Goal: Task Accomplishment & Management: Manage account settings

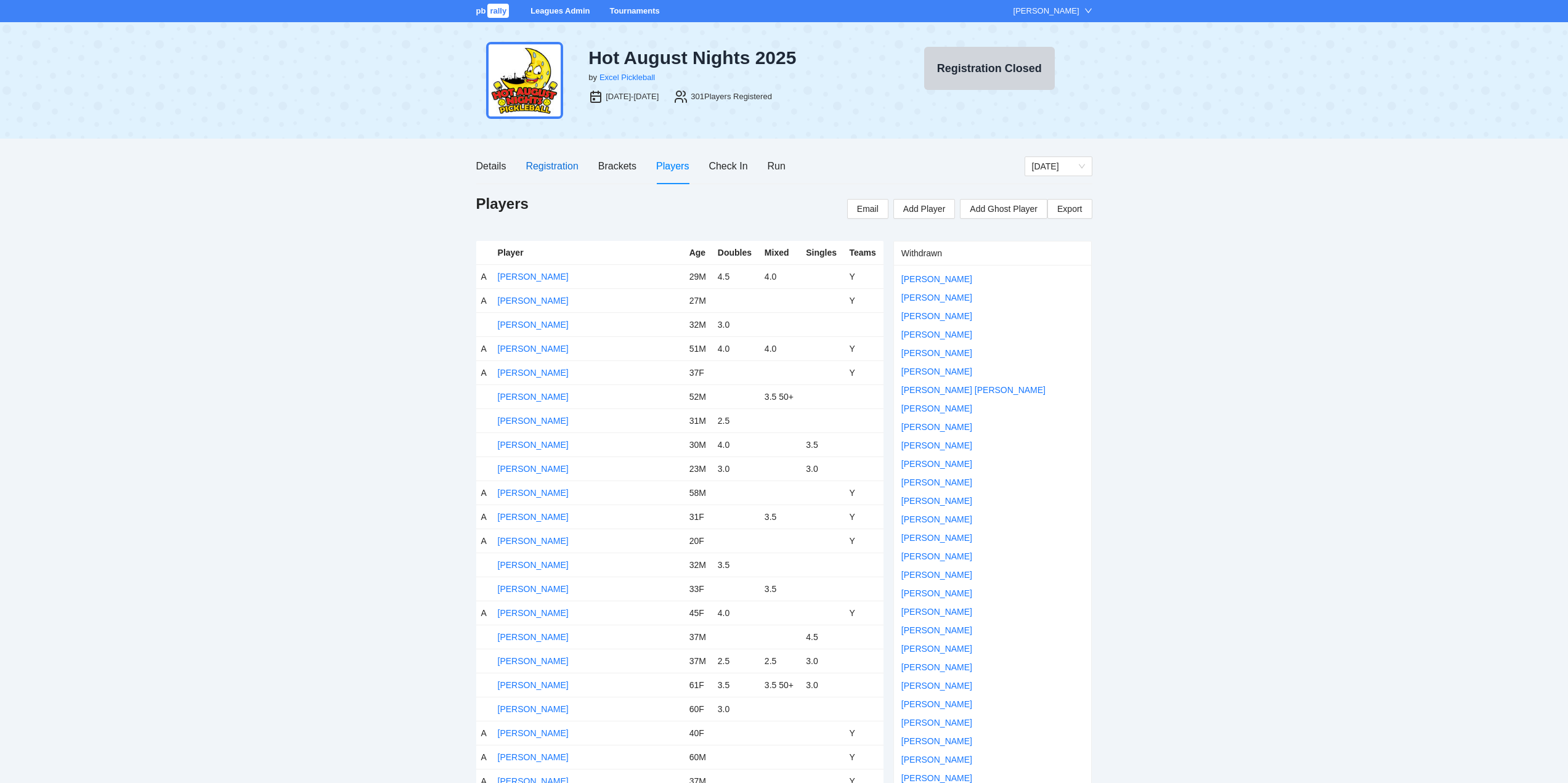
drag, startPoint x: 549, startPoint y: 162, endPoint x: 552, endPoint y: 172, distance: 10.4
click at [549, 162] on div "Registration" at bounding box center [552, 166] width 53 height 16
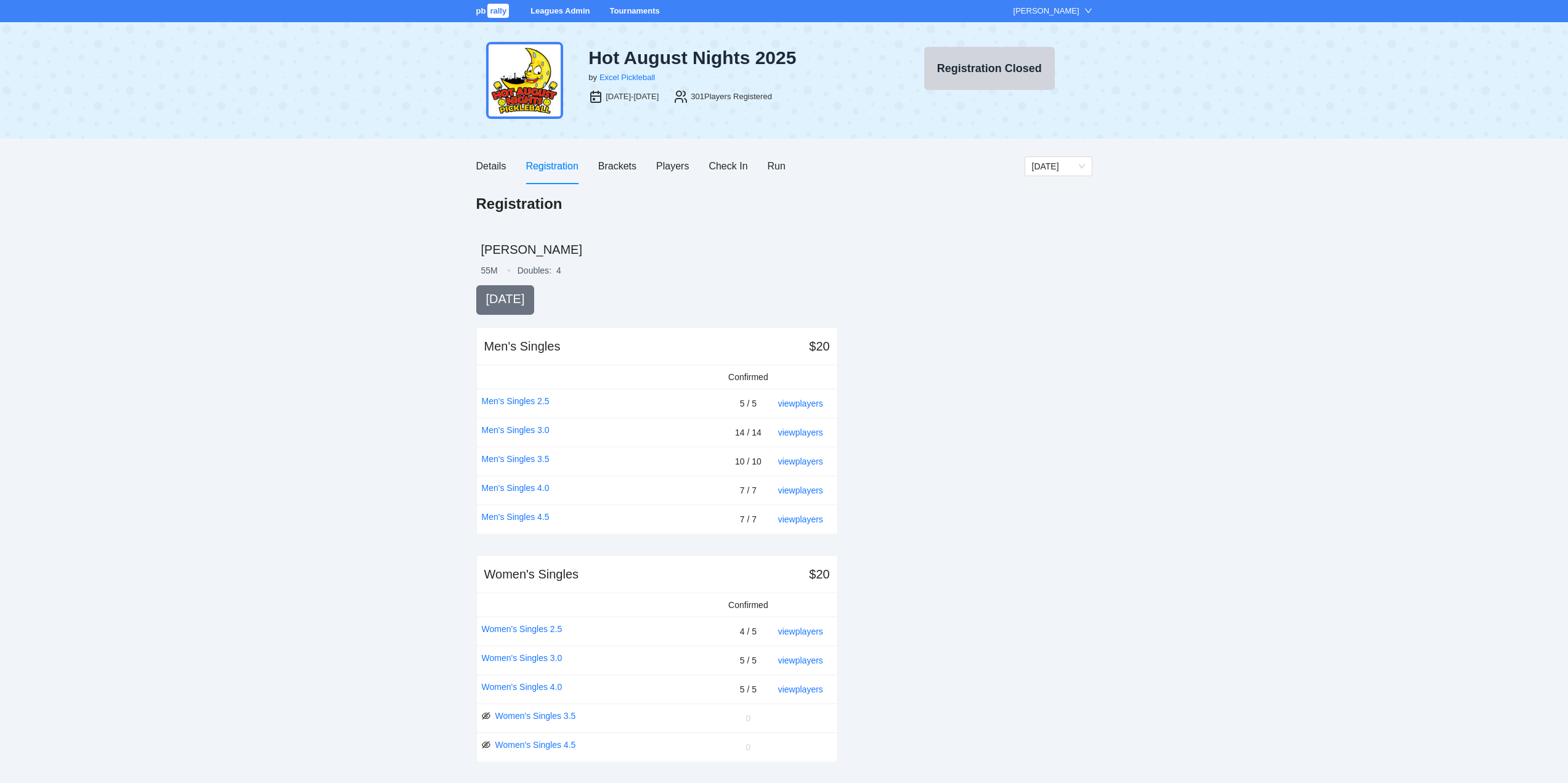
click at [618, 8] on link "Tournaments" at bounding box center [634, 10] width 50 height 9
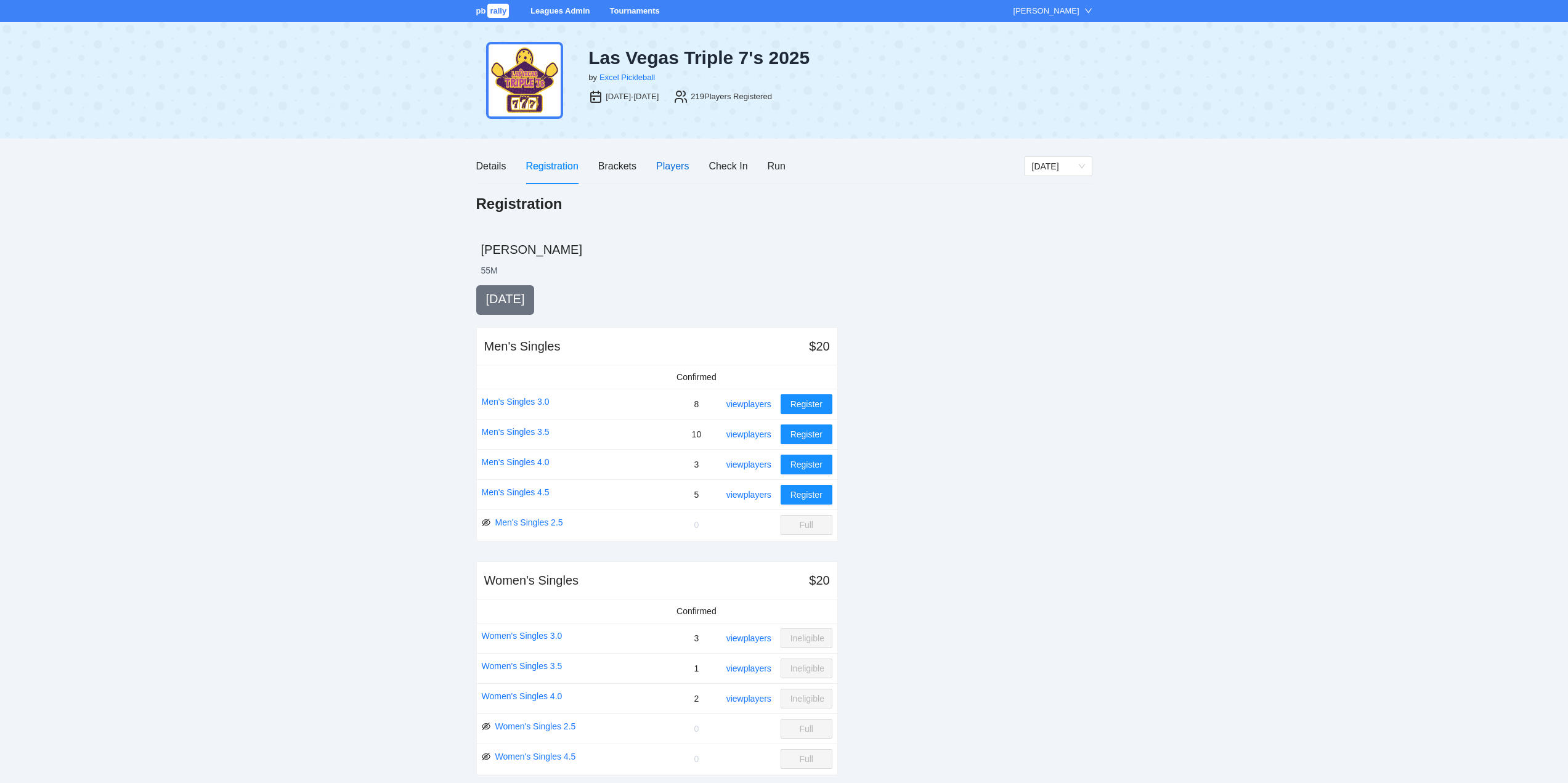
click at [670, 163] on div "Players" at bounding box center [672, 166] width 33 height 16
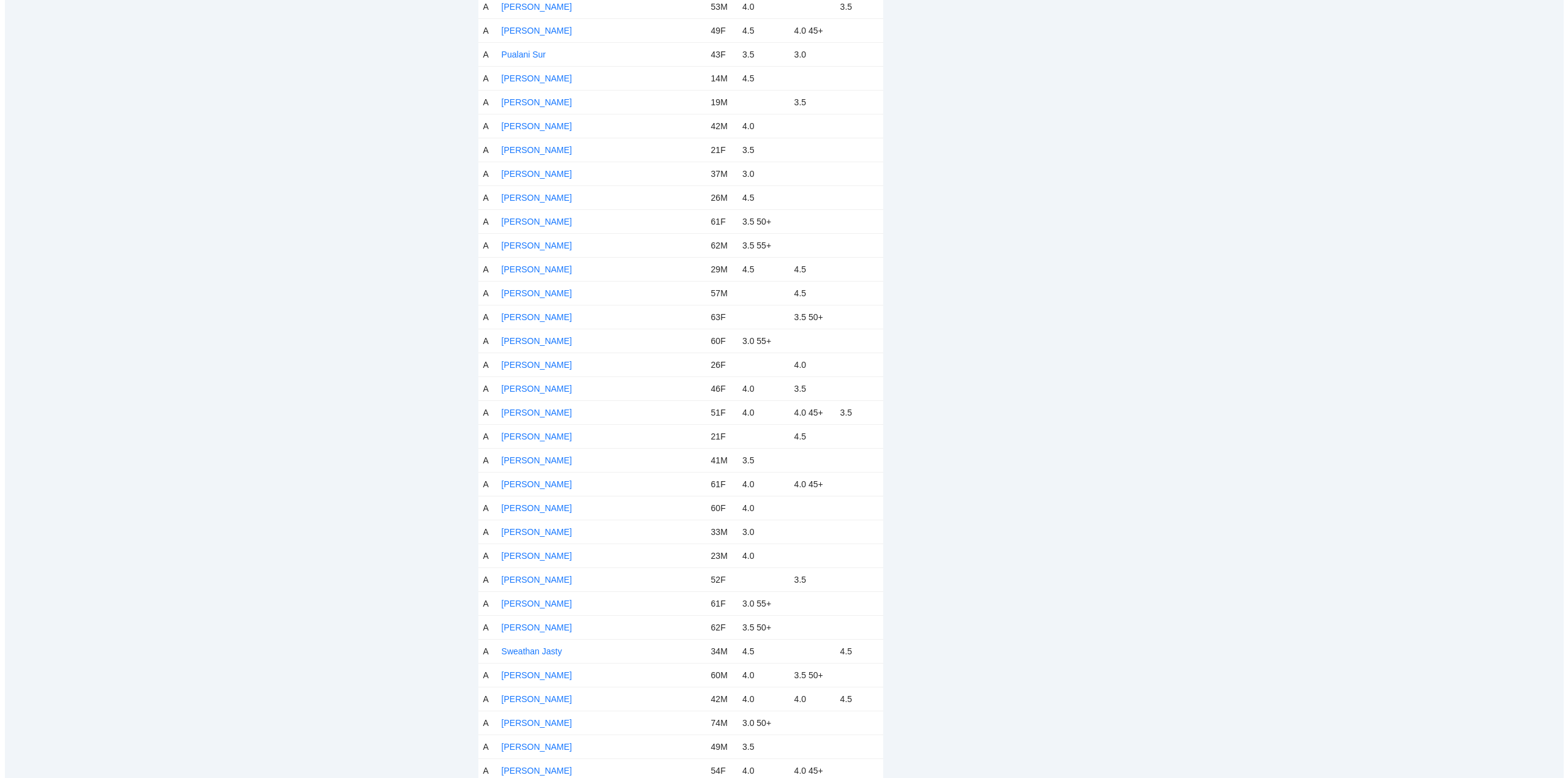
scroll to position [4529, 0]
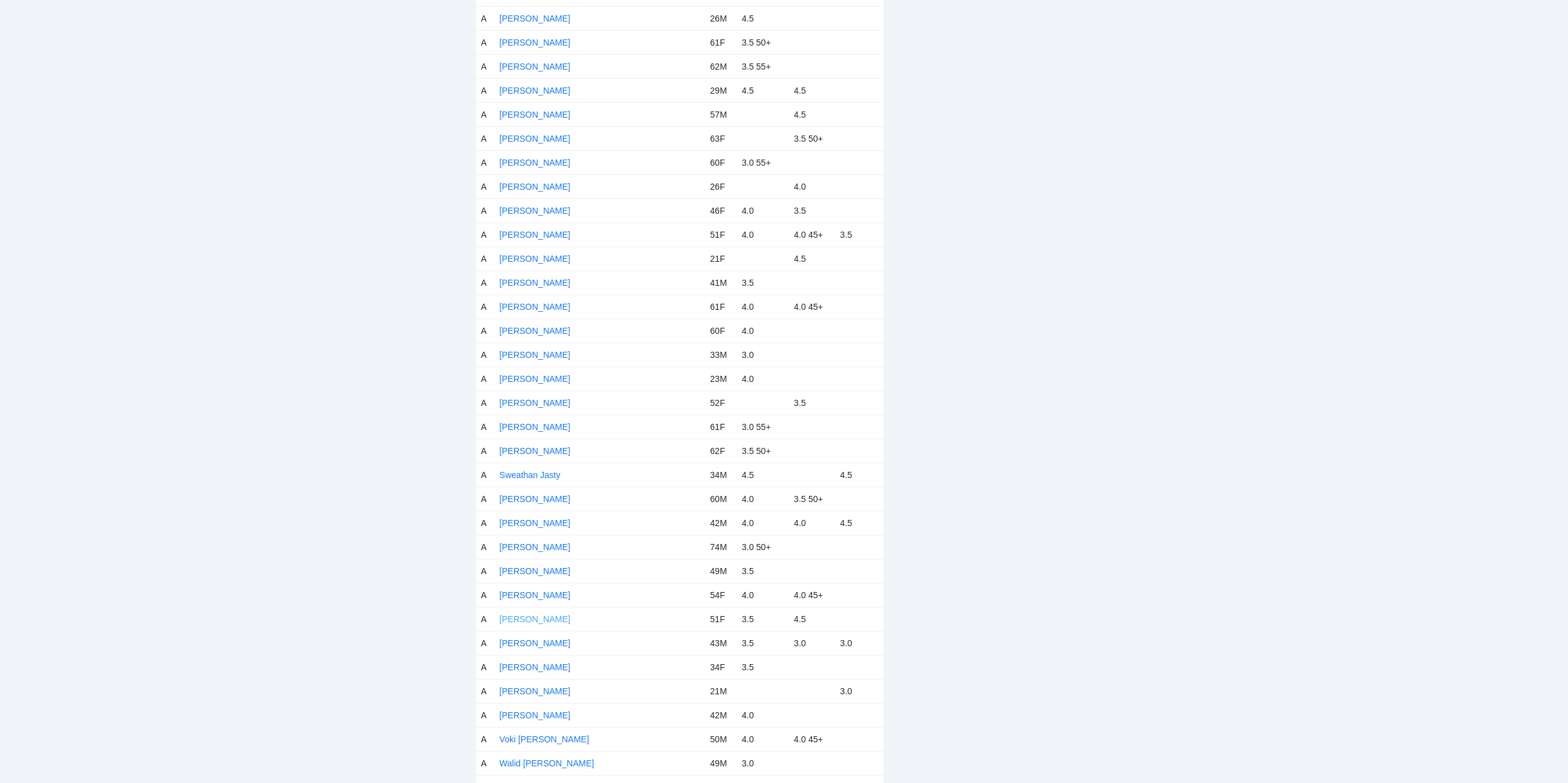
click at [535, 617] on link "[PERSON_NAME]" at bounding box center [535, 618] width 71 height 10
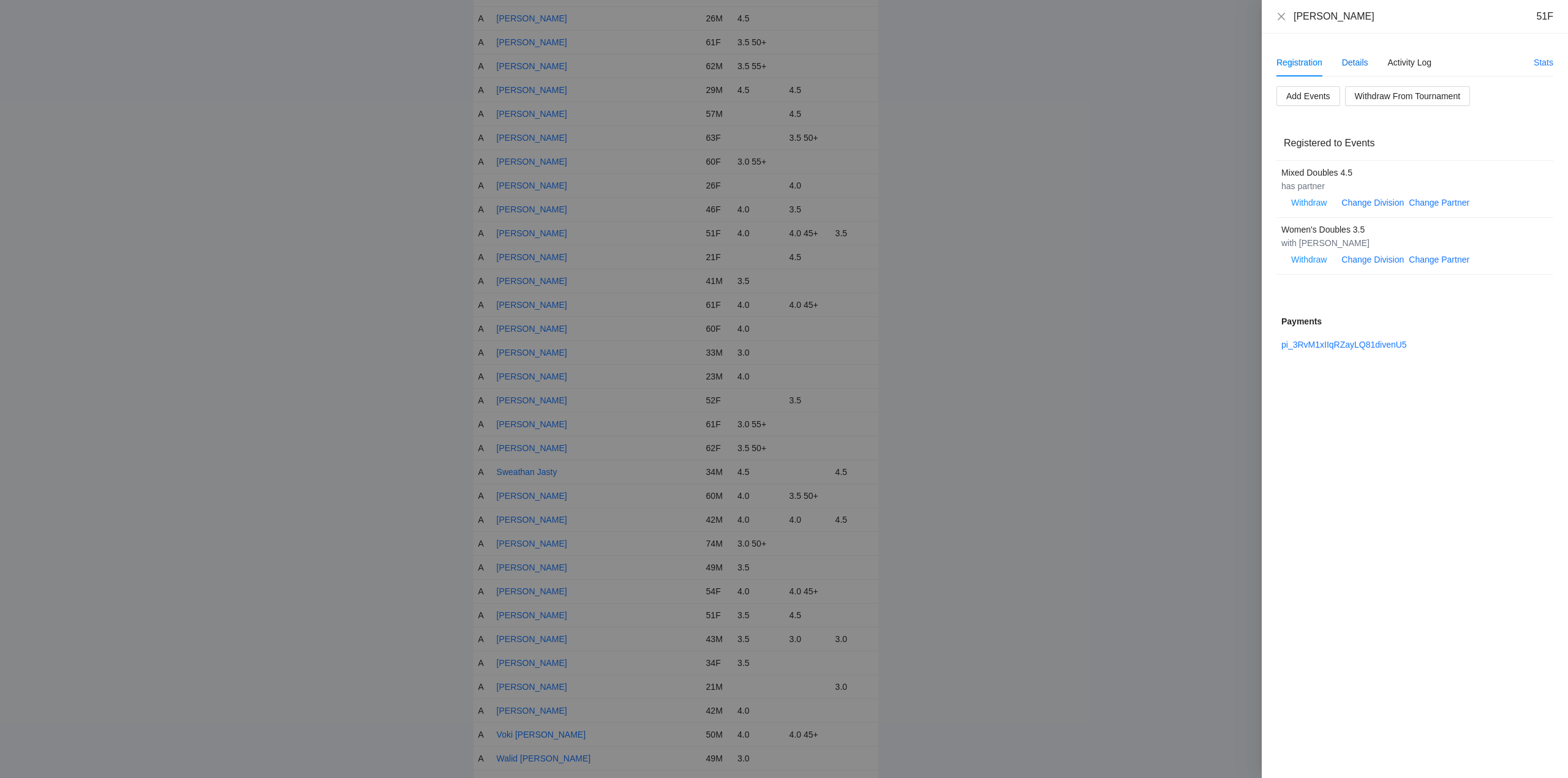
click at [1354, 63] on div "Details" at bounding box center [1355, 63] width 27 height 13
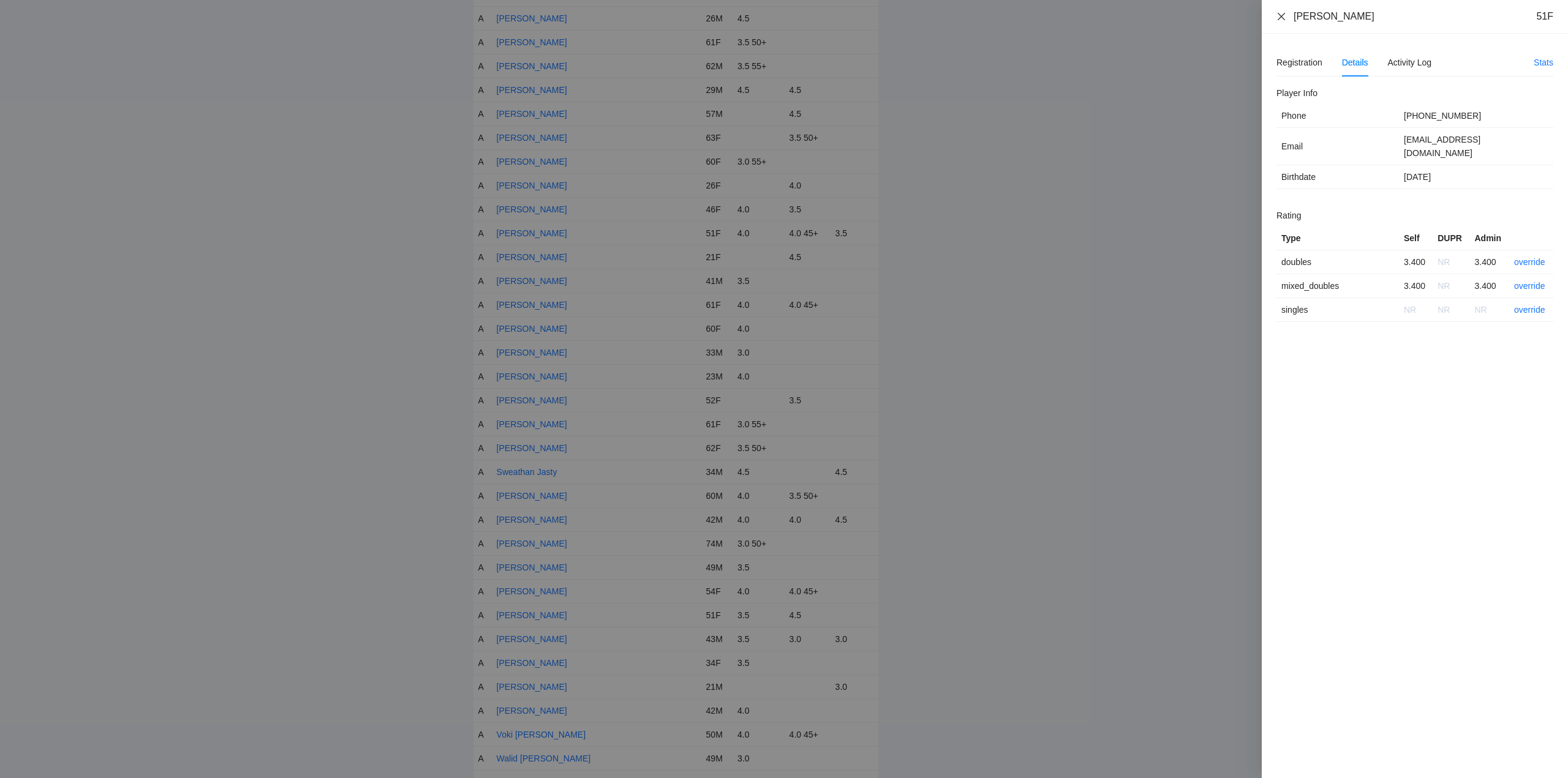
click at [1280, 13] on icon "close" at bounding box center [1280, 16] width 10 height 10
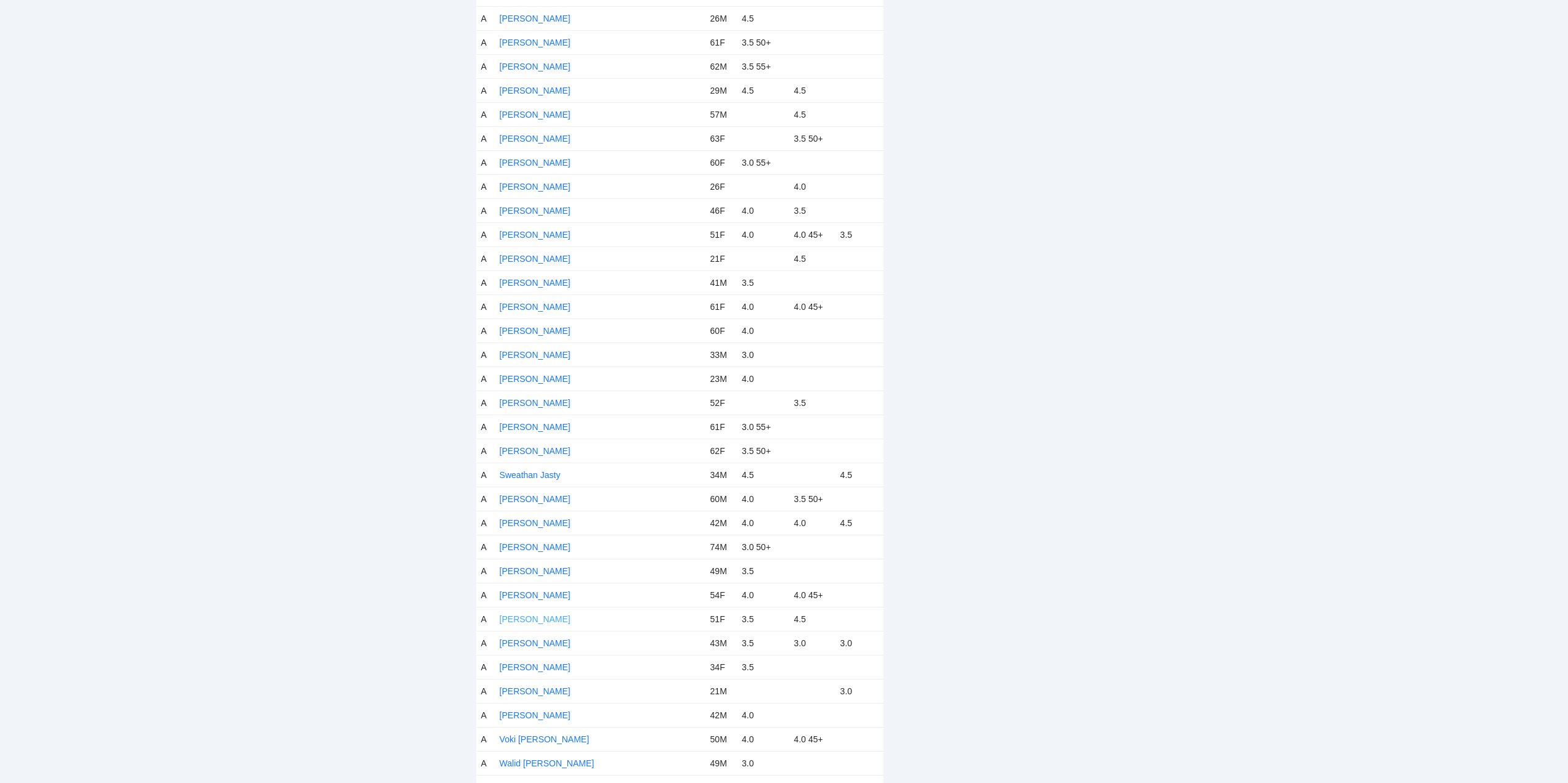
click at [533, 618] on link "Tracy Shouse" at bounding box center [535, 618] width 71 height 10
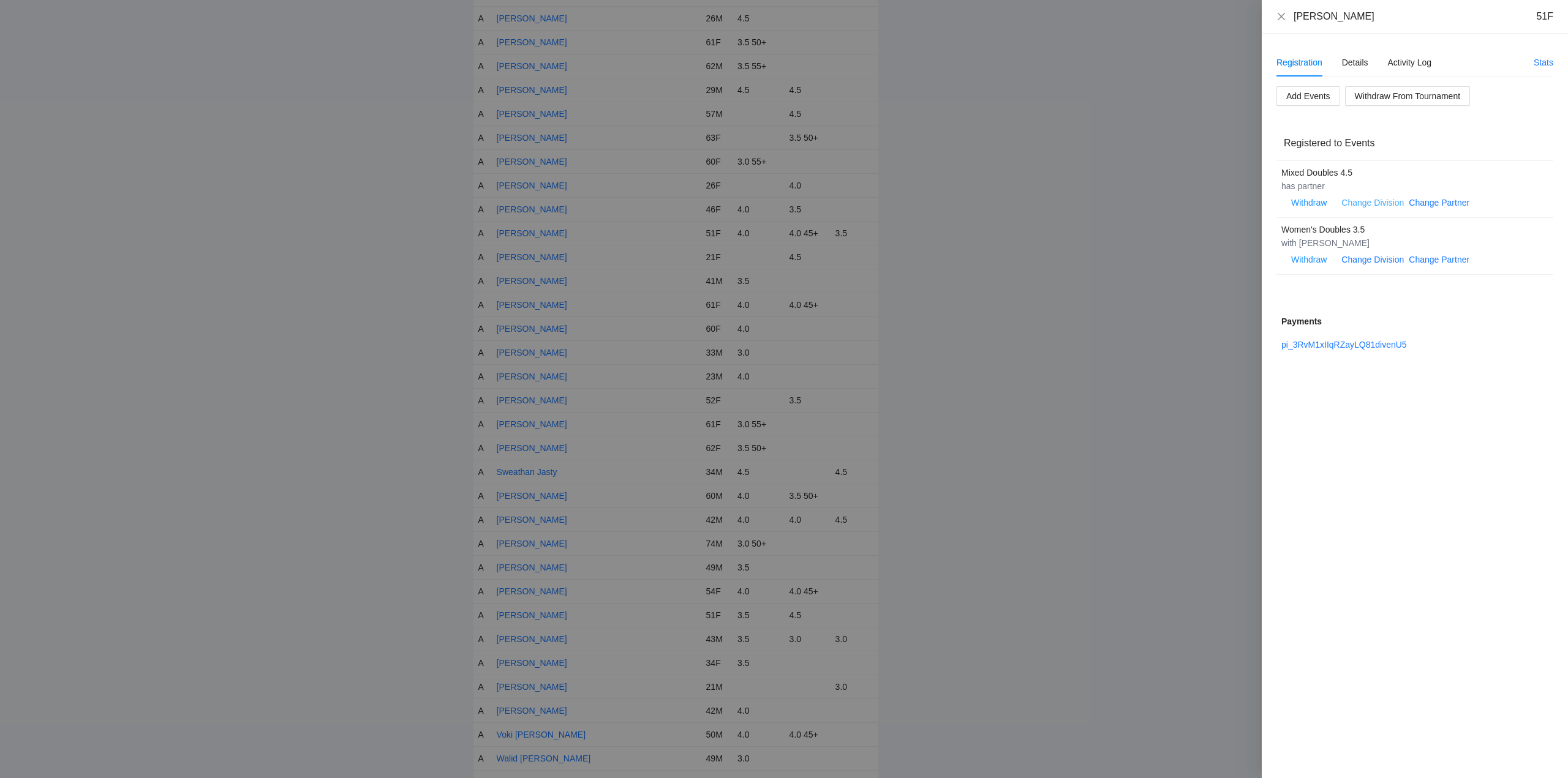
click at [1382, 202] on link "Change Division" at bounding box center [1373, 202] width 63 height 10
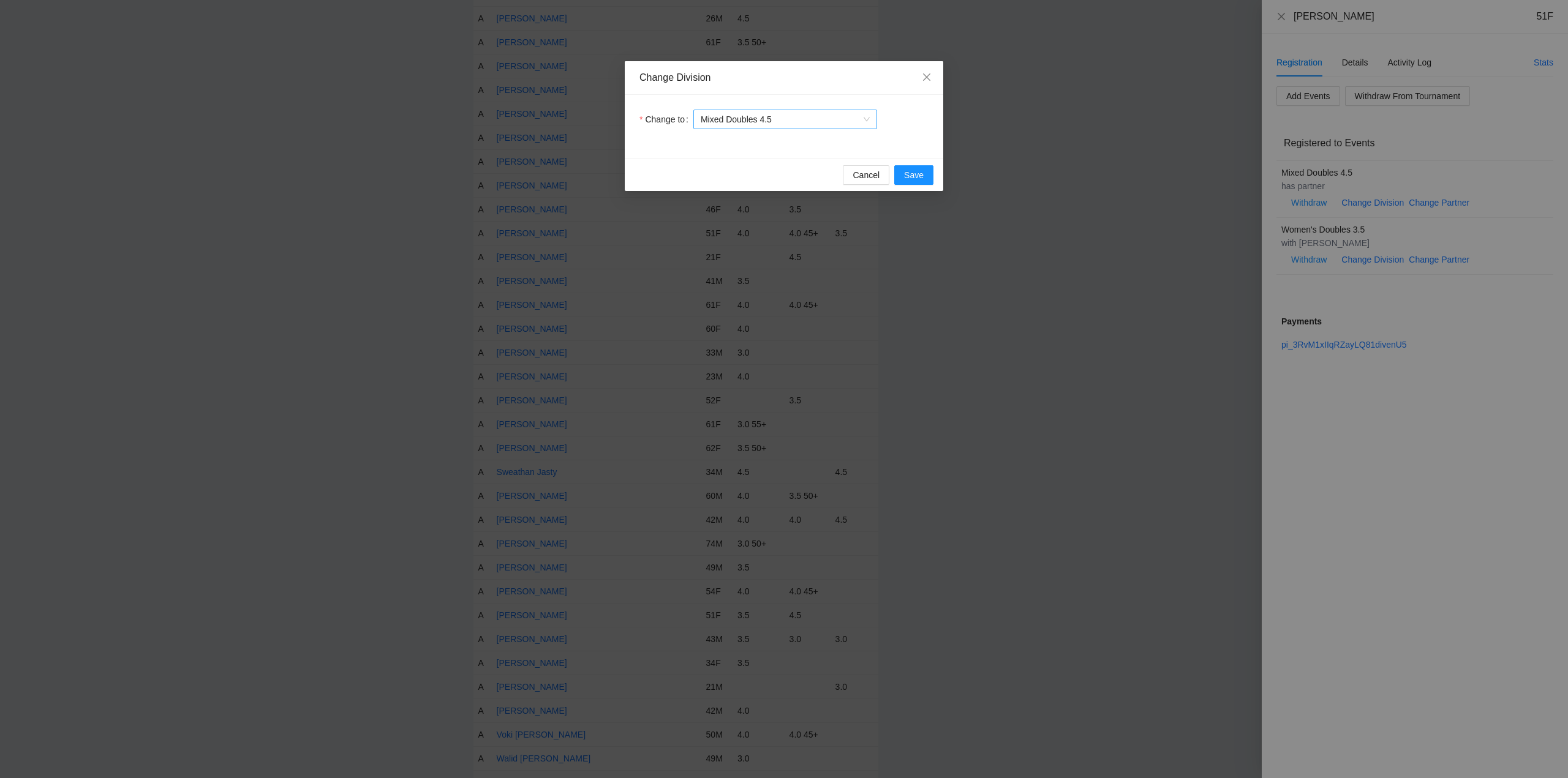
click at [777, 116] on span "Mixed Doubles 4.5" at bounding box center [784, 119] width 169 height 18
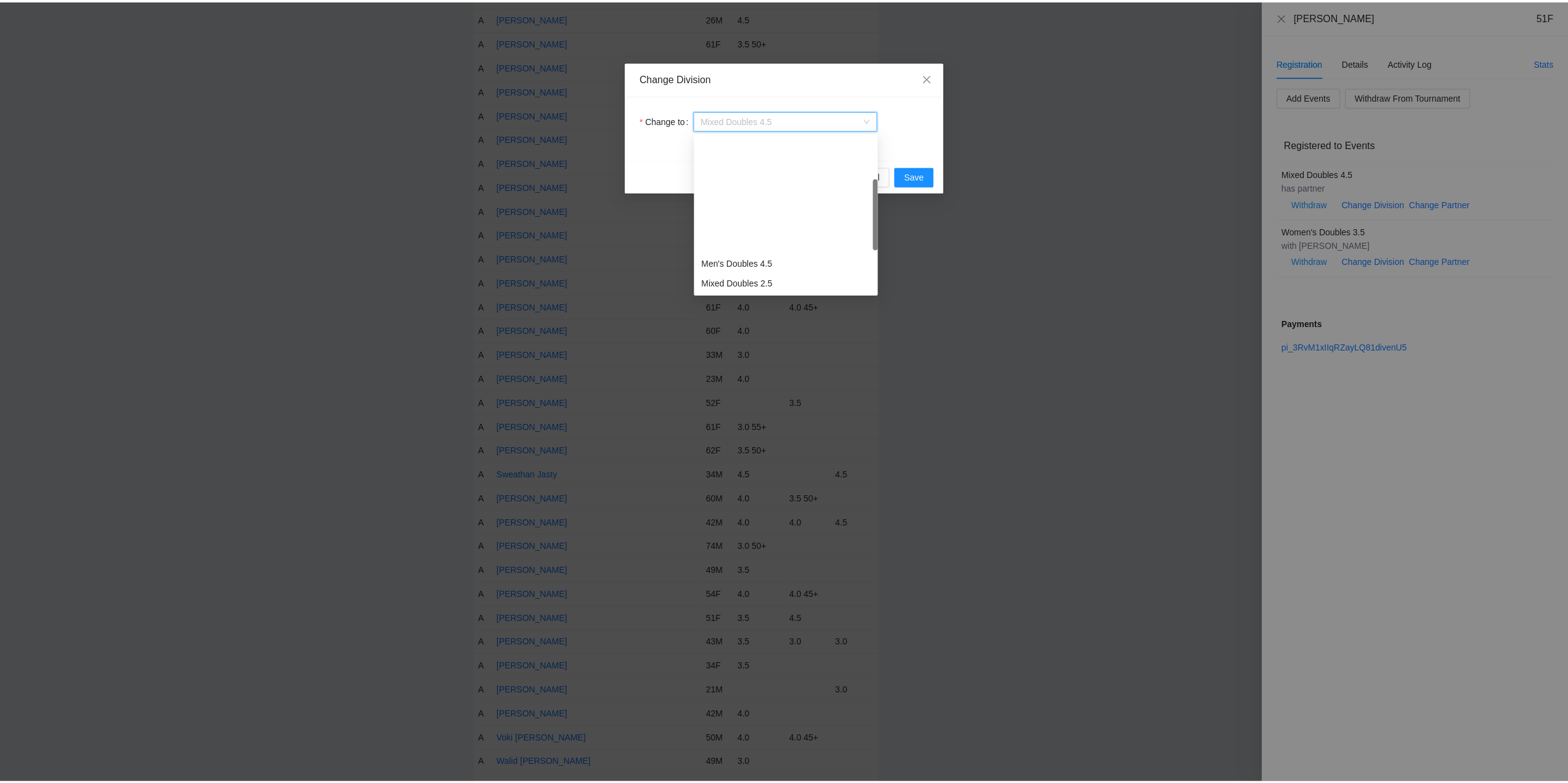
scroll to position [138, 0]
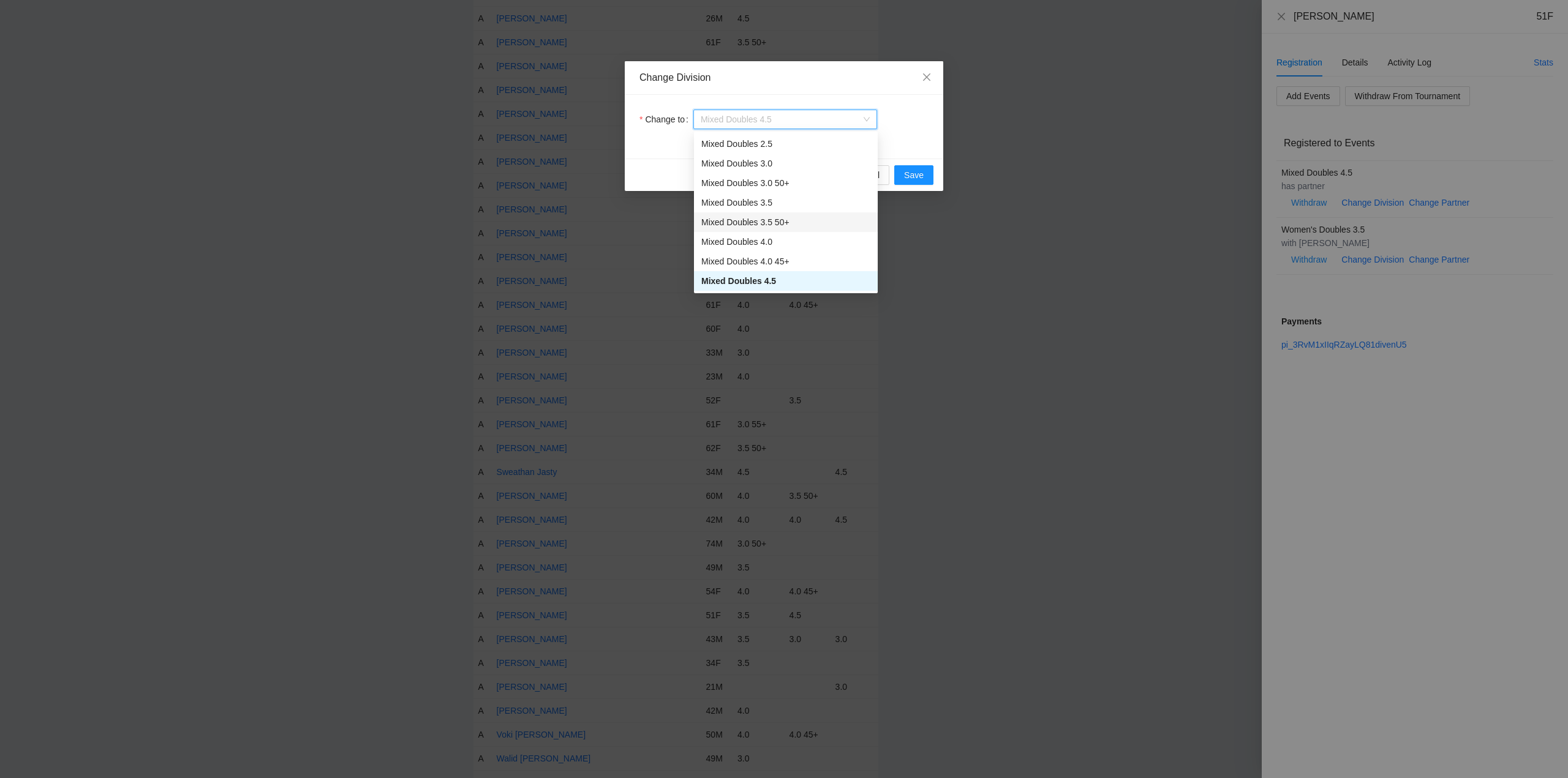
click at [734, 222] on div "Mixed Doubles 3.5 50+" at bounding box center [785, 222] width 169 height 13
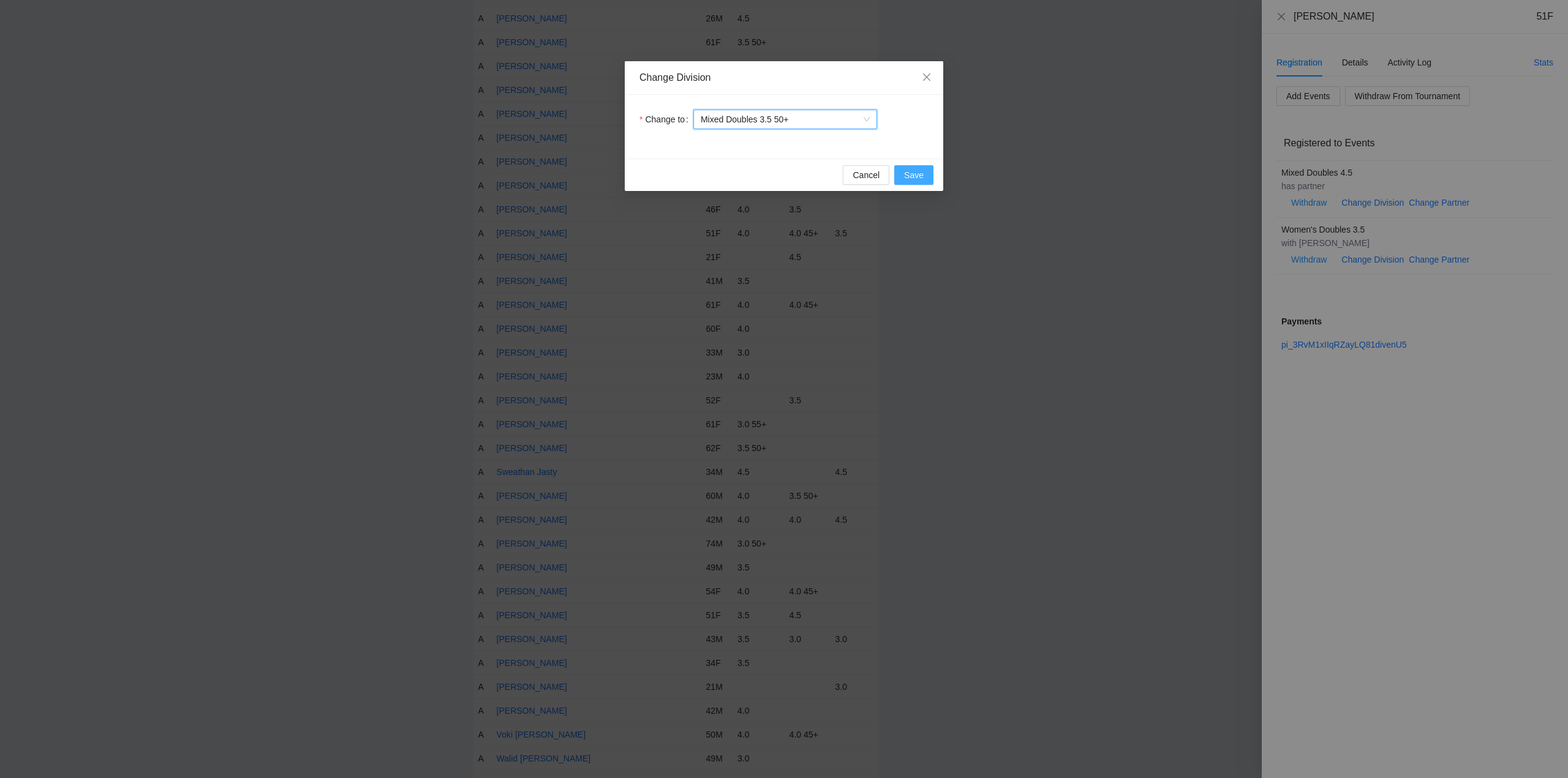
click at [914, 175] on span "Save" at bounding box center [913, 175] width 20 height 13
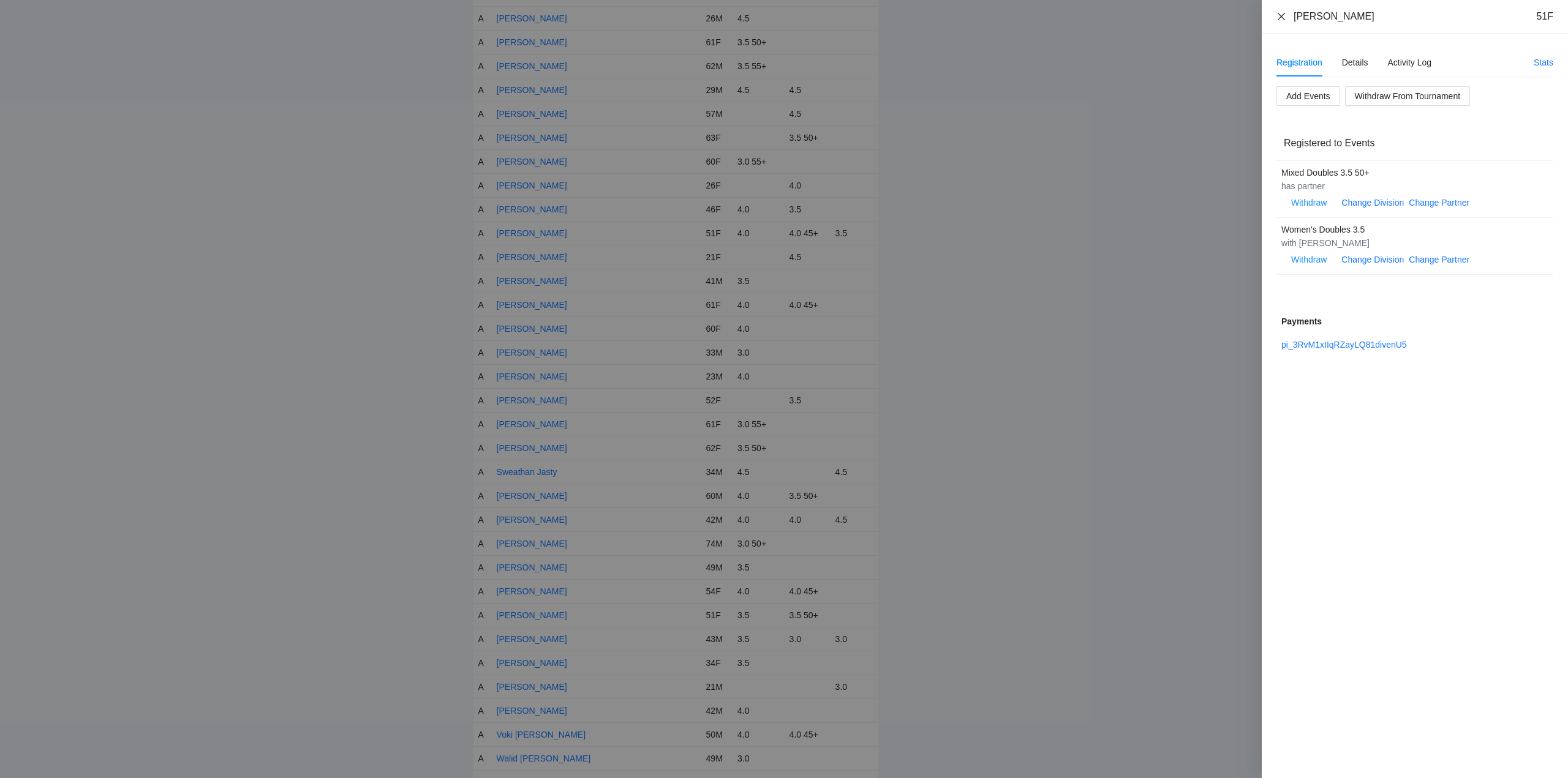
drag, startPoint x: 1278, startPoint y: 15, endPoint x: 1317, endPoint y: 45, distance: 49.2
click at [1280, 15] on icon "close" at bounding box center [1280, 16] width 10 height 10
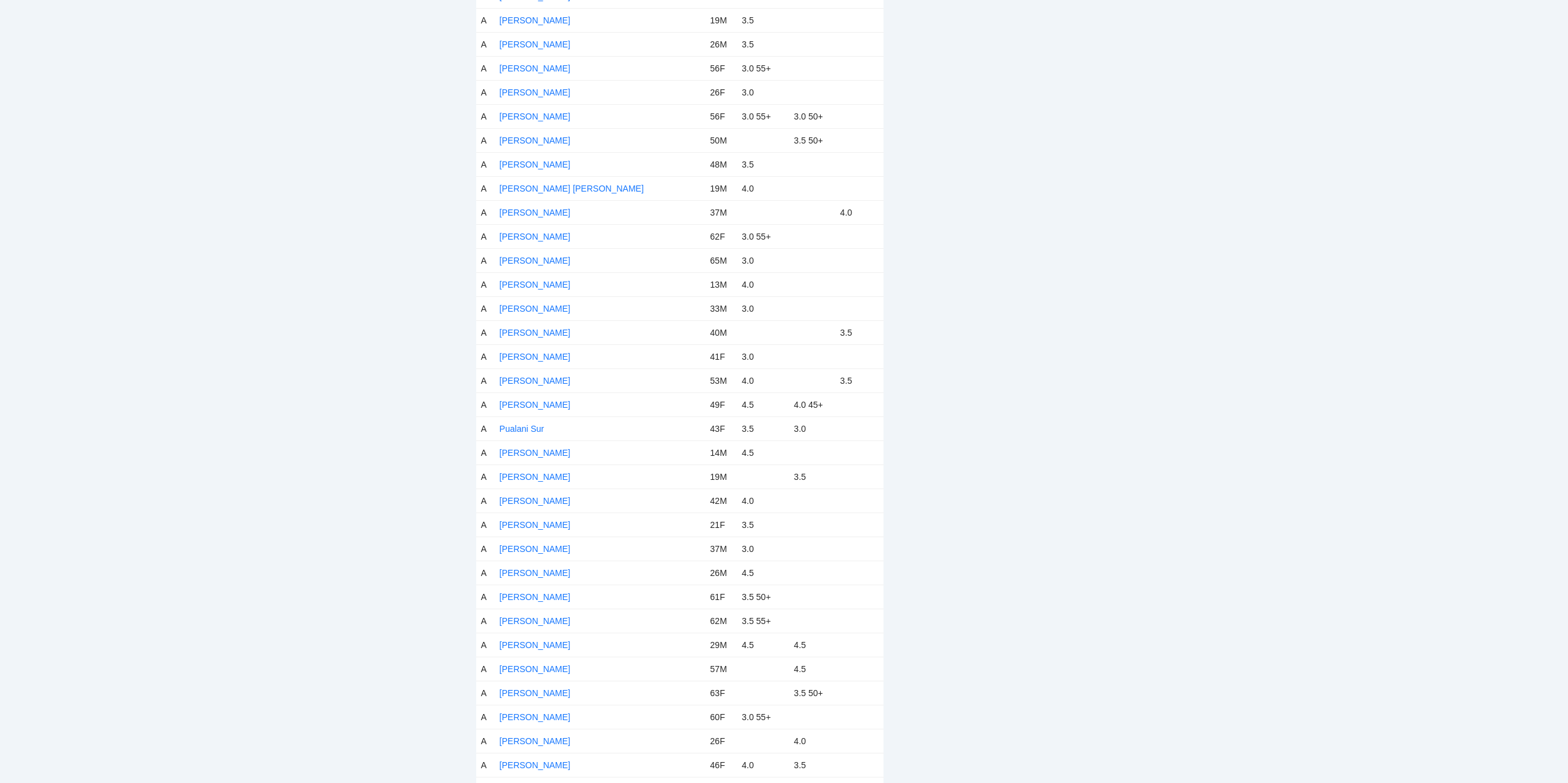
scroll to position [3942, 0]
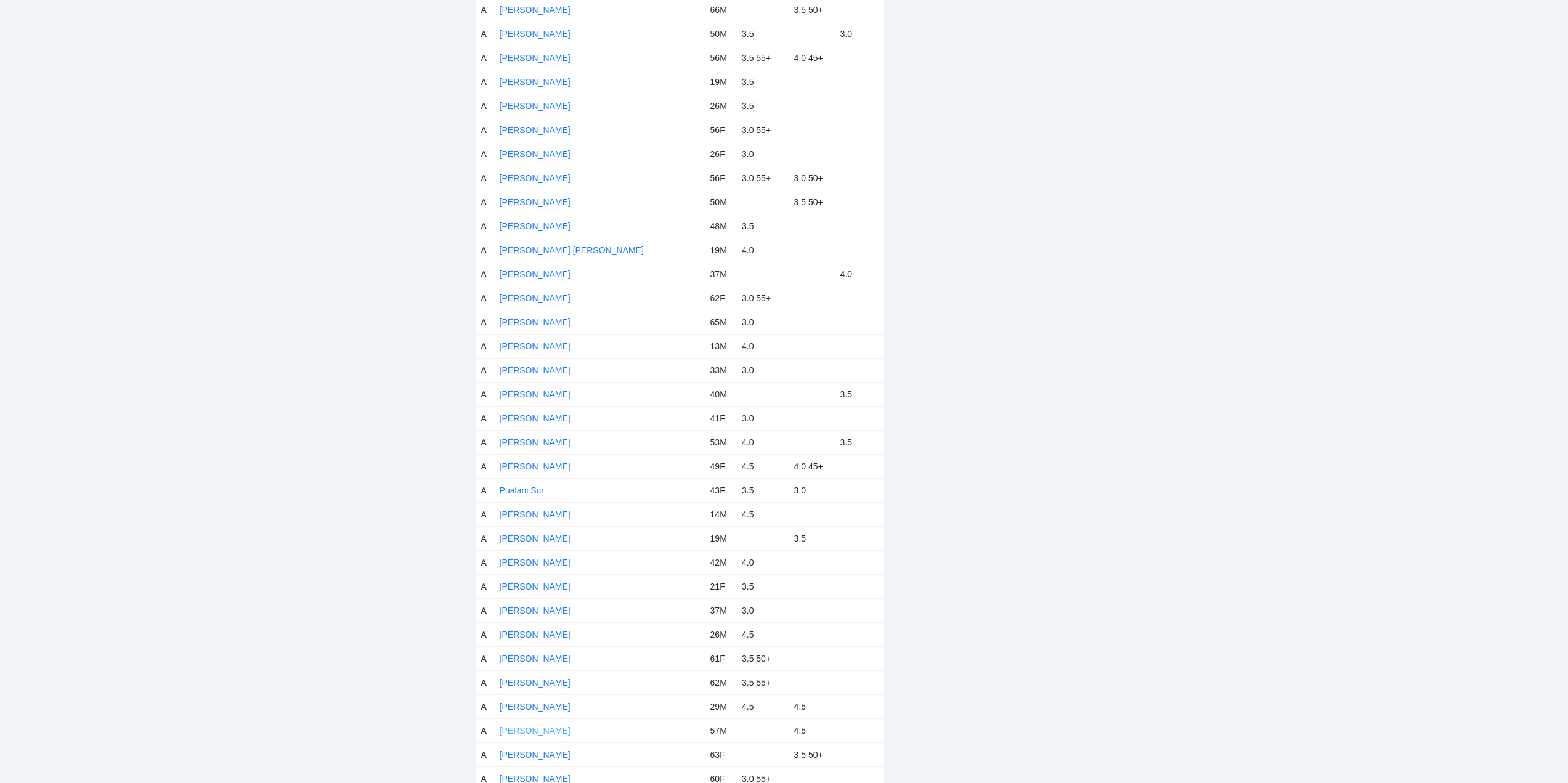
click at [537, 729] on link "Ron Powada" at bounding box center [535, 730] width 71 height 10
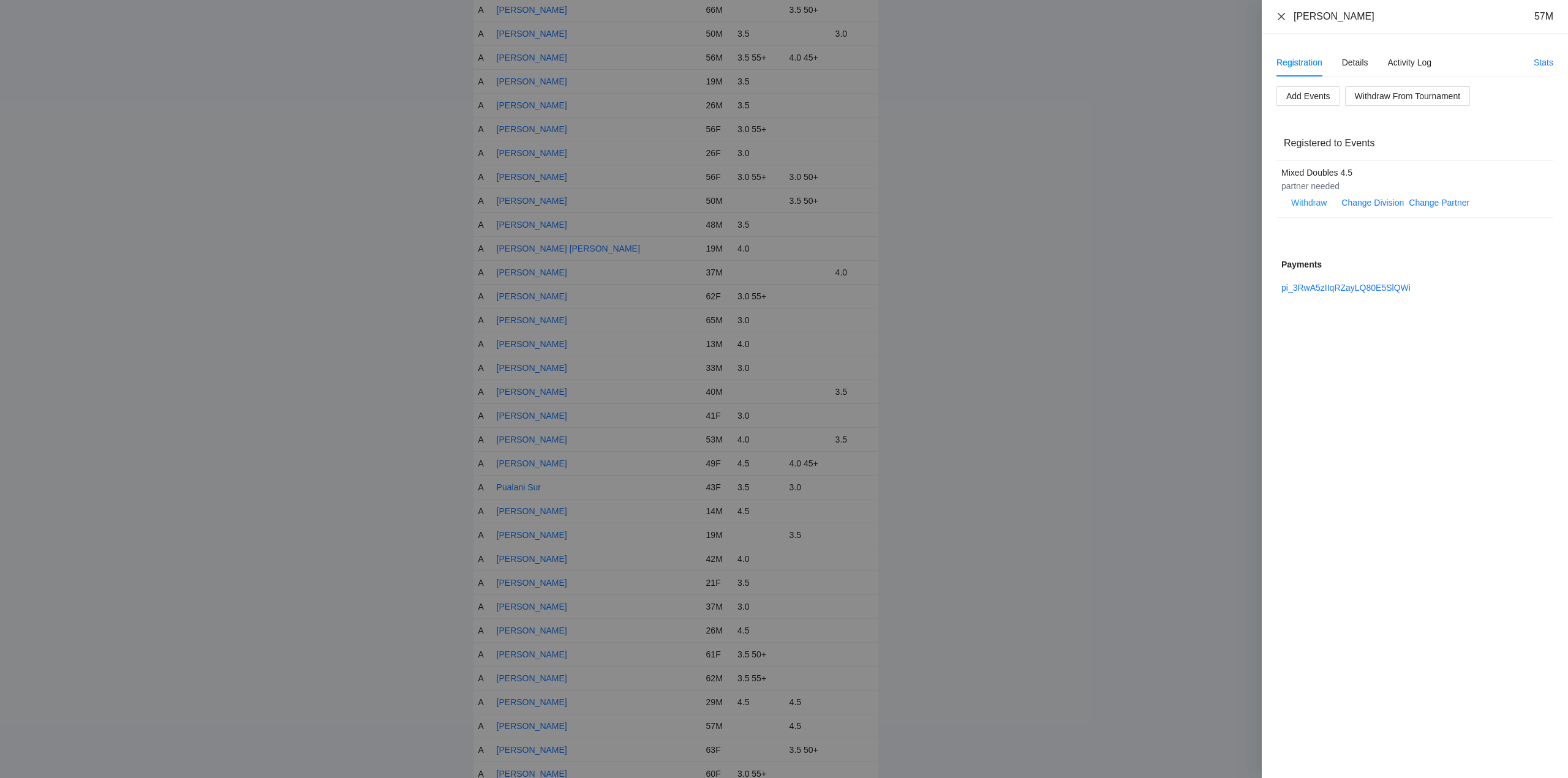
drag, startPoint x: 1277, startPoint y: 13, endPoint x: 1286, endPoint y: 22, distance: 12.7
click at [1277, 13] on icon "close" at bounding box center [1280, 16] width 10 height 10
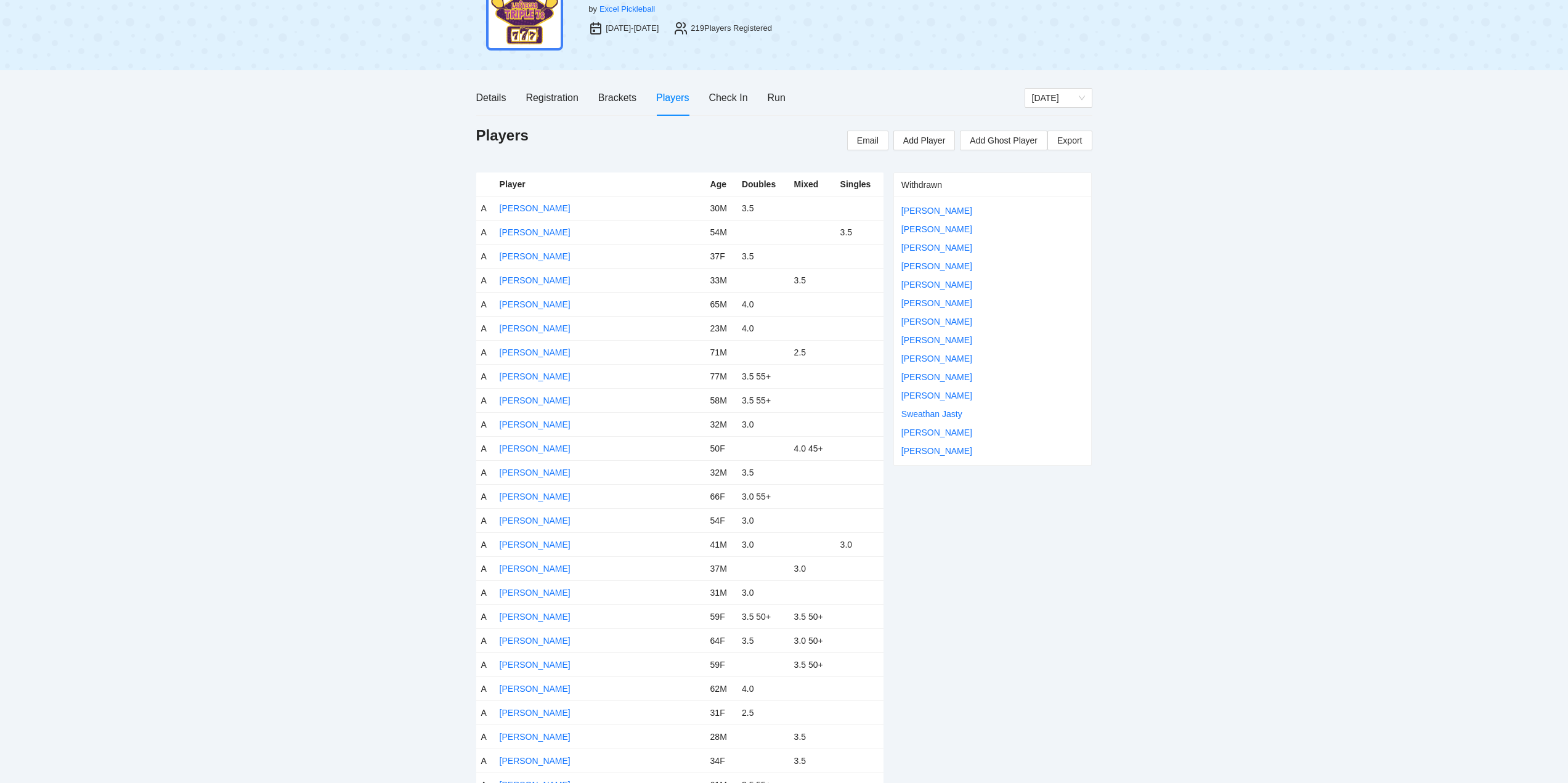
scroll to position [0, 0]
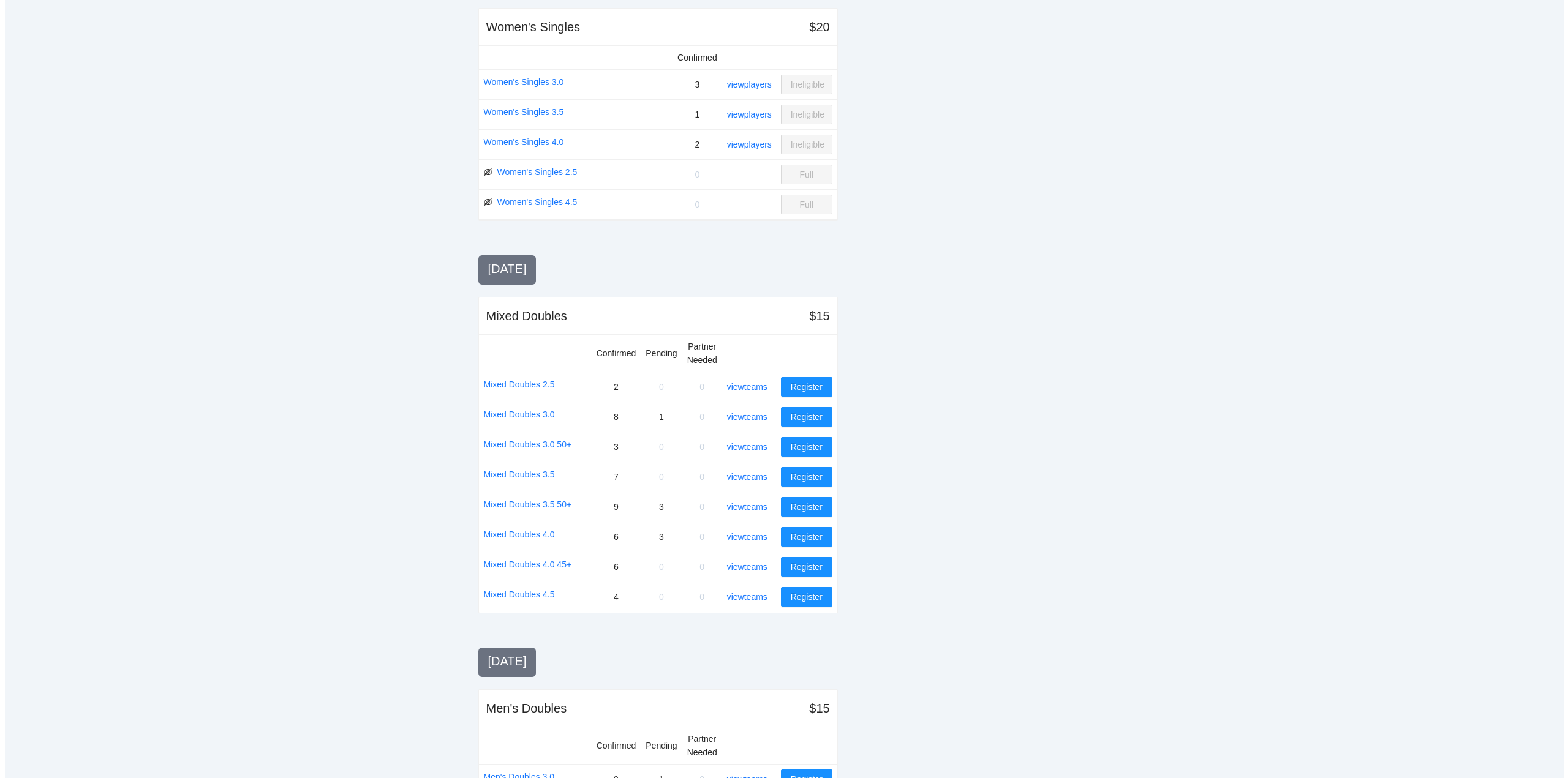
scroll to position [551, 0]
click at [748, 503] on link "view teams" at bounding box center [742, 505] width 41 height 10
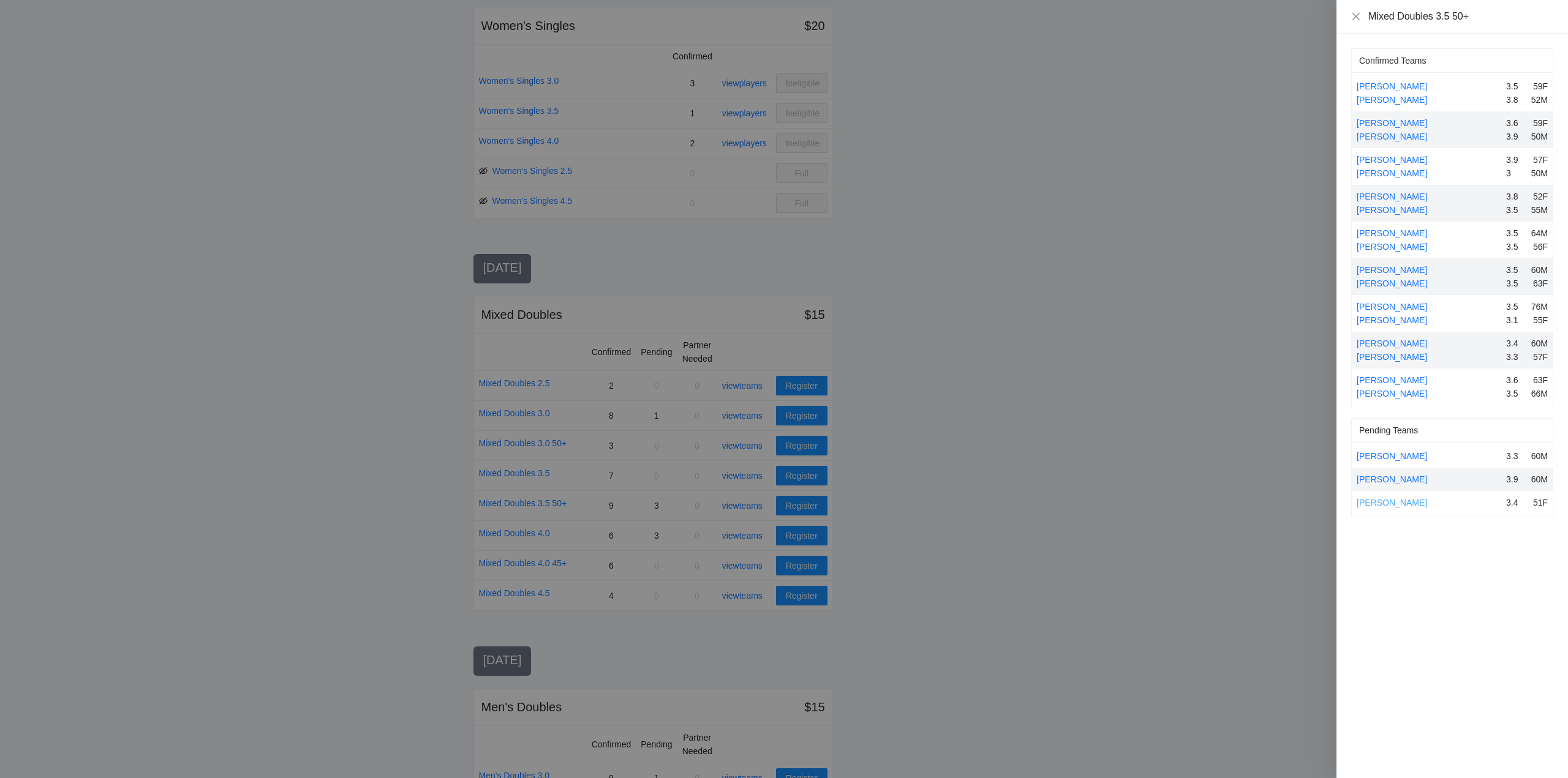
click at [1393, 500] on link "Tracy Shouse" at bounding box center [1392, 502] width 71 height 10
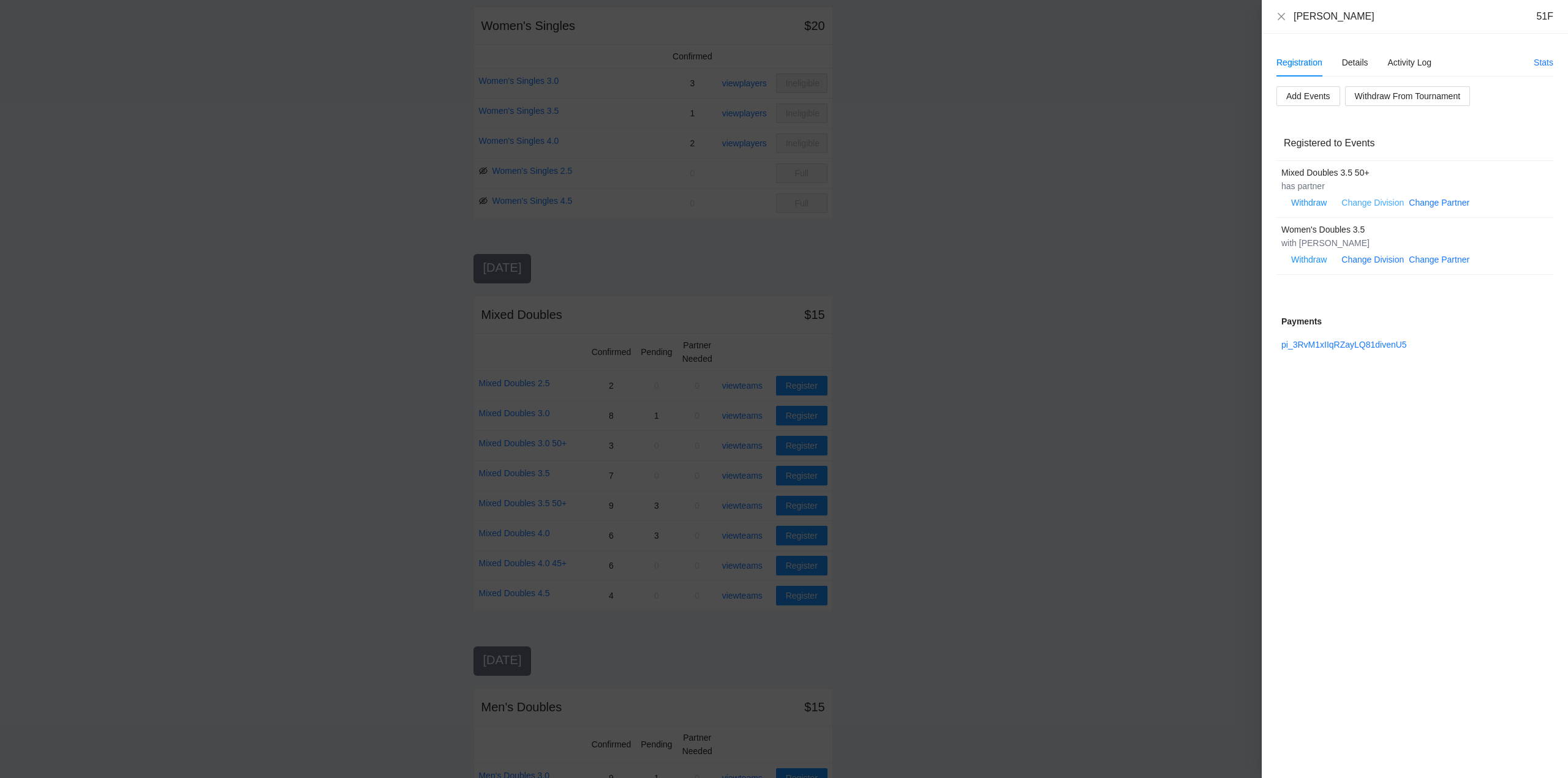
click at [1370, 201] on link "Change Division" at bounding box center [1373, 202] width 63 height 10
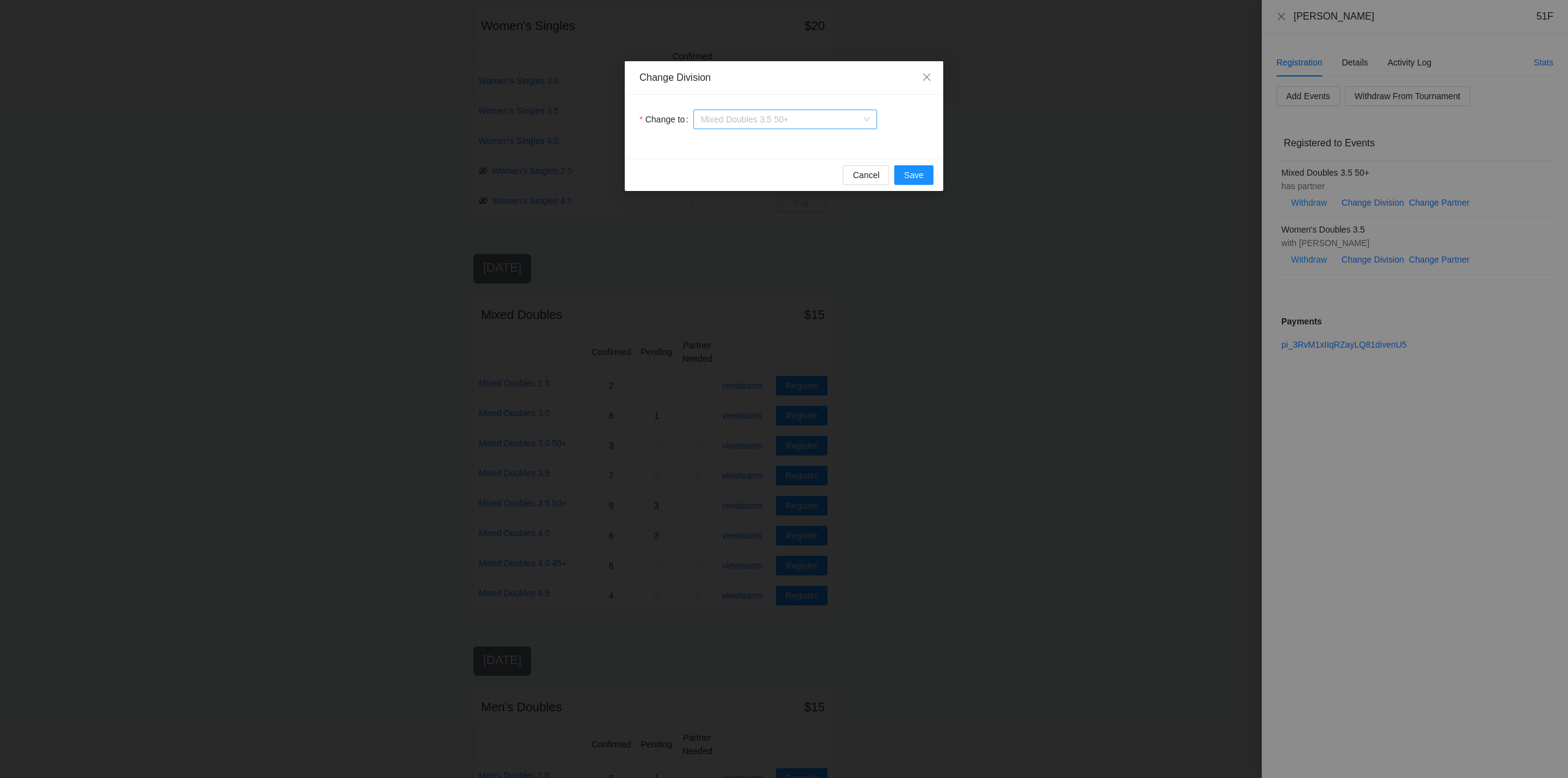
click at [827, 119] on span "Mixed Doubles 3.5 50+" at bounding box center [784, 119] width 169 height 18
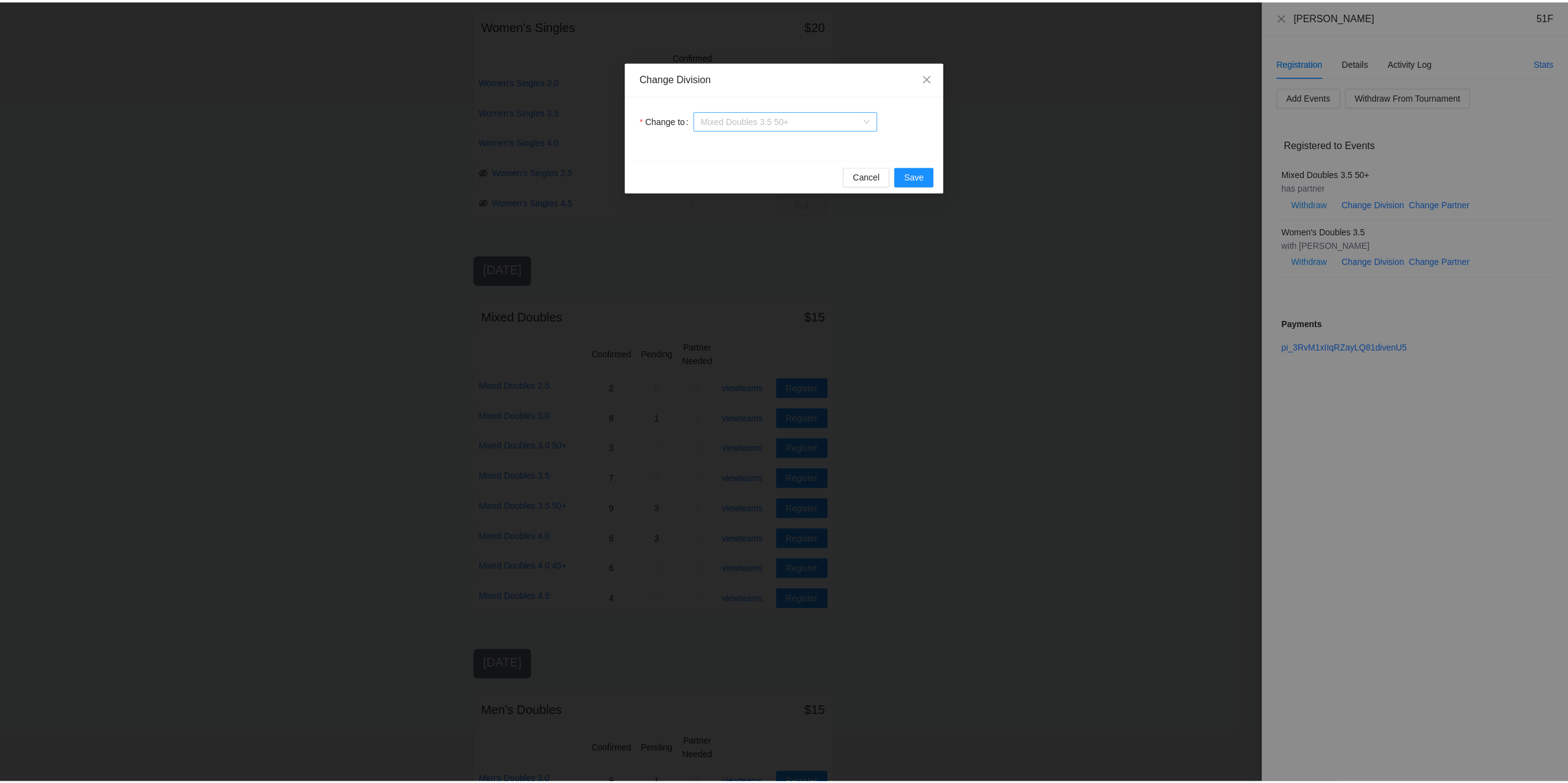
scroll to position [79, 0]
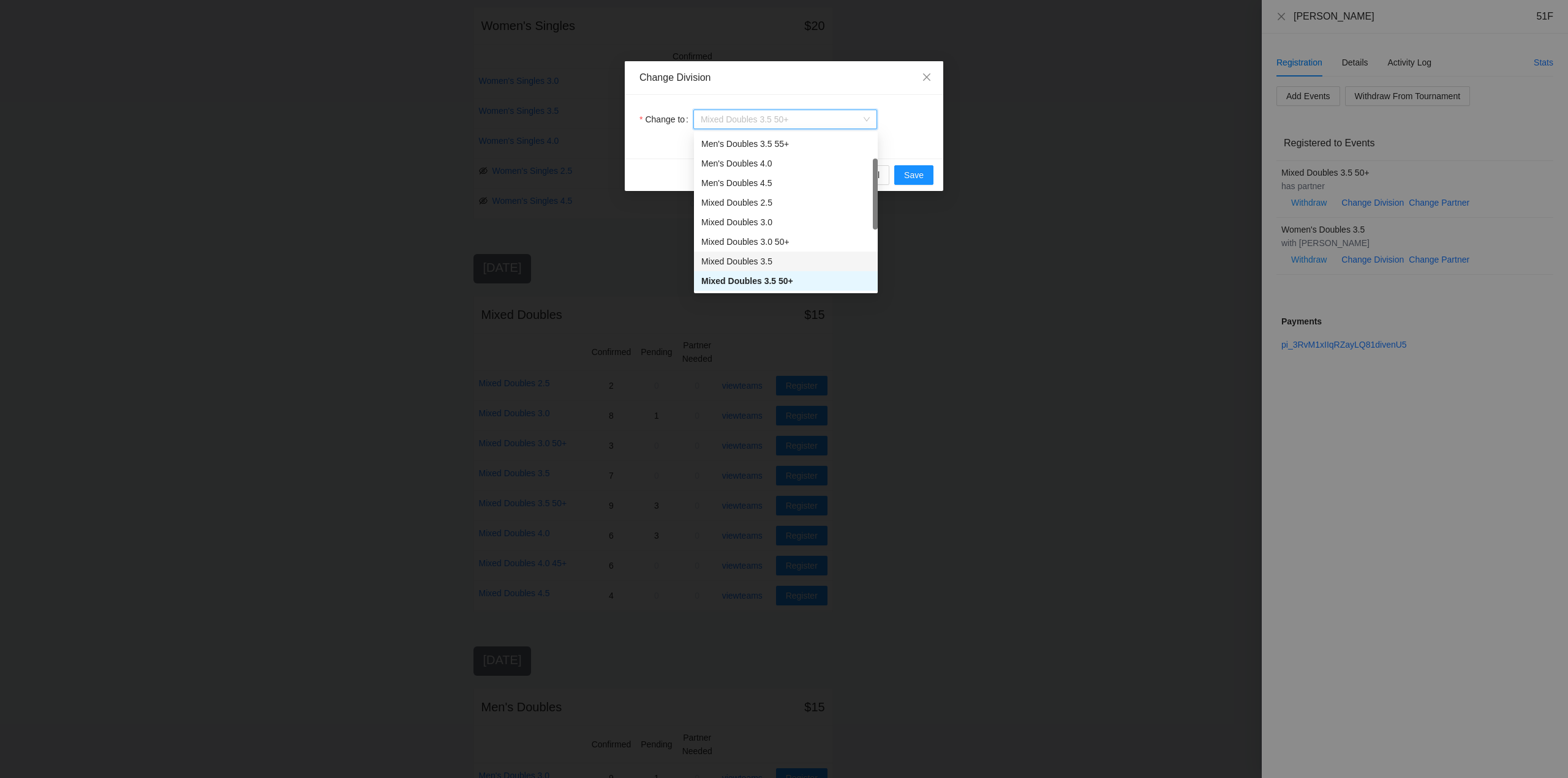
click at [743, 259] on div "Mixed Doubles 3.5" at bounding box center [785, 262] width 169 height 13
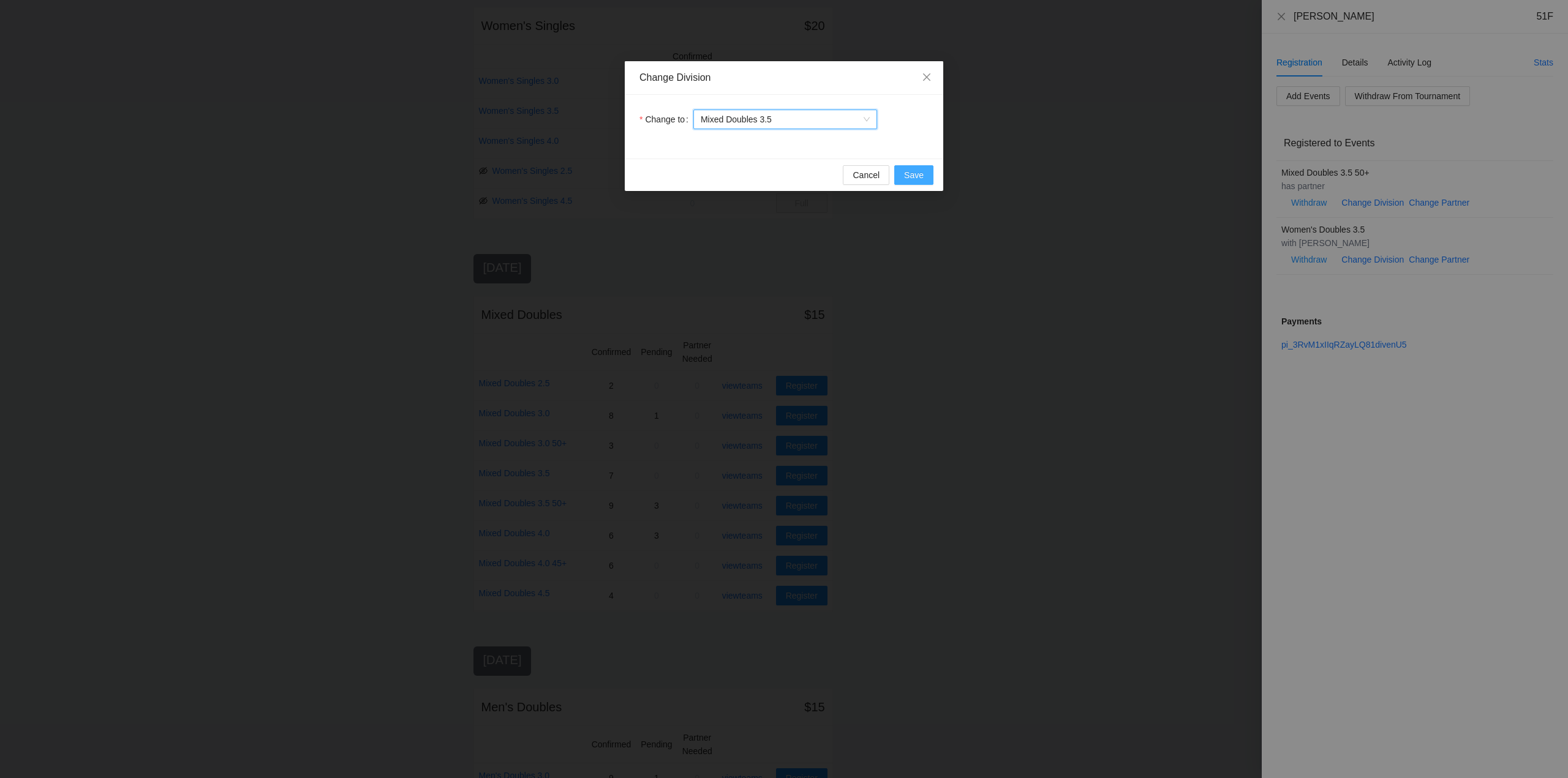
click at [907, 175] on span "Save" at bounding box center [913, 175] width 20 height 13
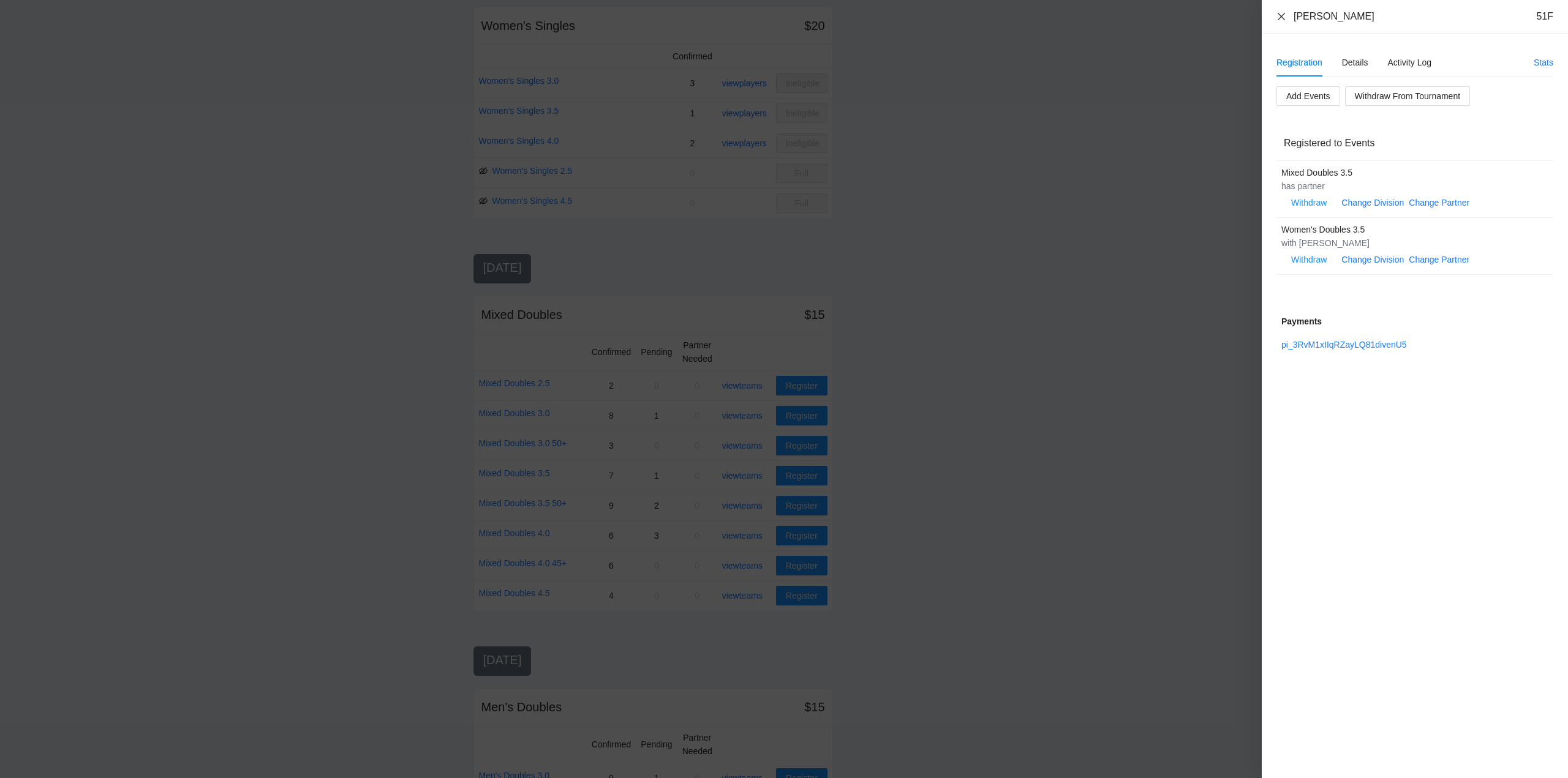
click at [1280, 17] on icon "close" at bounding box center [1280, 16] width 10 height 10
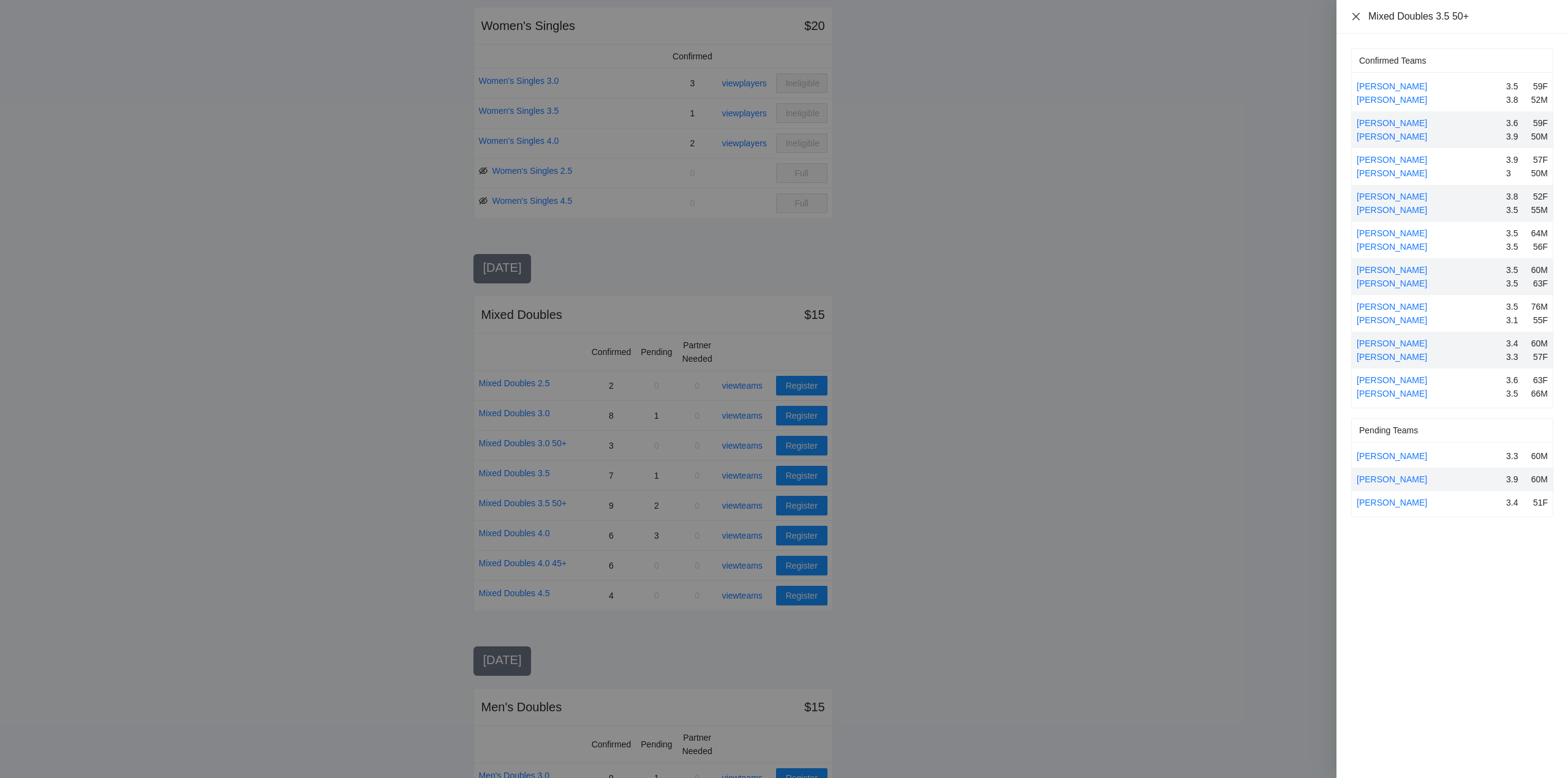
click at [1356, 18] on icon "close" at bounding box center [1356, 16] width 10 height 10
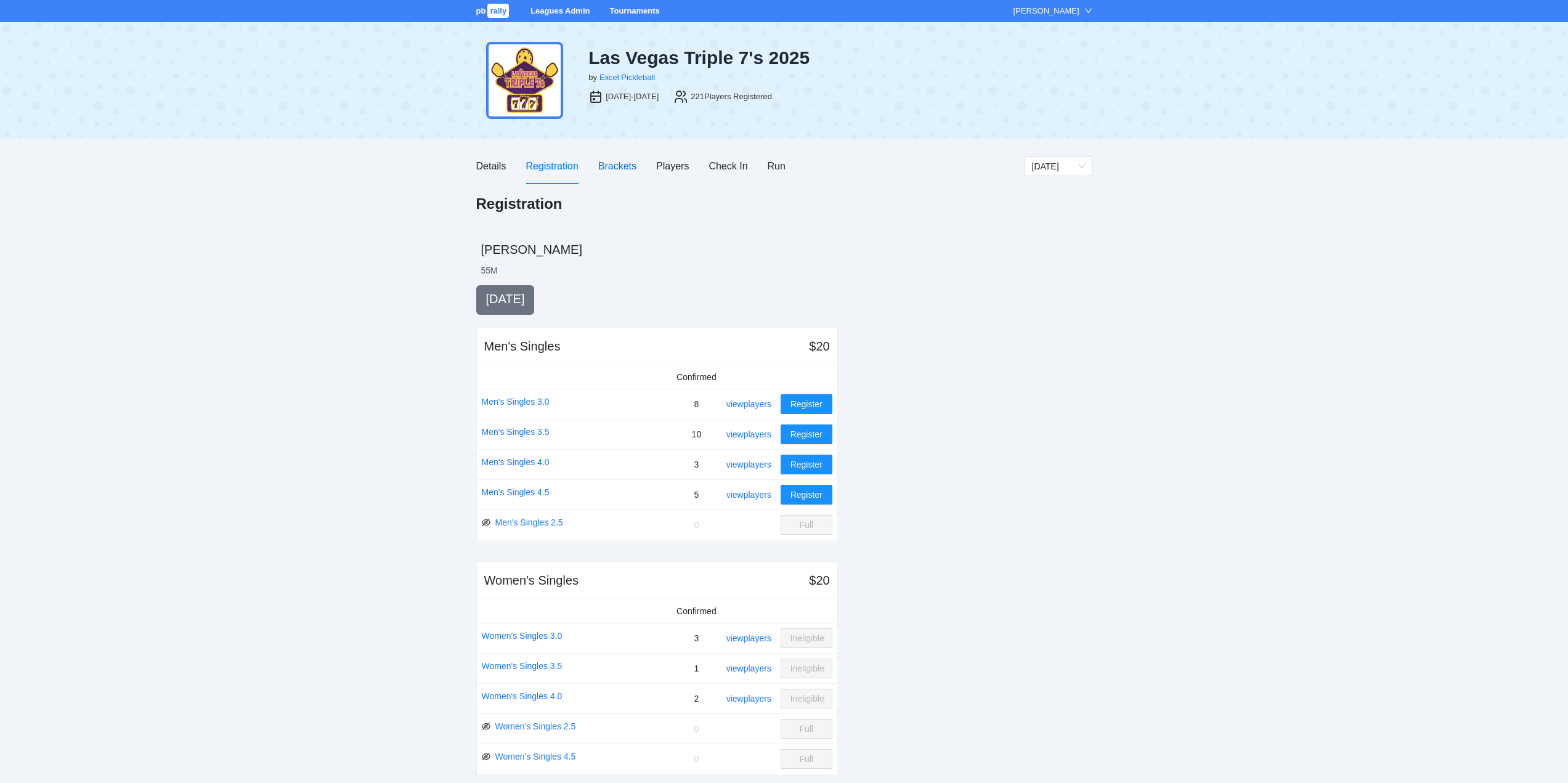
click at [613, 165] on div "Brackets" at bounding box center [618, 166] width 39 height 16
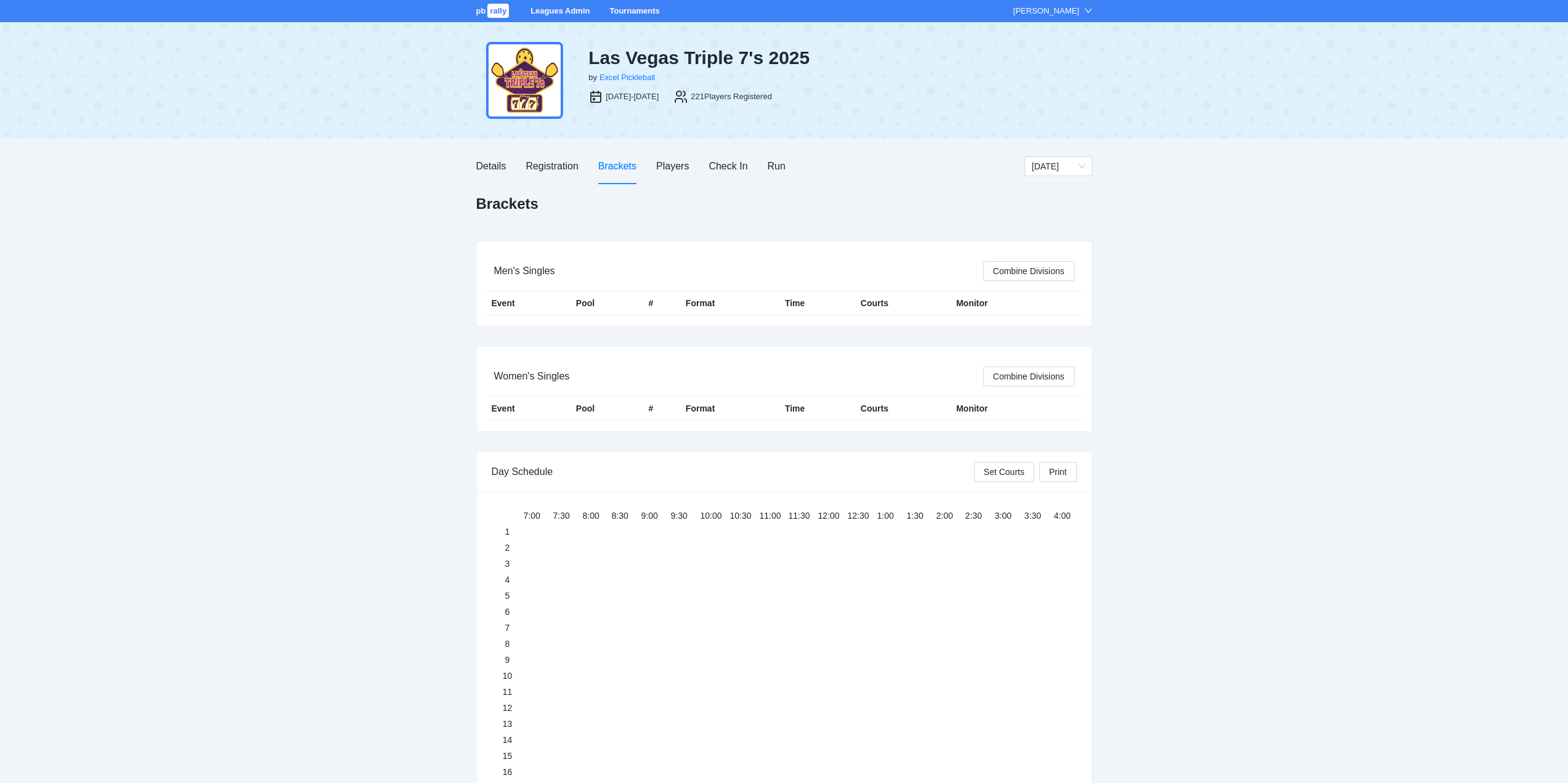
click at [622, 10] on link "Tournaments" at bounding box center [634, 10] width 50 height 9
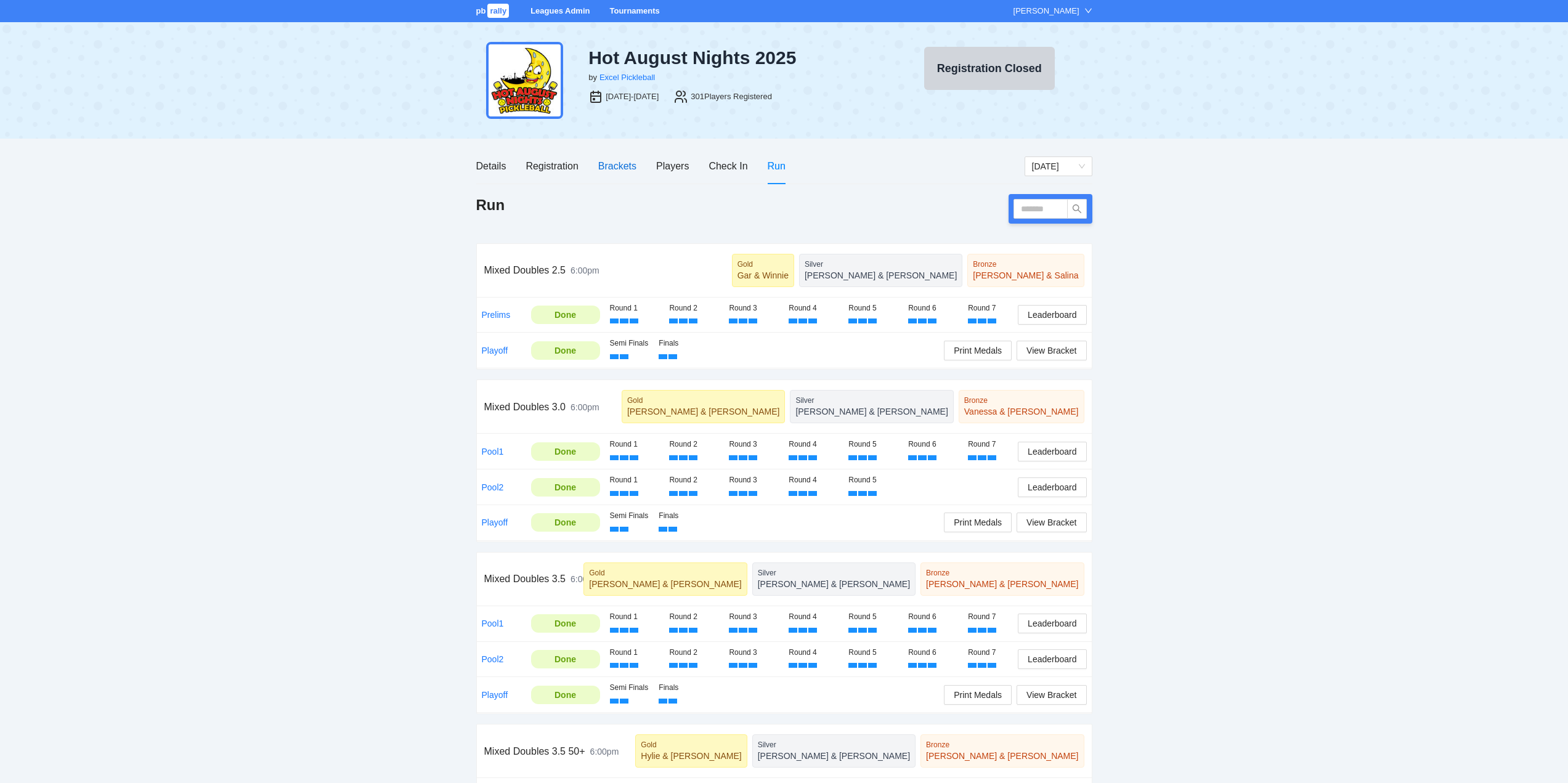
click at [607, 166] on div "Brackets" at bounding box center [618, 166] width 39 height 16
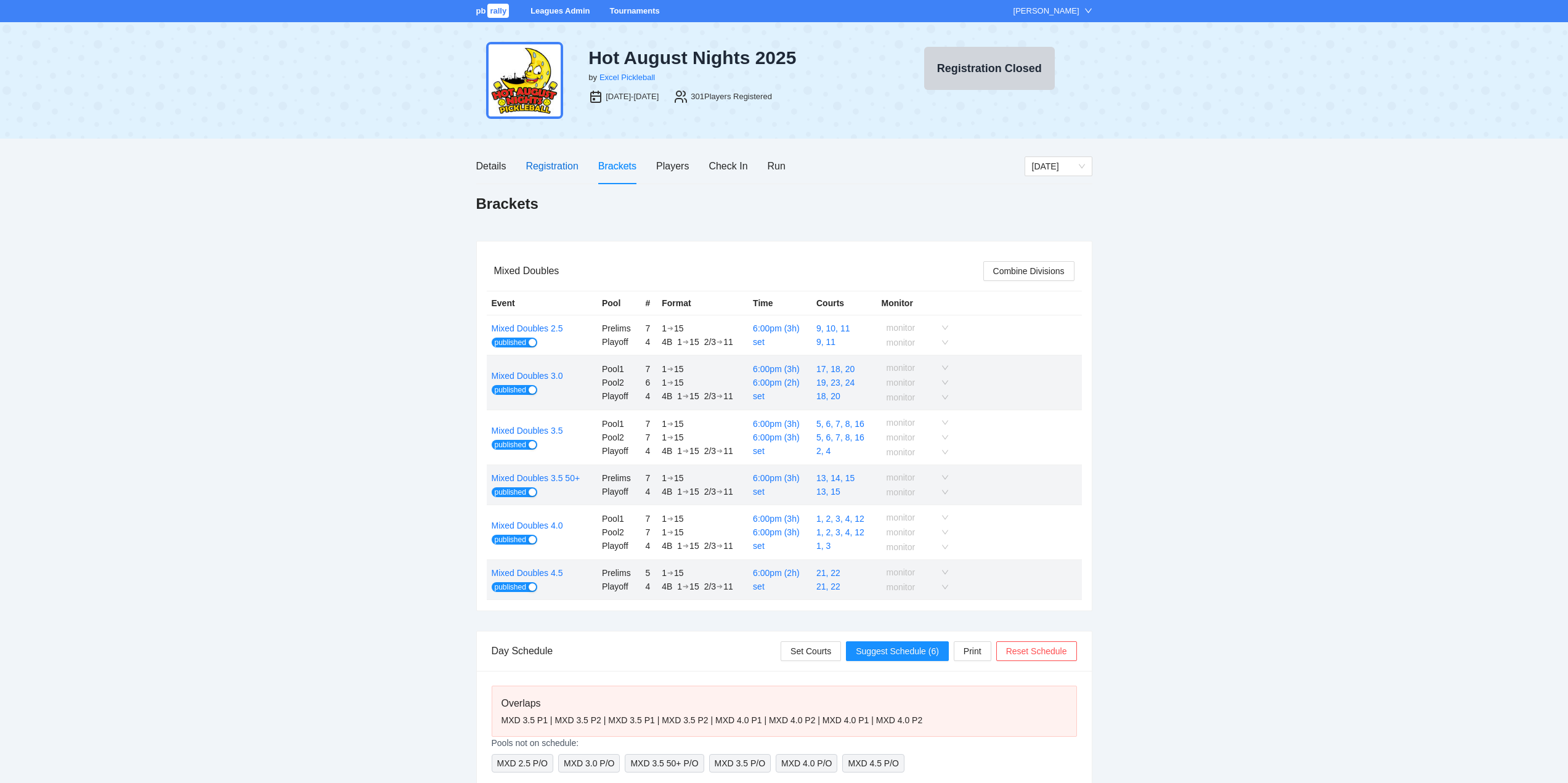
click at [543, 165] on div "Registration" at bounding box center [552, 166] width 53 height 16
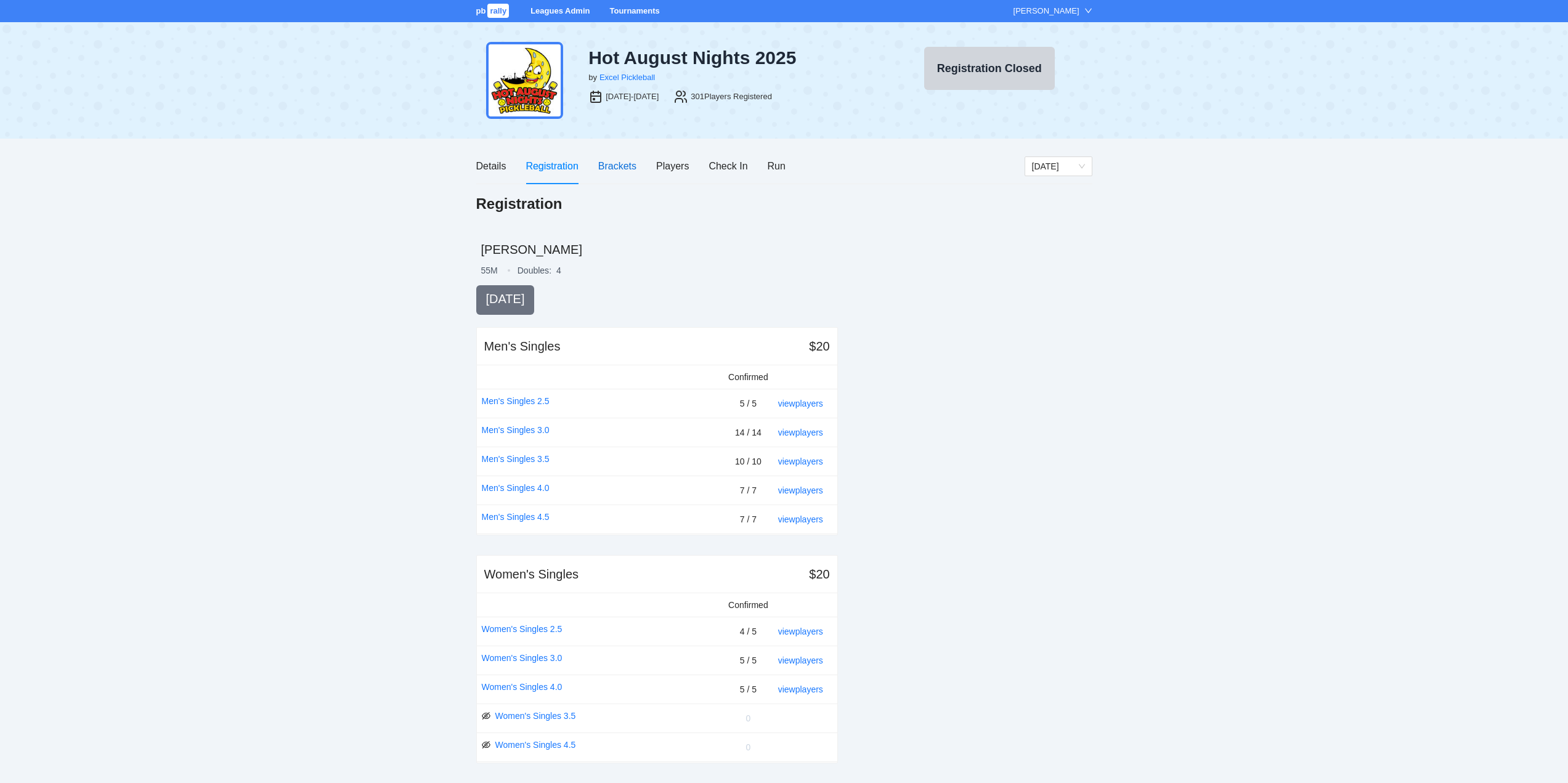
click at [612, 165] on div "Brackets" at bounding box center [618, 166] width 39 height 16
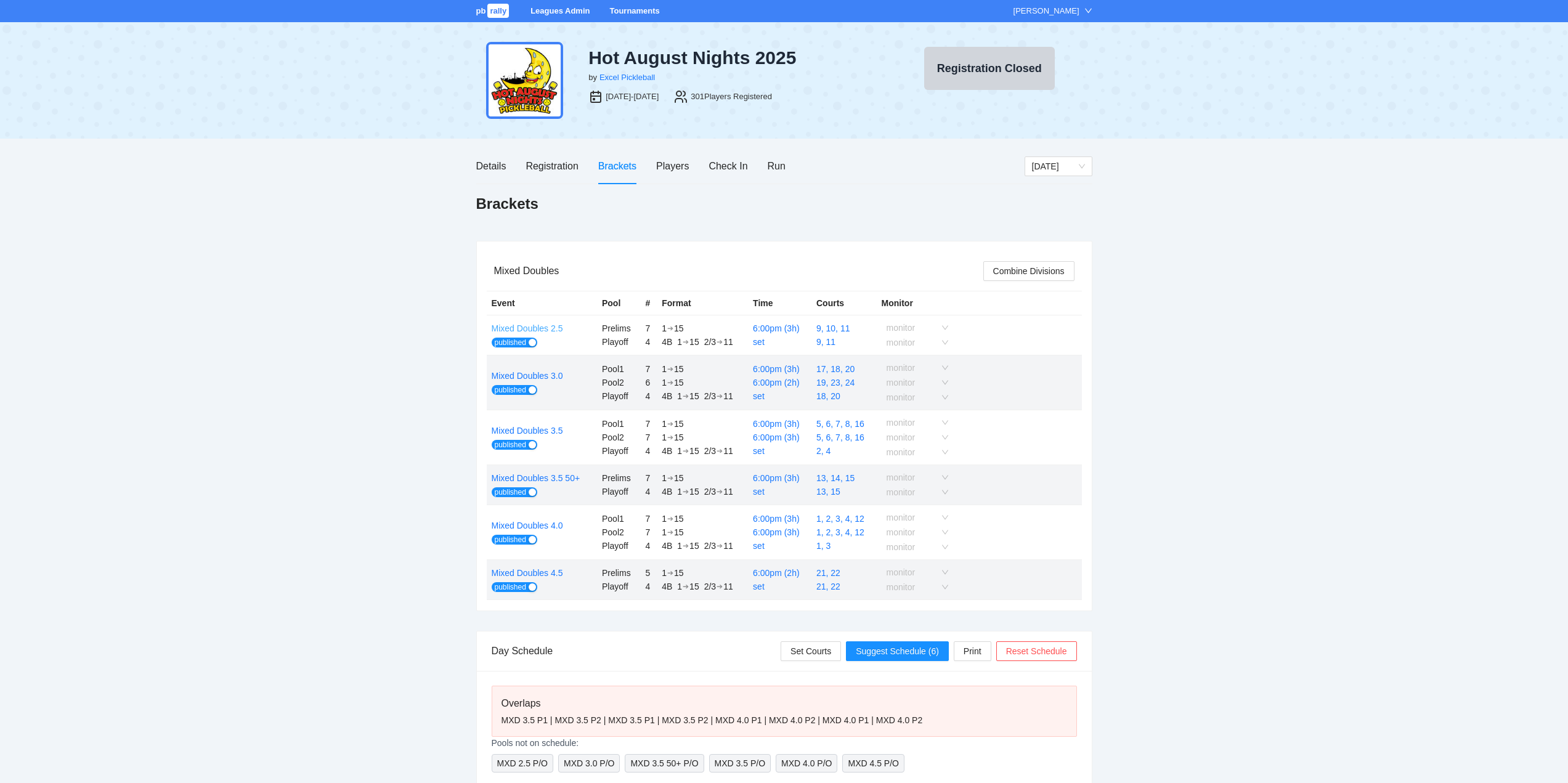
click at [528, 326] on link "Mixed Doubles 2.5" at bounding box center [527, 328] width 71 height 10
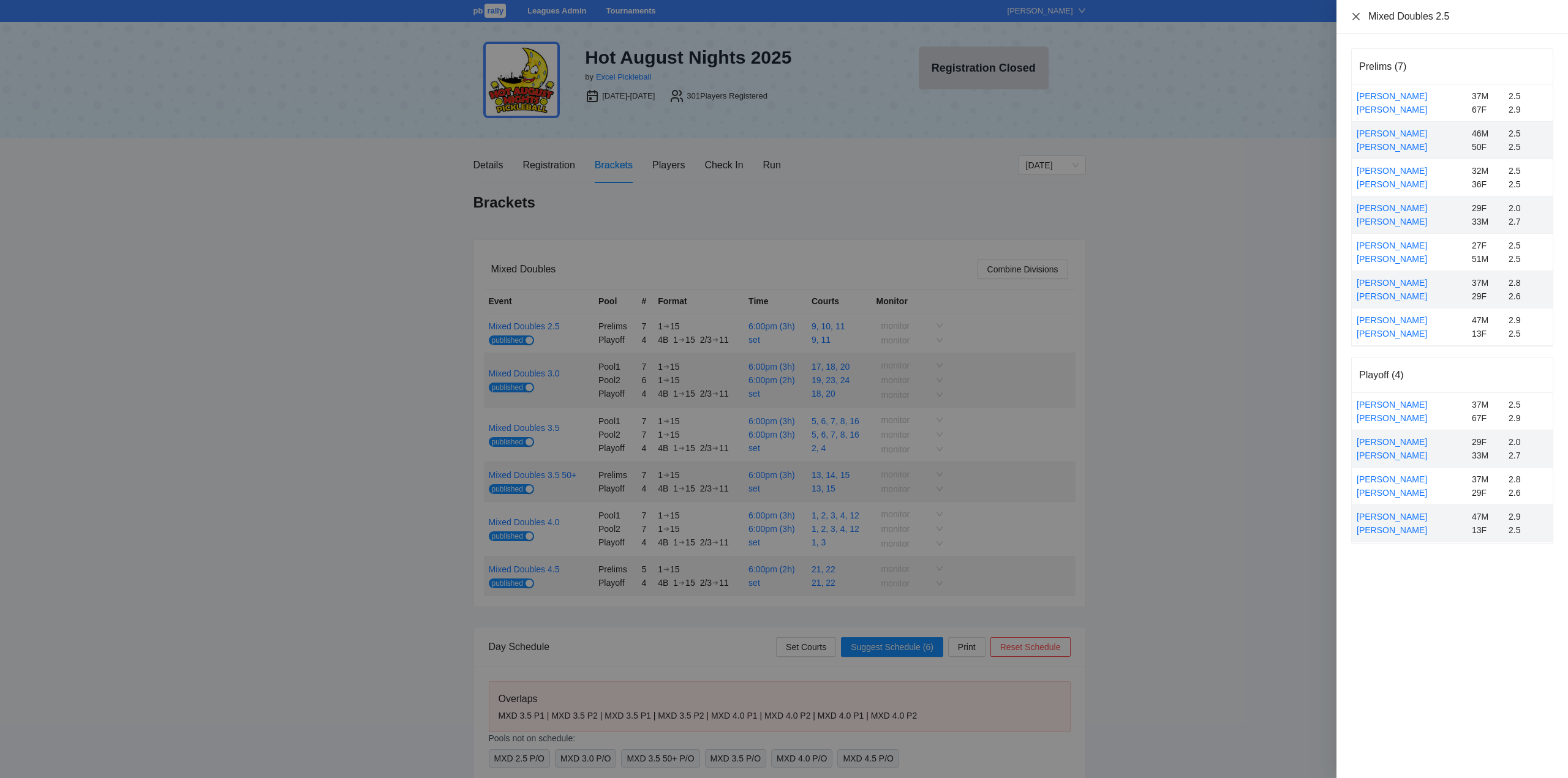
click at [1356, 15] on icon "close" at bounding box center [1356, 16] width 10 height 10
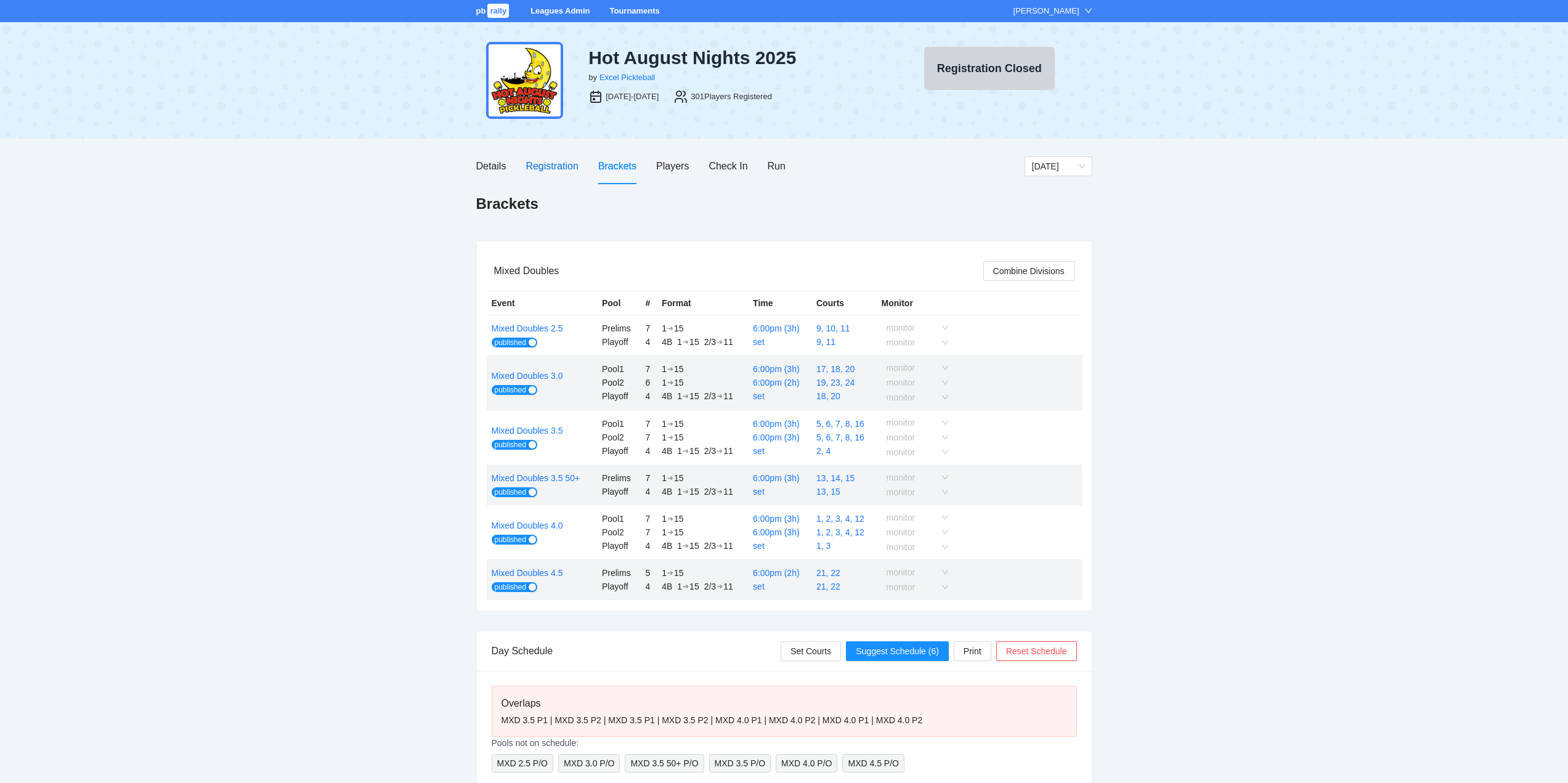
click at [552, 165] on div "Registration" at bounding box center [552, 166] width 53 height 16
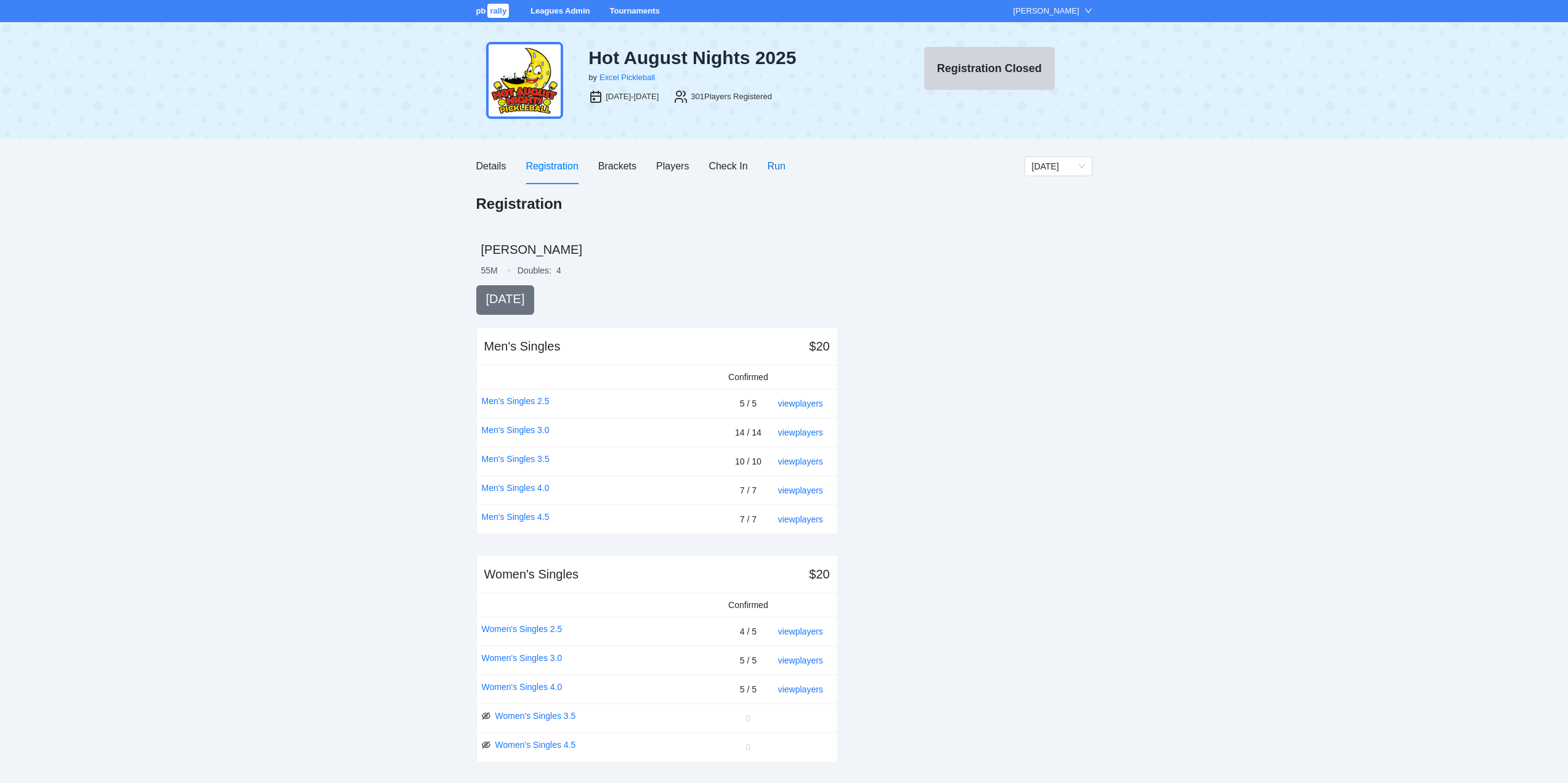
click at [774, 164] on div "Run" at bounding box center [776, 166] width 18 height 16
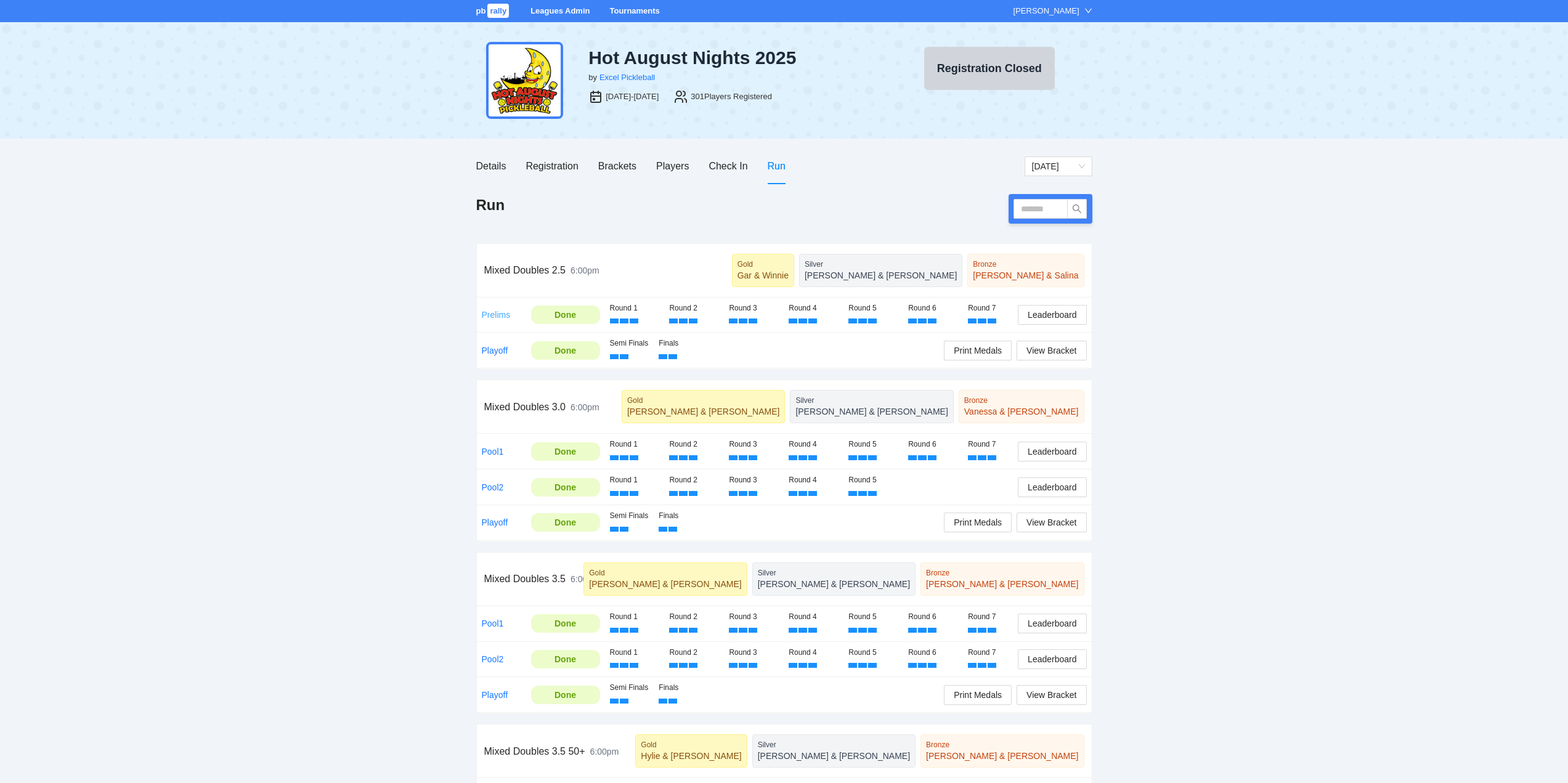
click at [494, 312] on link "Prelims" at bounding box center [496, 314] width 29 height 10
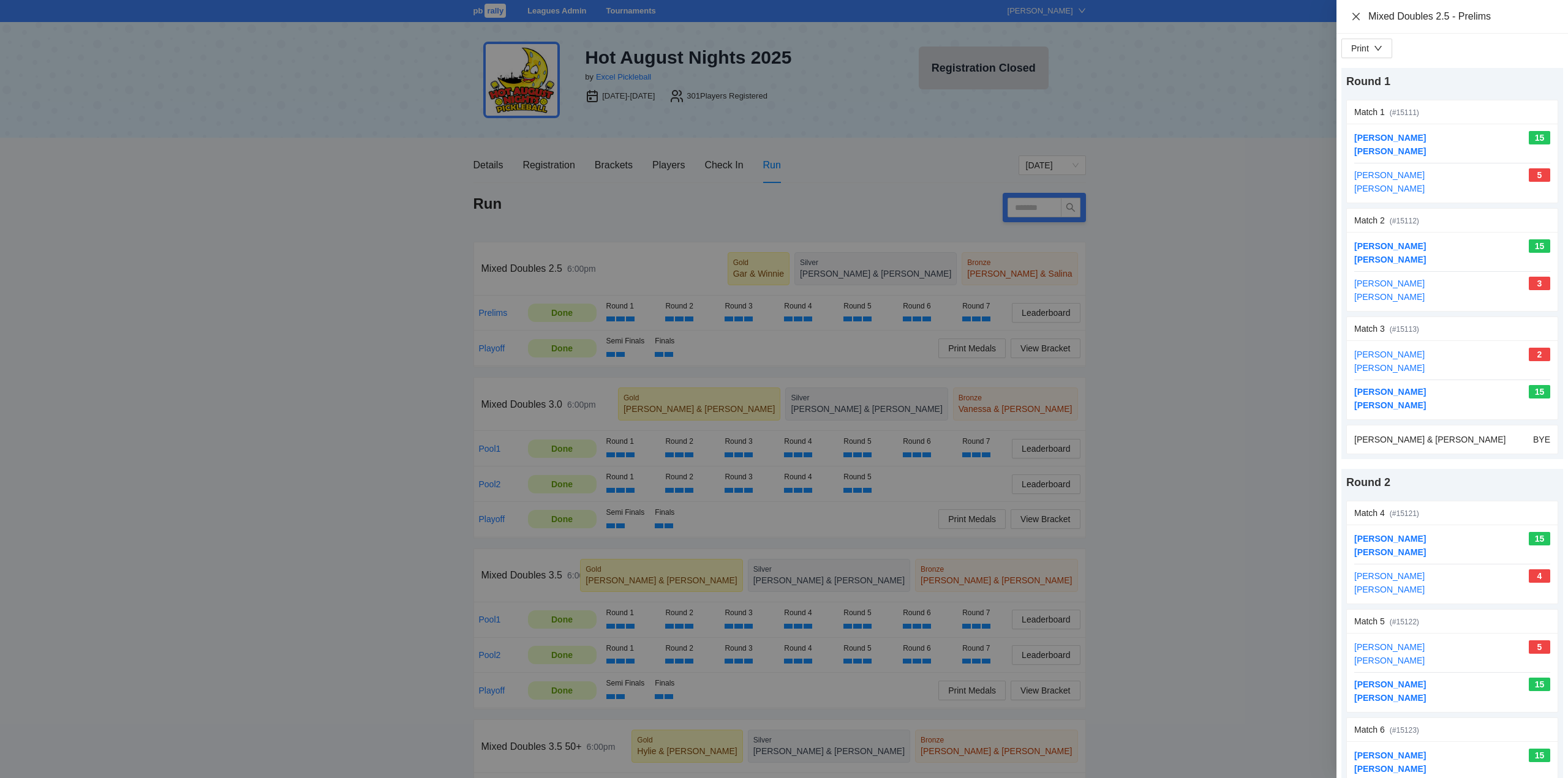
click at [1355, 16] on icon "close" at bounding box center [1356, 16] width 10 height 10
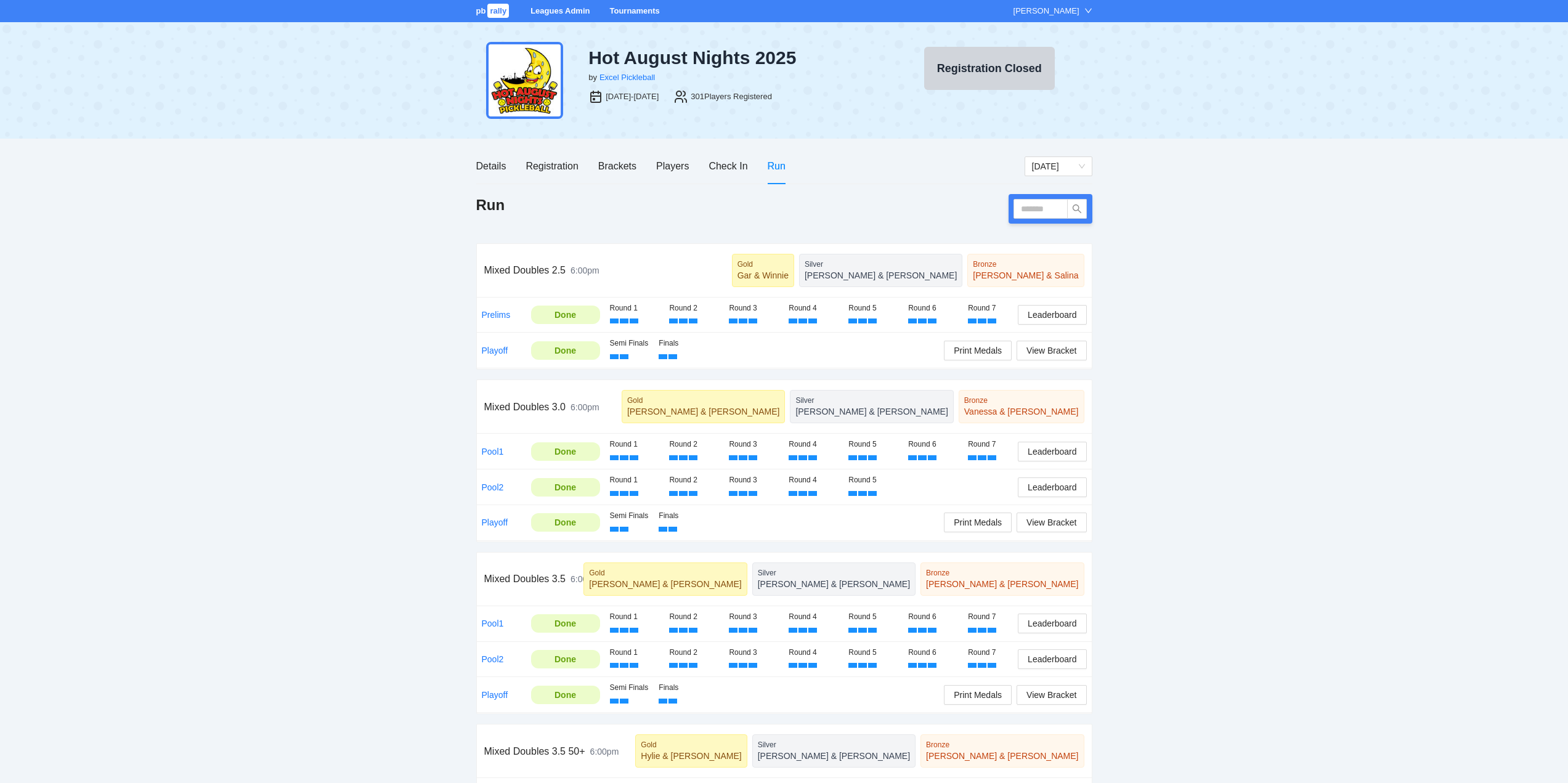
click at [618, 6] on link "Tournaments" at bounding box center [634, 10] width 50 height 9
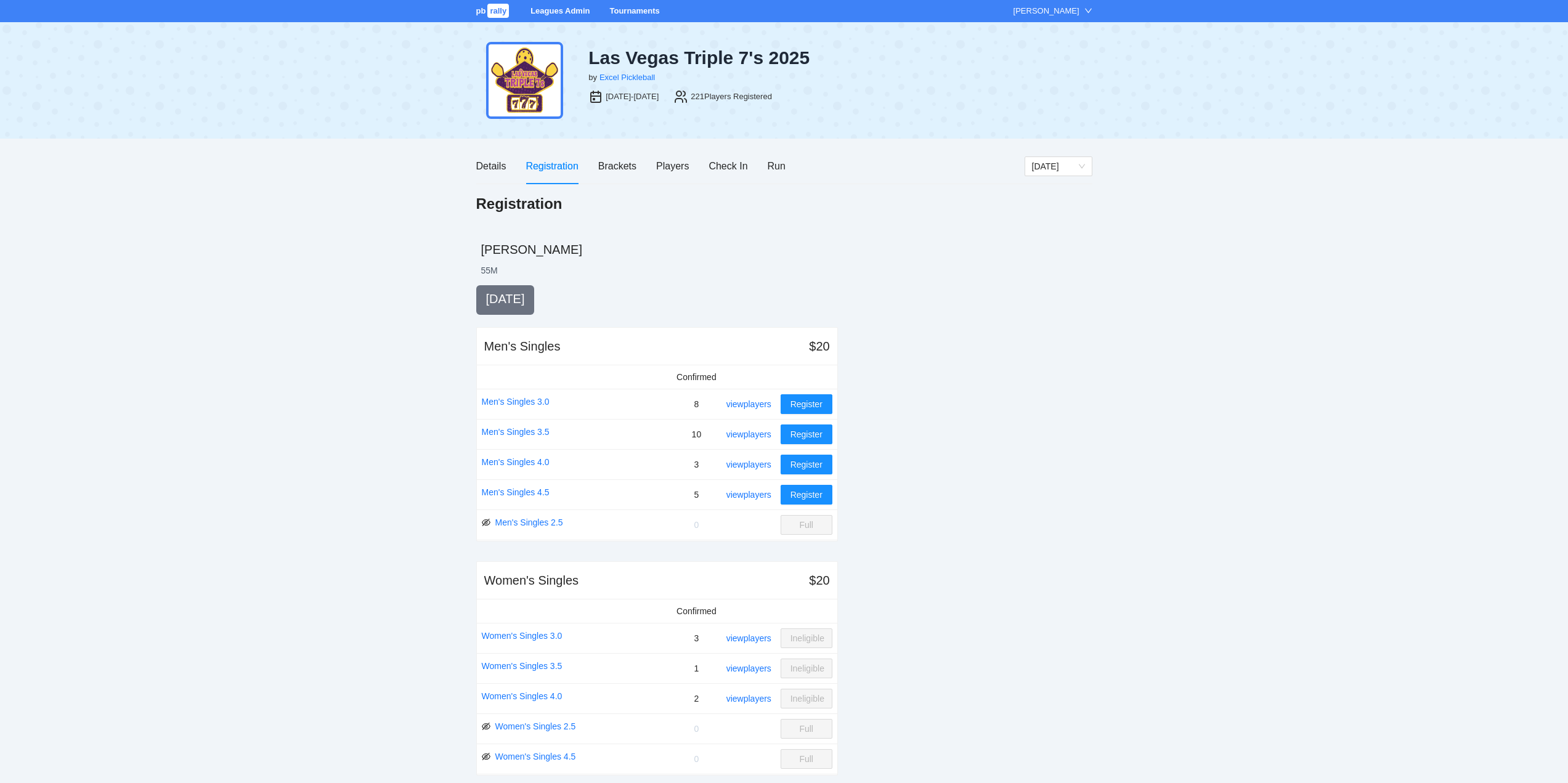
click at [630, 7] on link "Tournaments" at bounding box center [634, 10] width 50 height 9
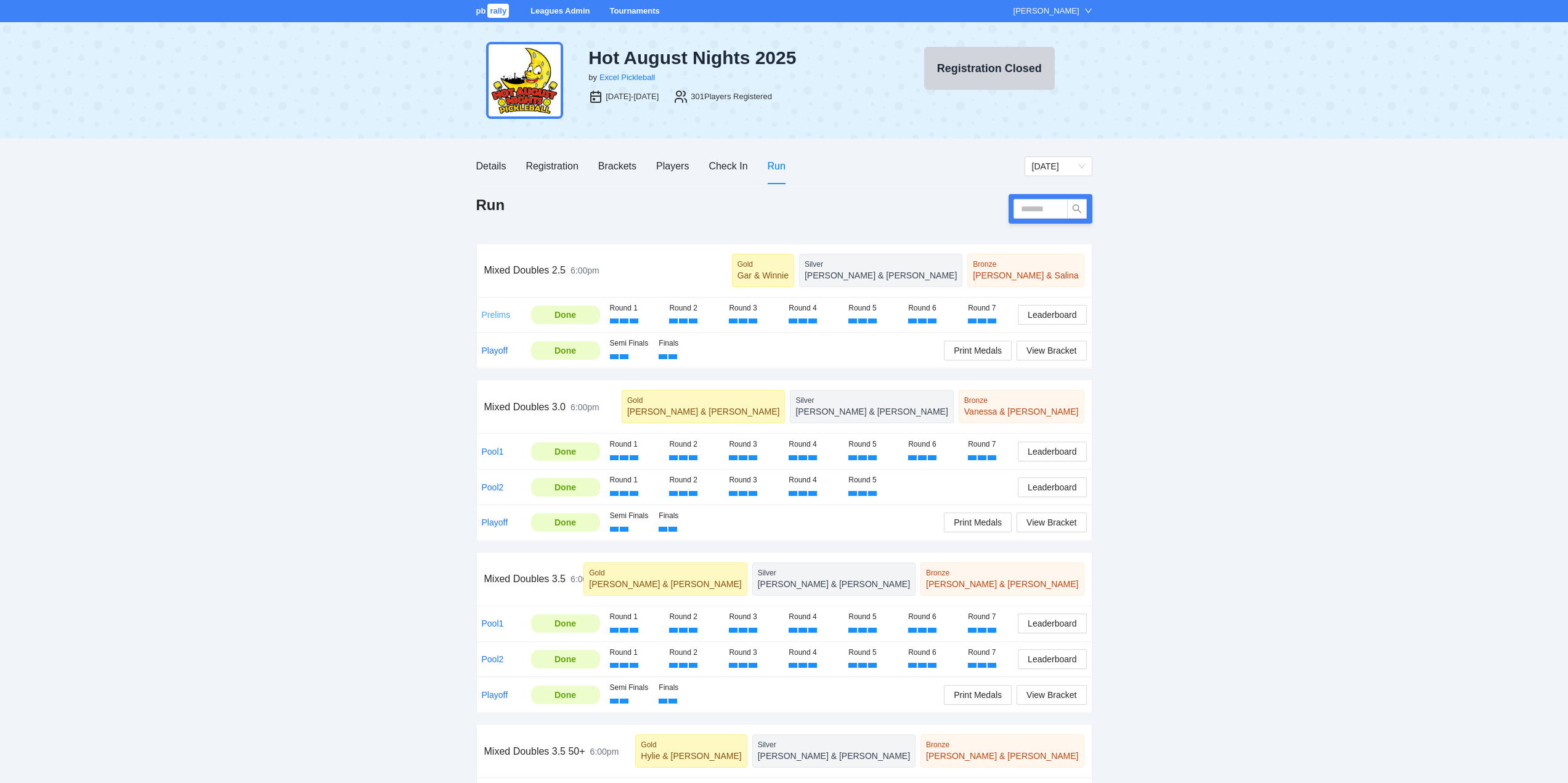
click at [495, 313] on link "Prelims" at bounding box center [496, 314] width 29 height 10
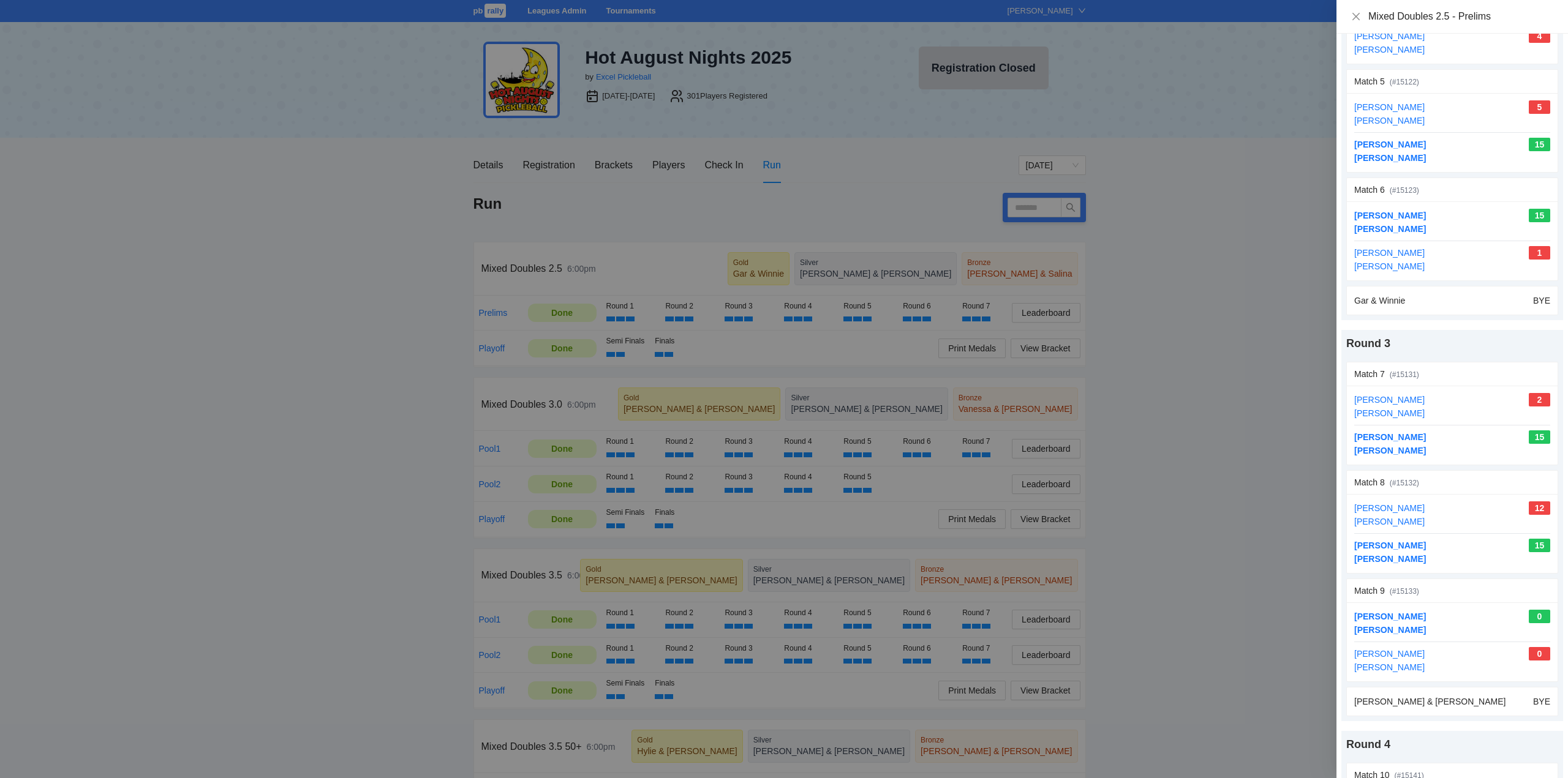
scroll to position [551, 0]
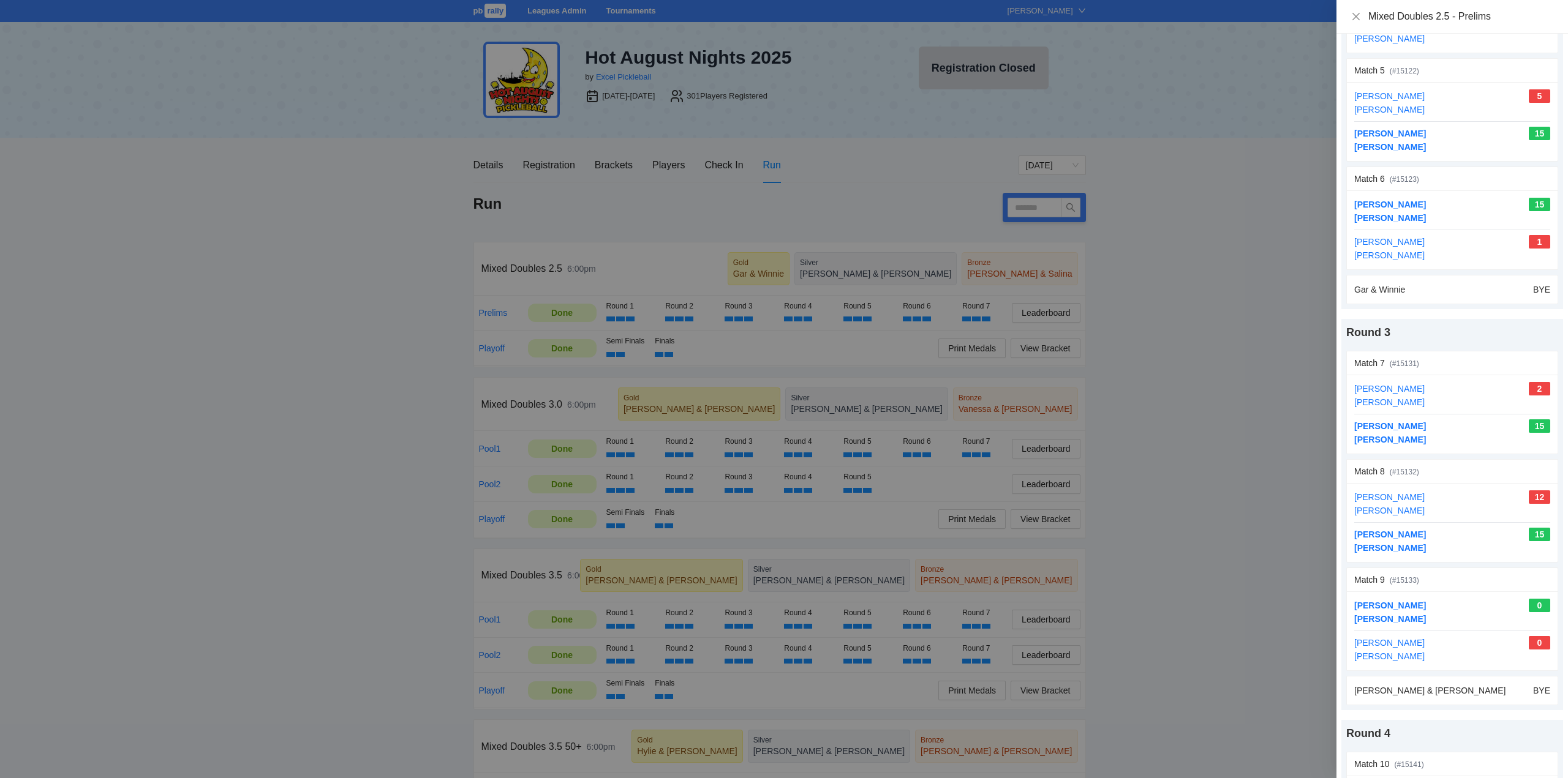
click at [509, 337] on div at bounding box center [784, 389] width 1568 height 778
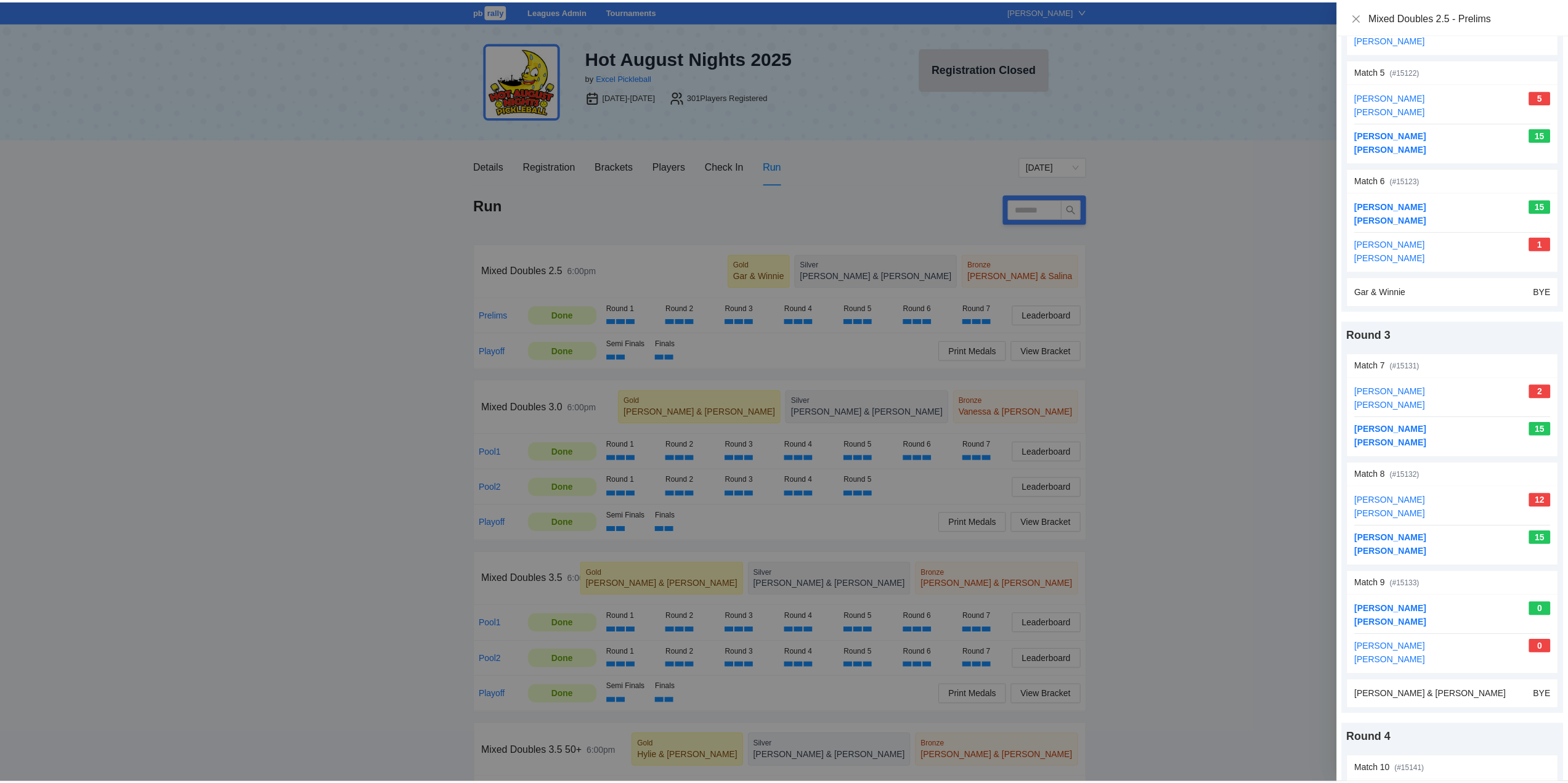
scroll to position [0, 0]
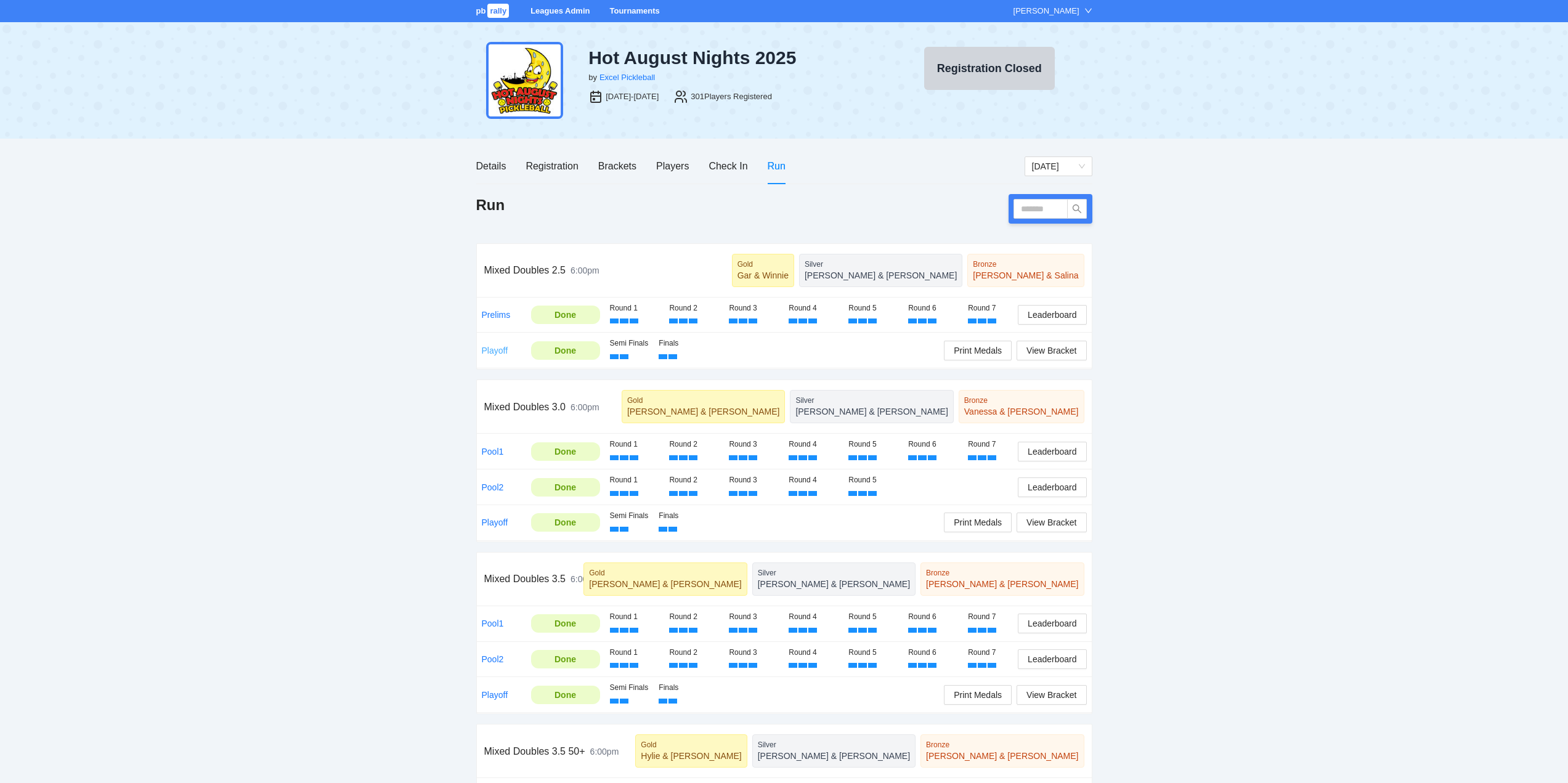
click at [491, 350] on link "Playoff" at bounding box center [495, 350] width 27 height 10
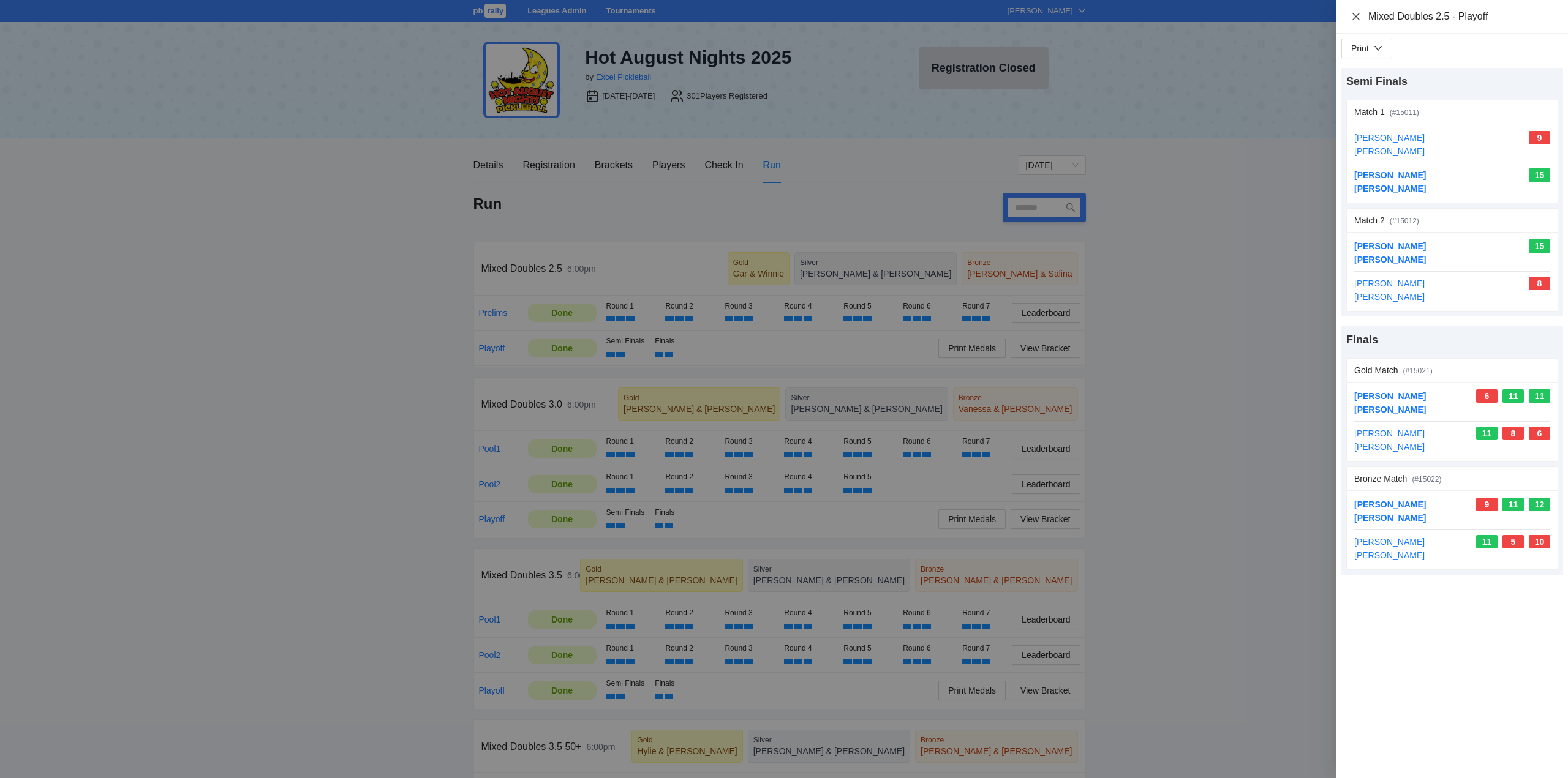
click at [1352, 13] on icon "close" at bounding box center [1356, 16] width 10 height 10
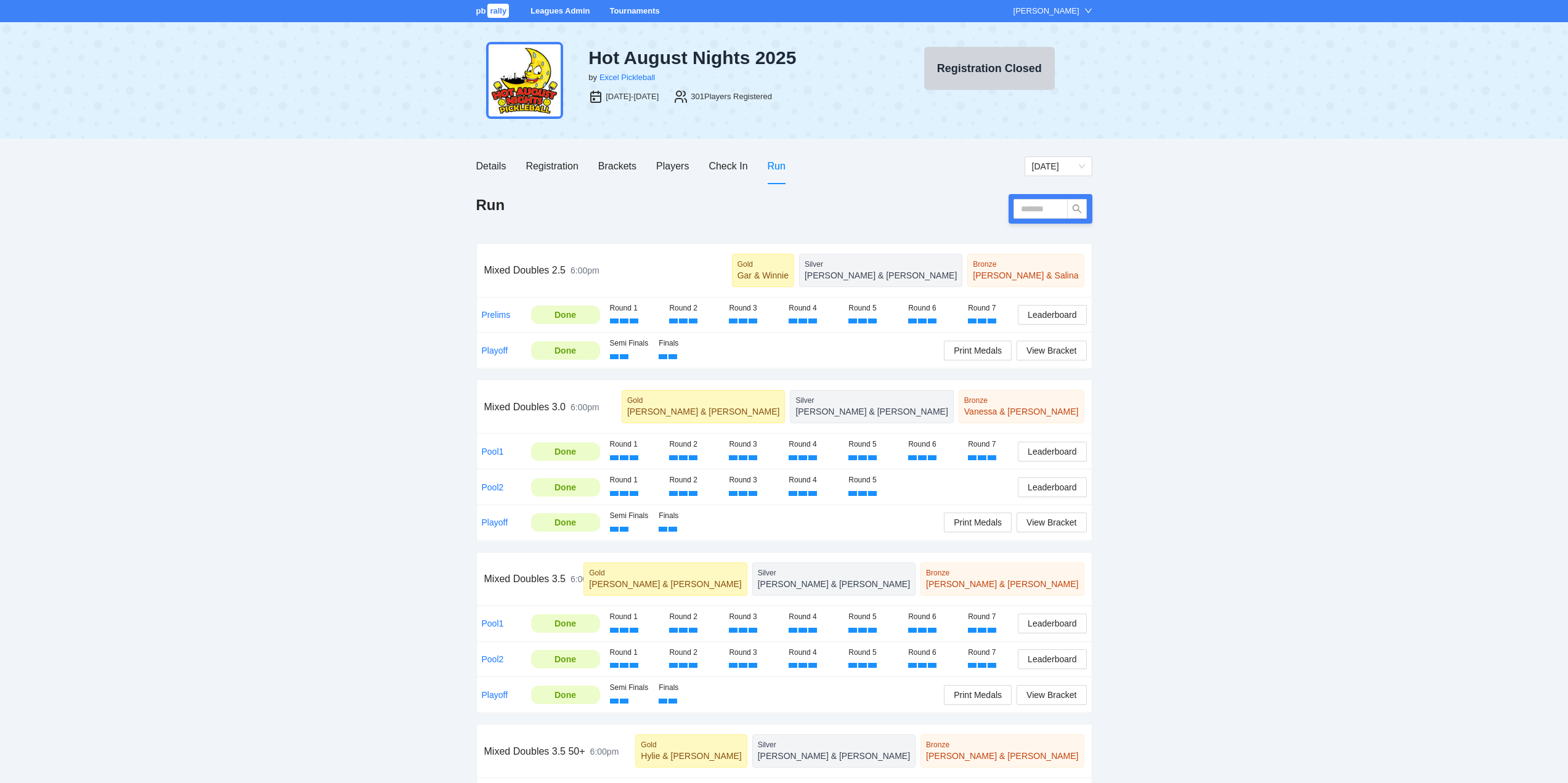
click at [635, 12] on link "Tournaments" at bounding box center [634, 10] width 50 height 9
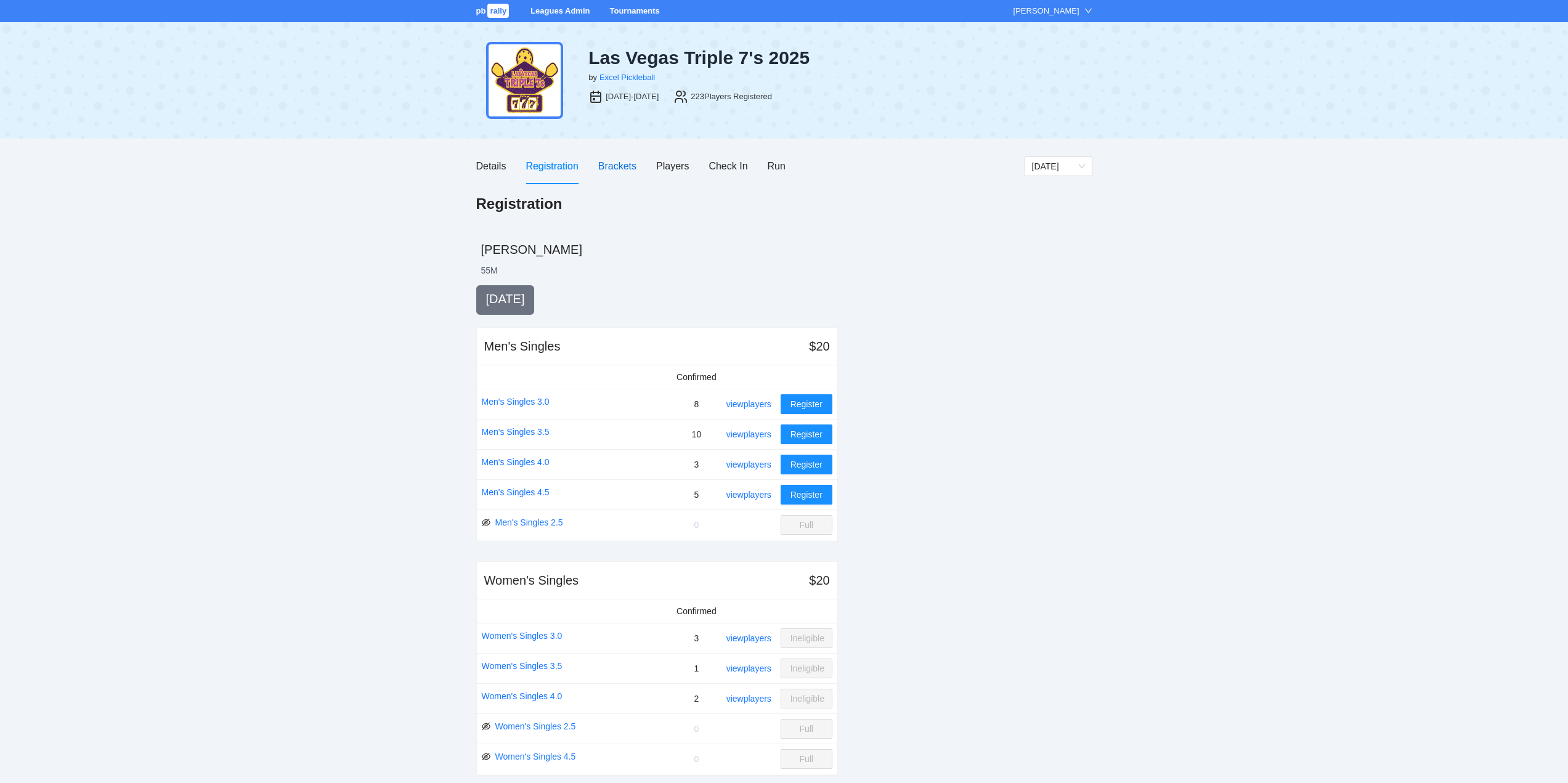
click at [615, 164] on div "Brackets" at bounding box center [618, 166] width 39 height 16
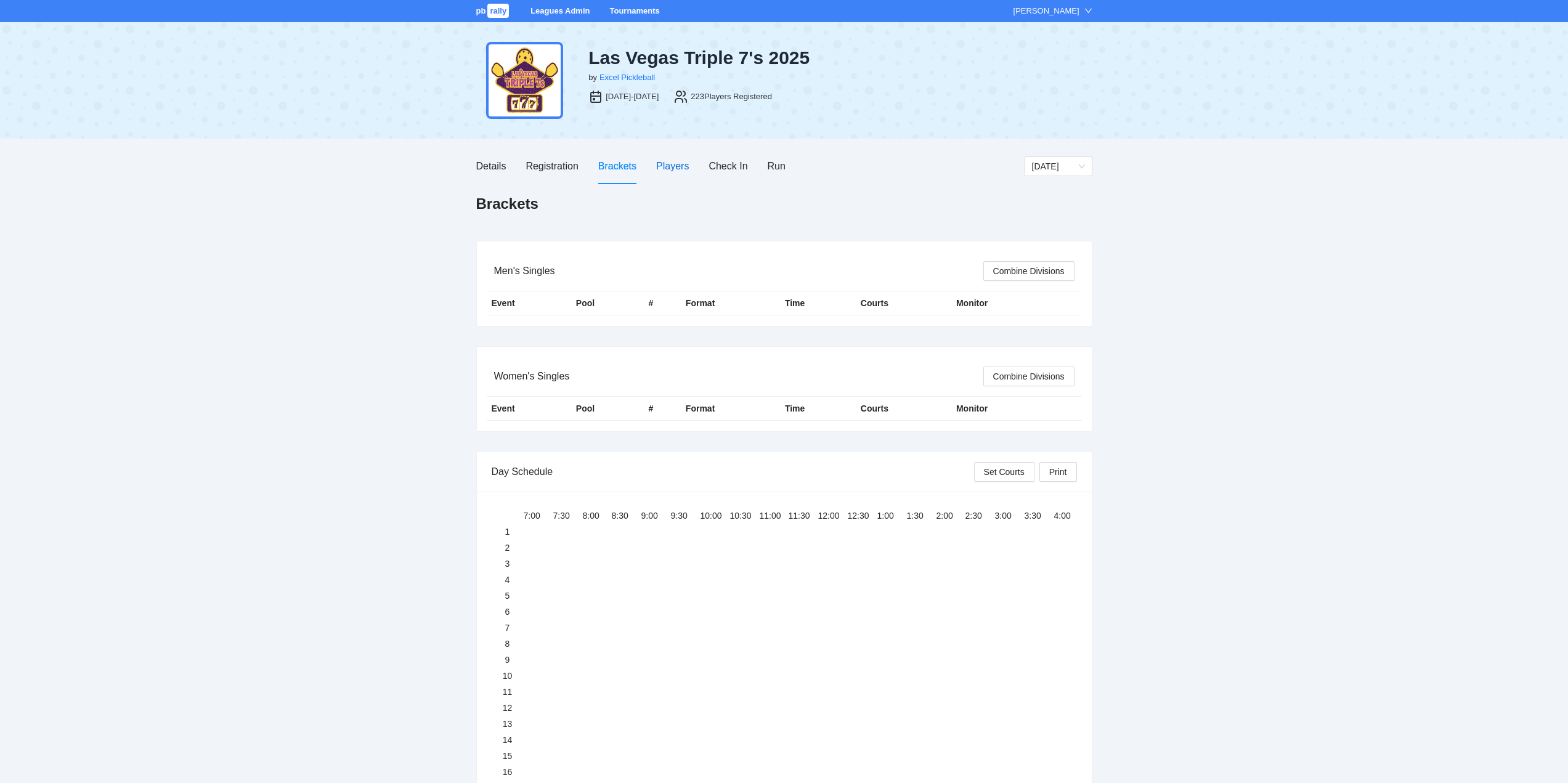
click at [669, 164] on div "Players" at bounding box center [672, 166] width 33 height 16
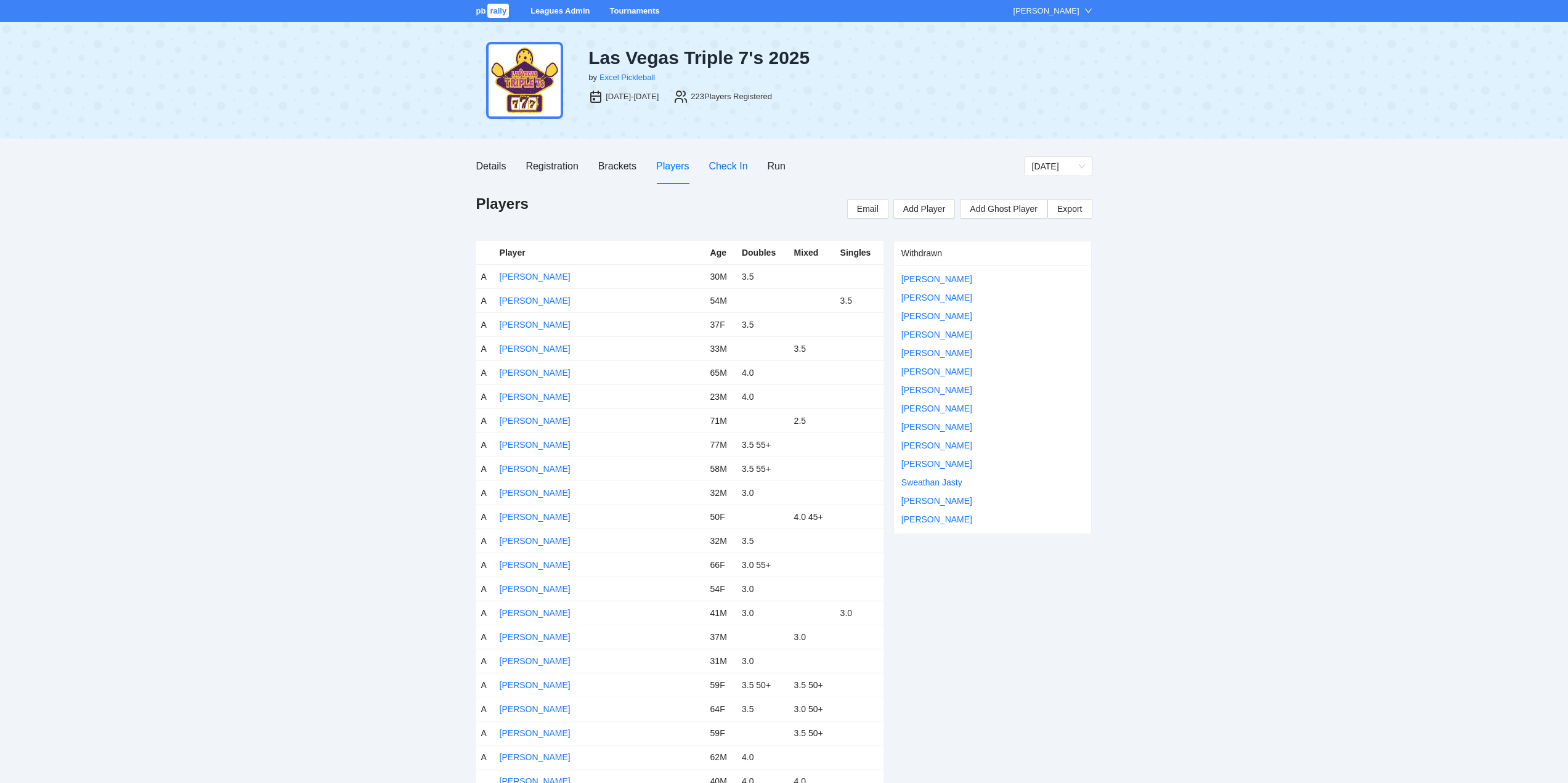
click at [720, 165] on div "Check In" at bounding box center [727, 166] width 39 height 16
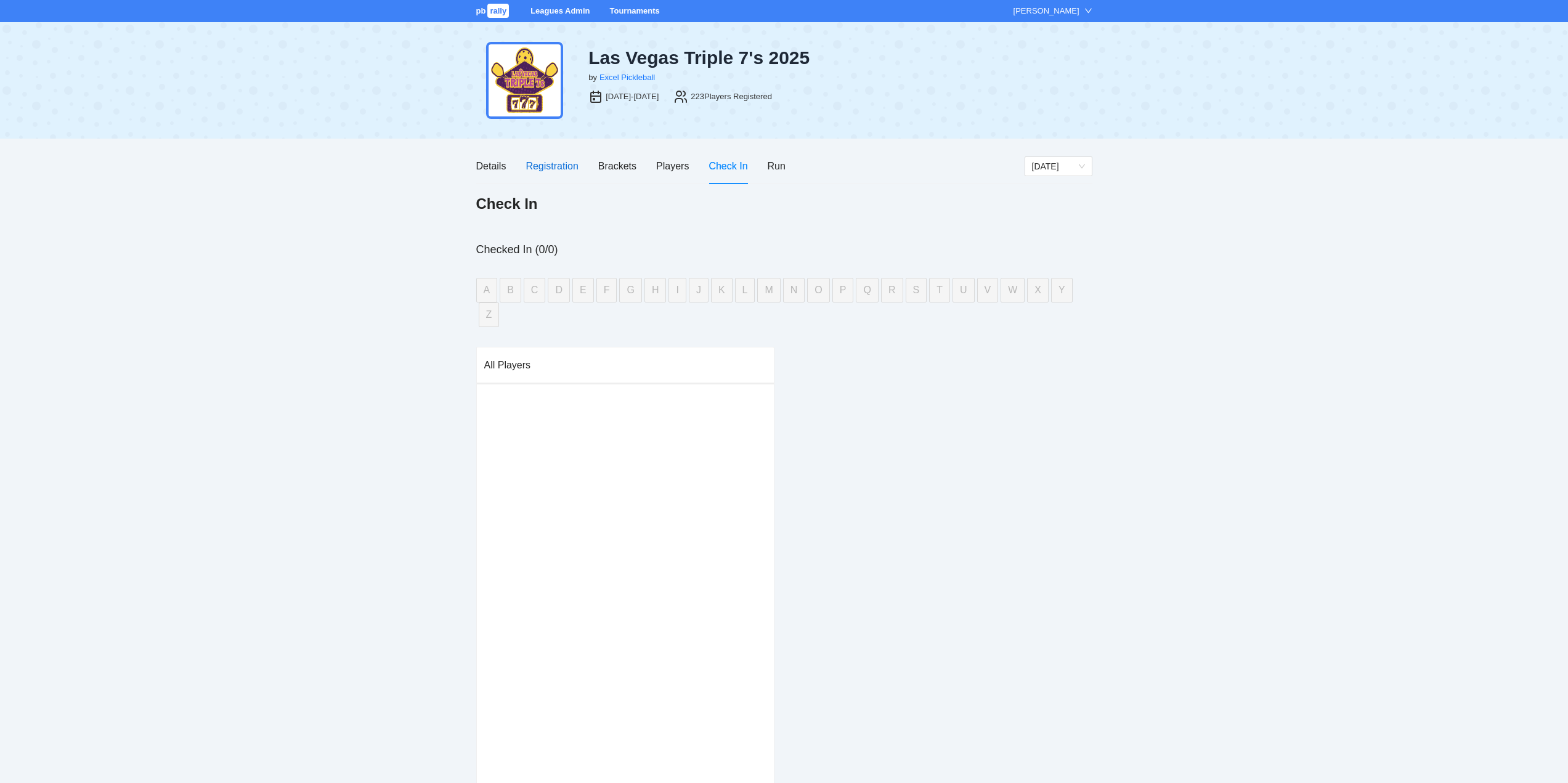
click at [547, 165] on div "Registration" at bounding box center [552, 166] width 53 height 16
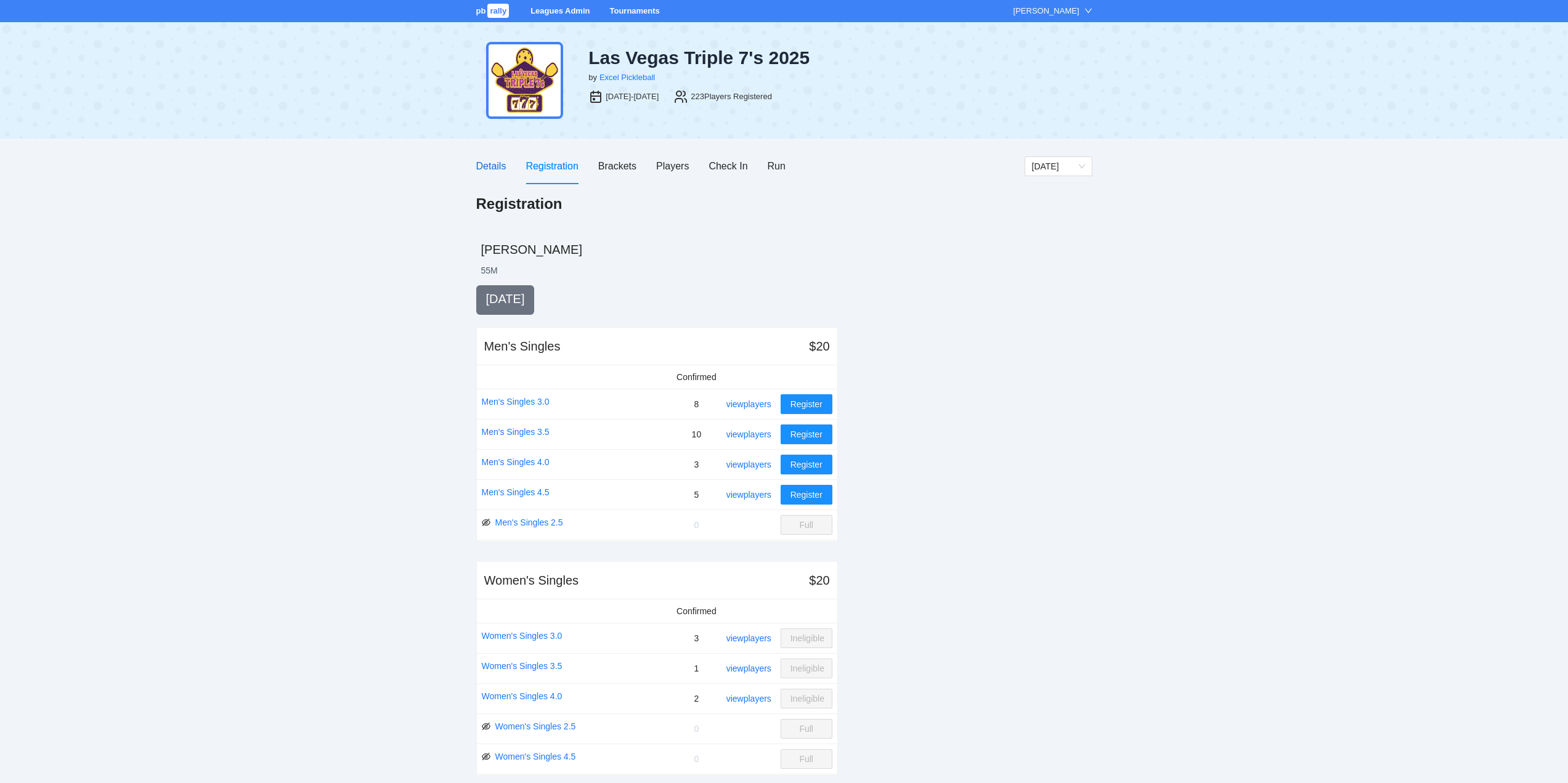
click at [486, 162] on div "Details" at bounding box center [491, 166] width 30 height 16
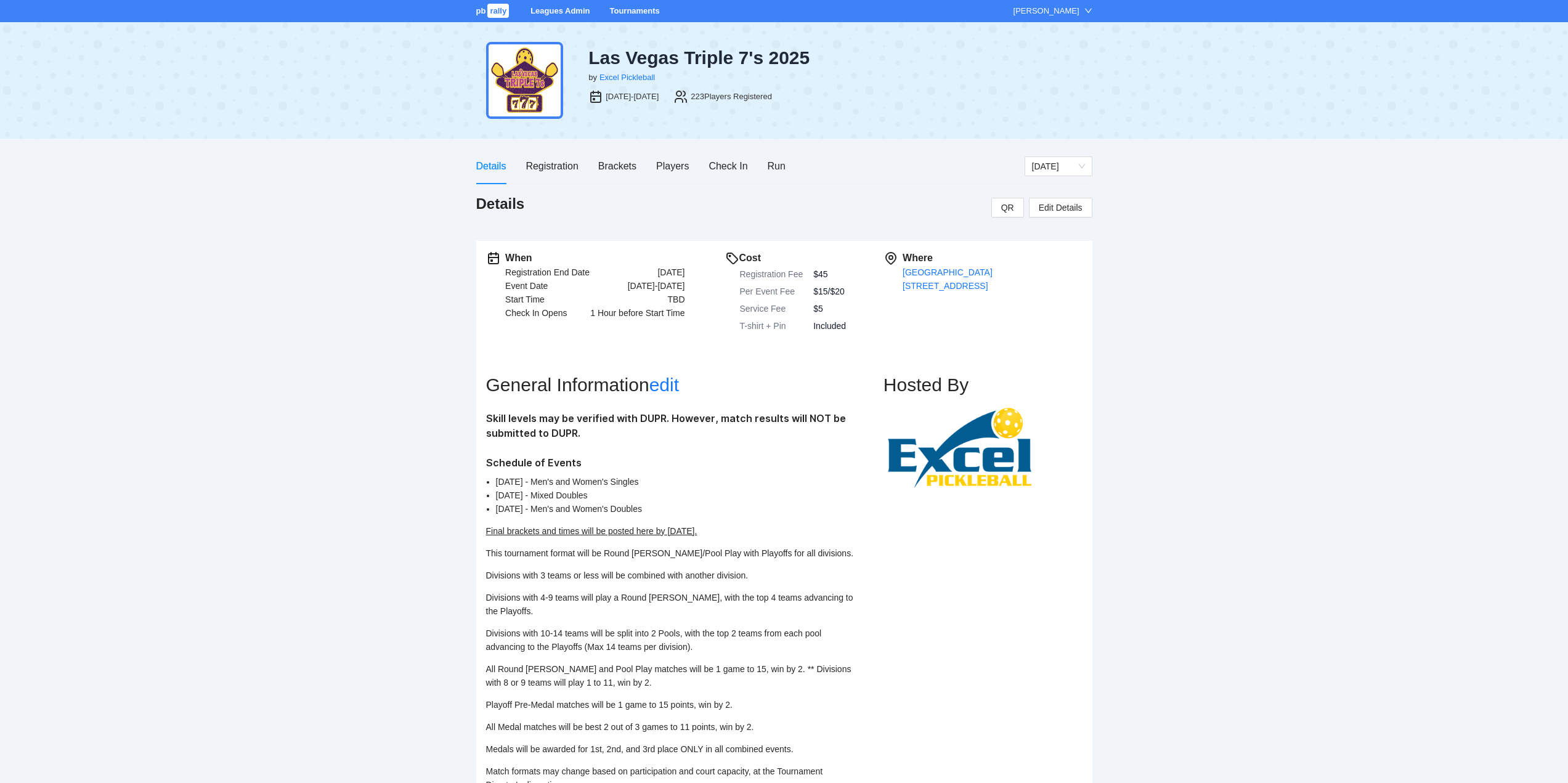
click at [3, 319] on div "pb rally Leagues Admin Tournaments Tony Spurlin Las Vegas Triple 7's 2025 by Ex…" at bounding box center [784, 610] width 1568 height 1221
click at [543, 165] on div "Registration" at bounding box center [552, 166] width 53 height 16
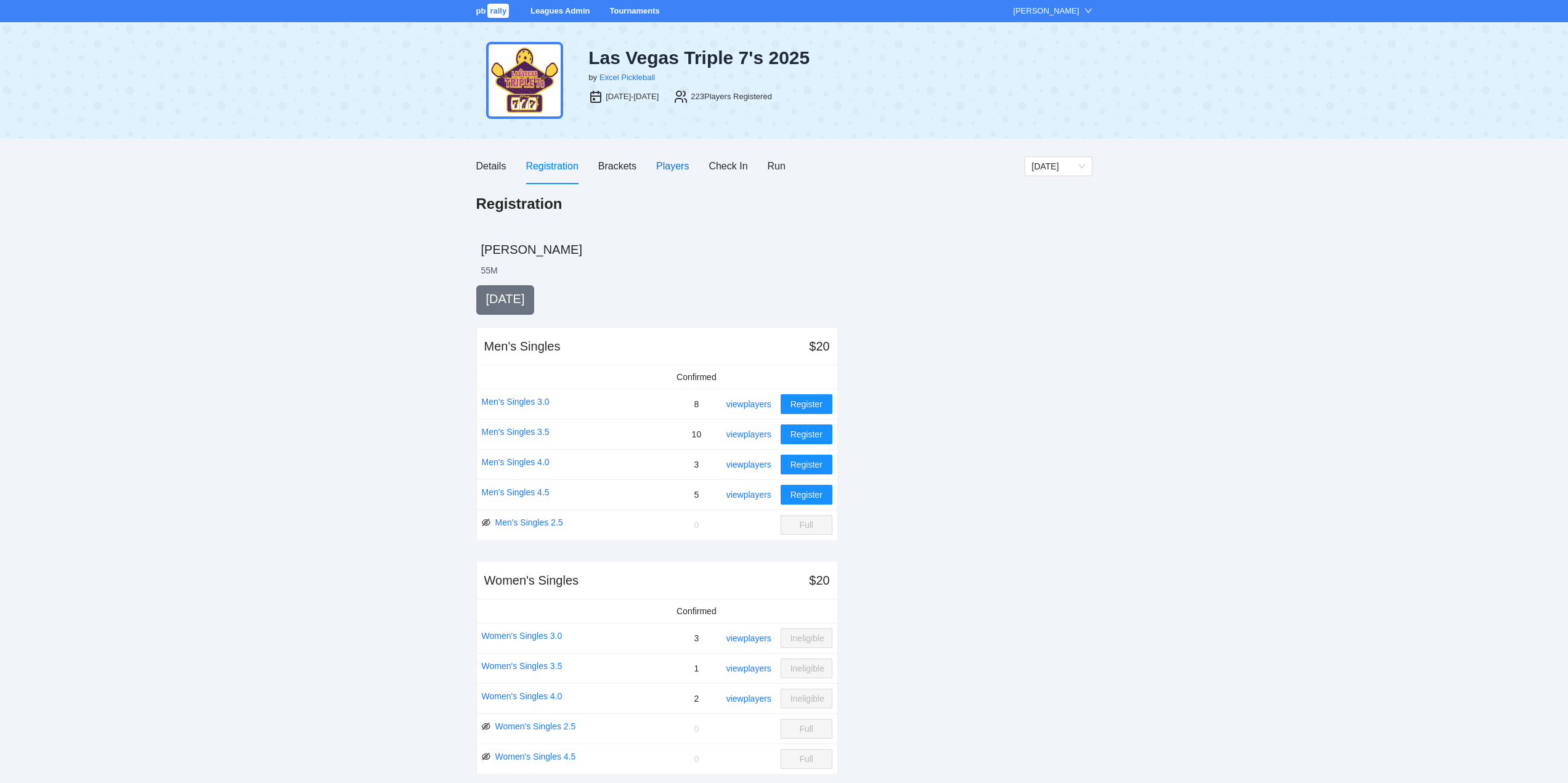
click at [678, 162] on div "Players" at bounding box center [672, 166] width 33 height 16
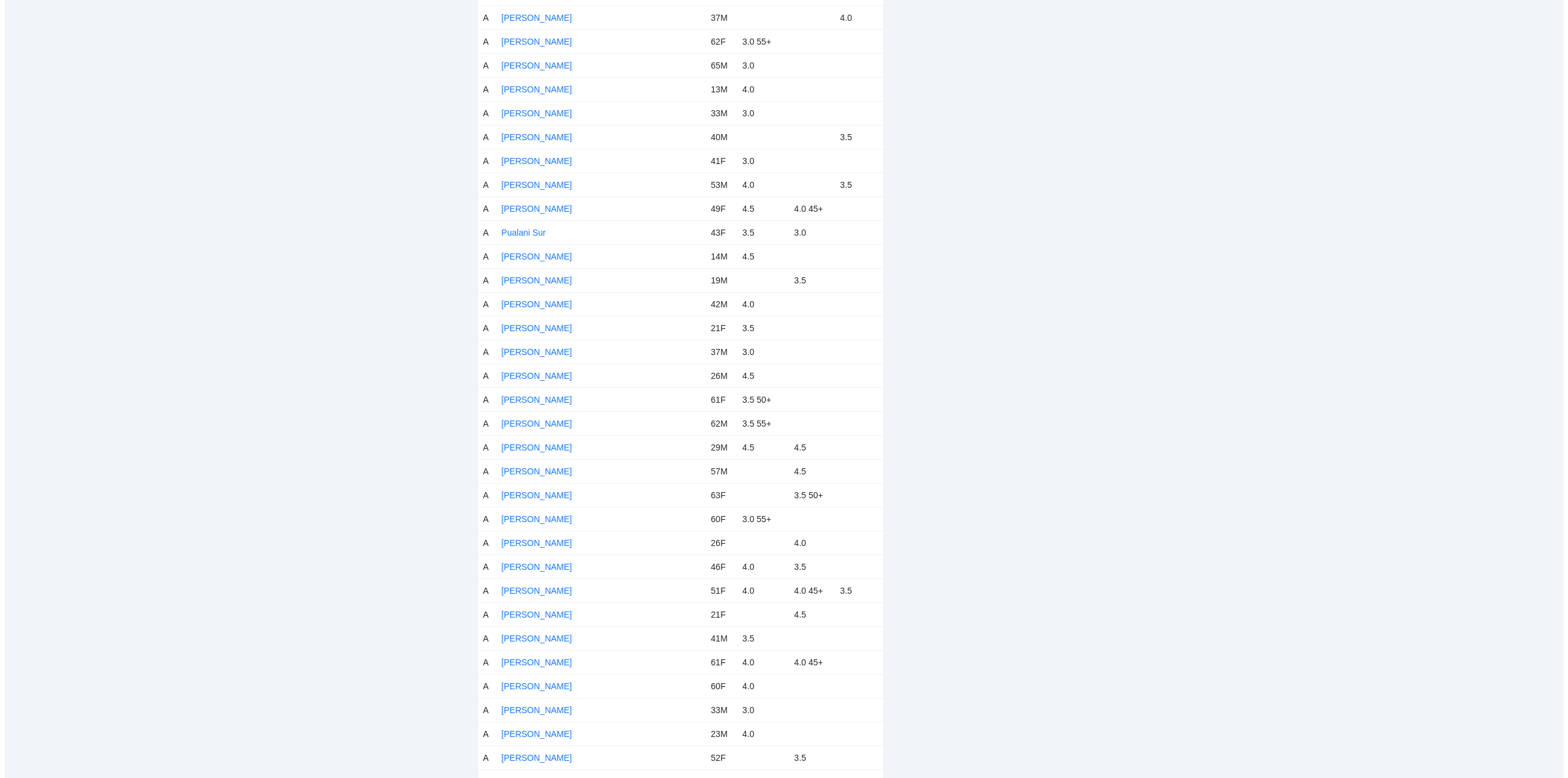
scroll to position [4285, 0]
click at [531, 454] on link "Ron Powada" at bounding box center [532, 454] width 71 height 10
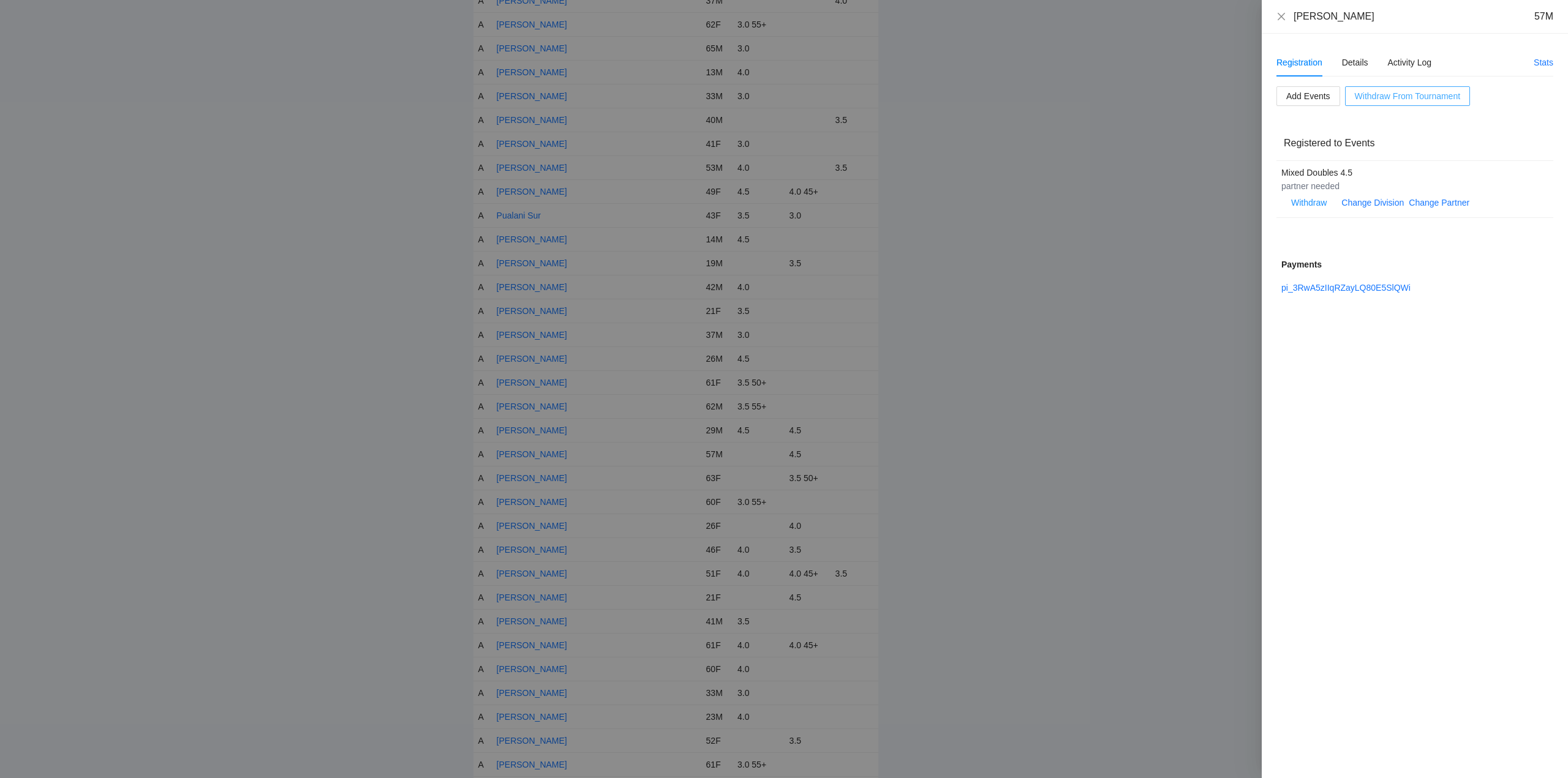
click at [1402, 92] on span "Withdraw From Tournament" at bounding box center [1407, 96] width 105 height 13
click at [1429, 55] on span "OK" at bounding box center [1429, 57] width 13 height 13
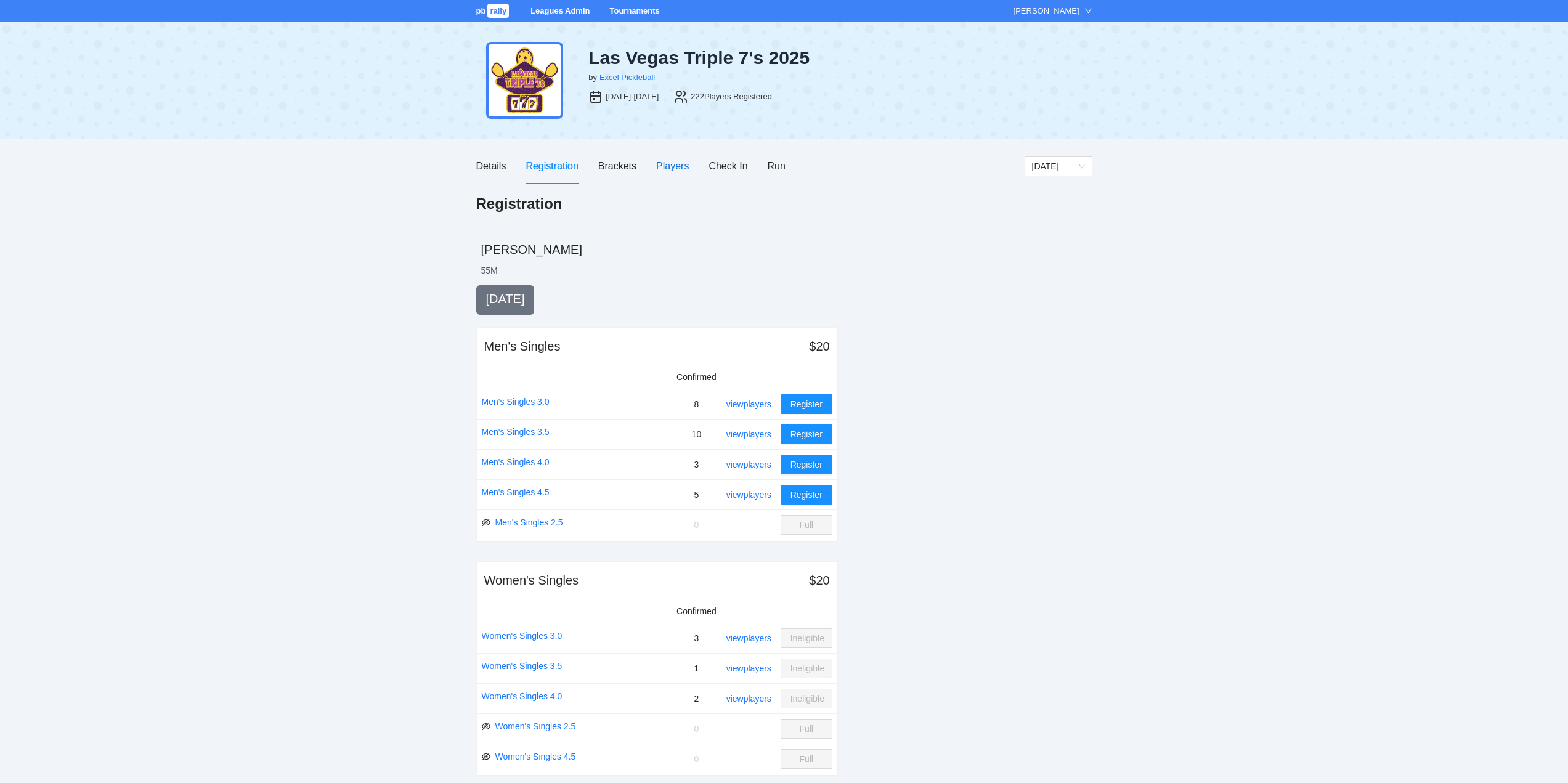
drag, startPoint x: 667, startPoint y: 162, endPoint x: 675, endPoint y: 176, distance: 16.1
click at [668, 162] on div "Players" at bounding box center [672, 166] width 33 height 16
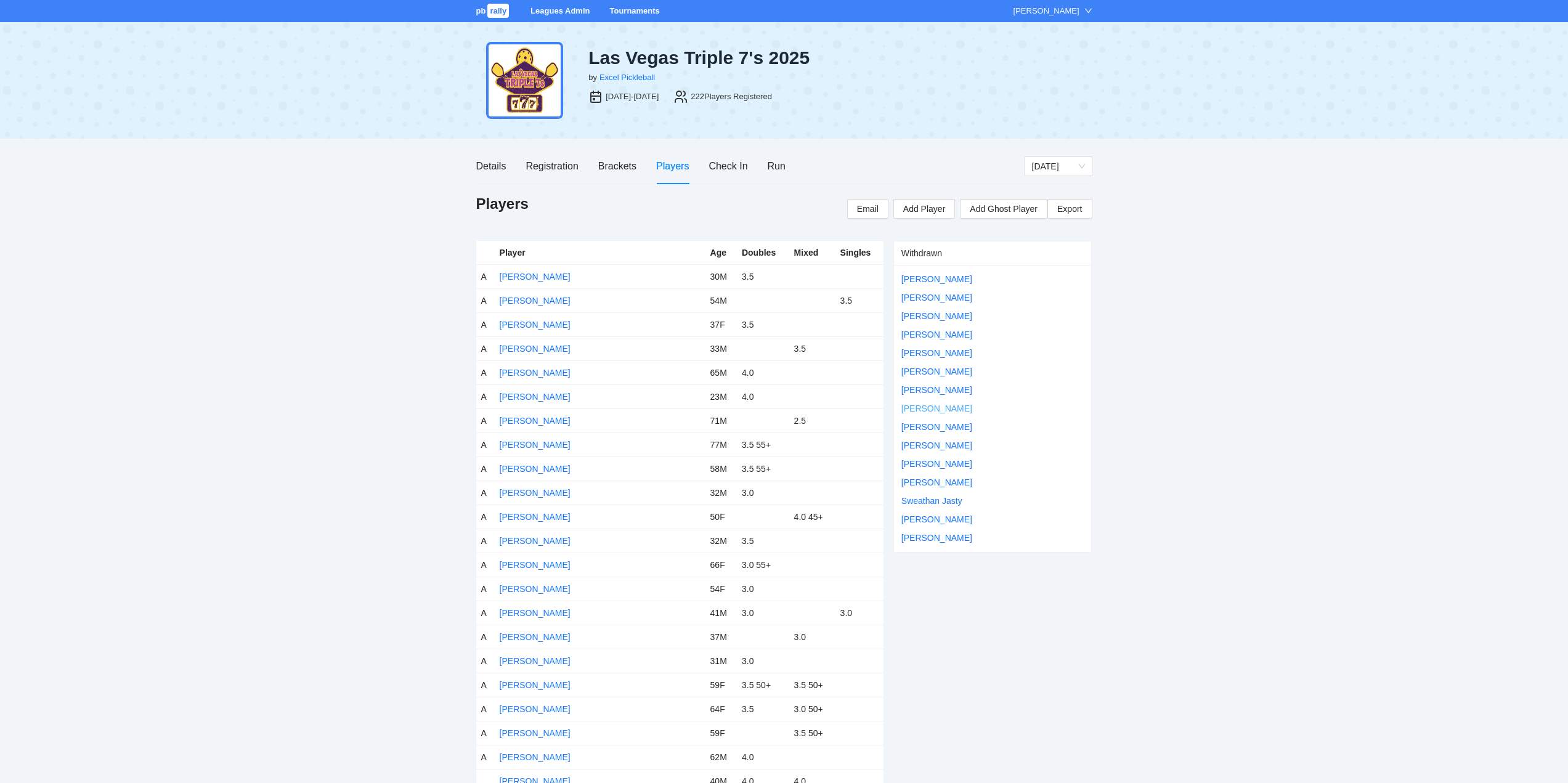
click at [929, 406] on link "Ron Powada" at bounding box center [937, 408] width 71 height 10
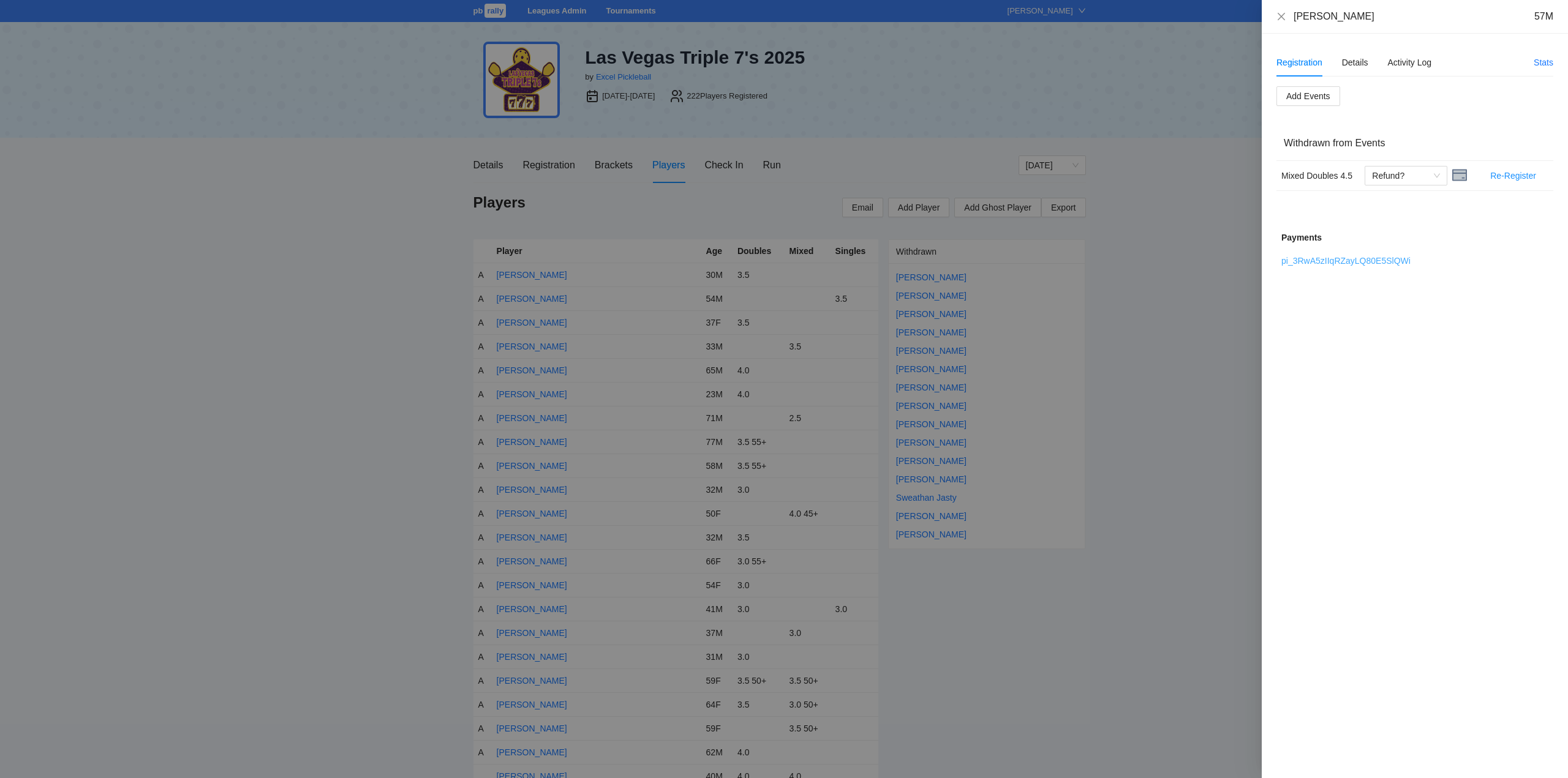
click at [1345, 259] on link "pi_3RwA5zIIqRZayLQ80E5SlQWi" at bounding box center [1345, 260] width 129 height 10
click at [1417, 173] on span "Refund?" at bounding box center [1406, 175] width 68 height 18
drag, startPoint x: 1388, startPoint y: 200, endPoint x: 1386, endPoint y: 194, distance: 6.3
click at [1389, 200] on div "Refunded" at bounding box center [1406, 200] width 68 height 13
click at [1278, 15] on icon "close" at bounding box center [1280, 16] width 10 height 10
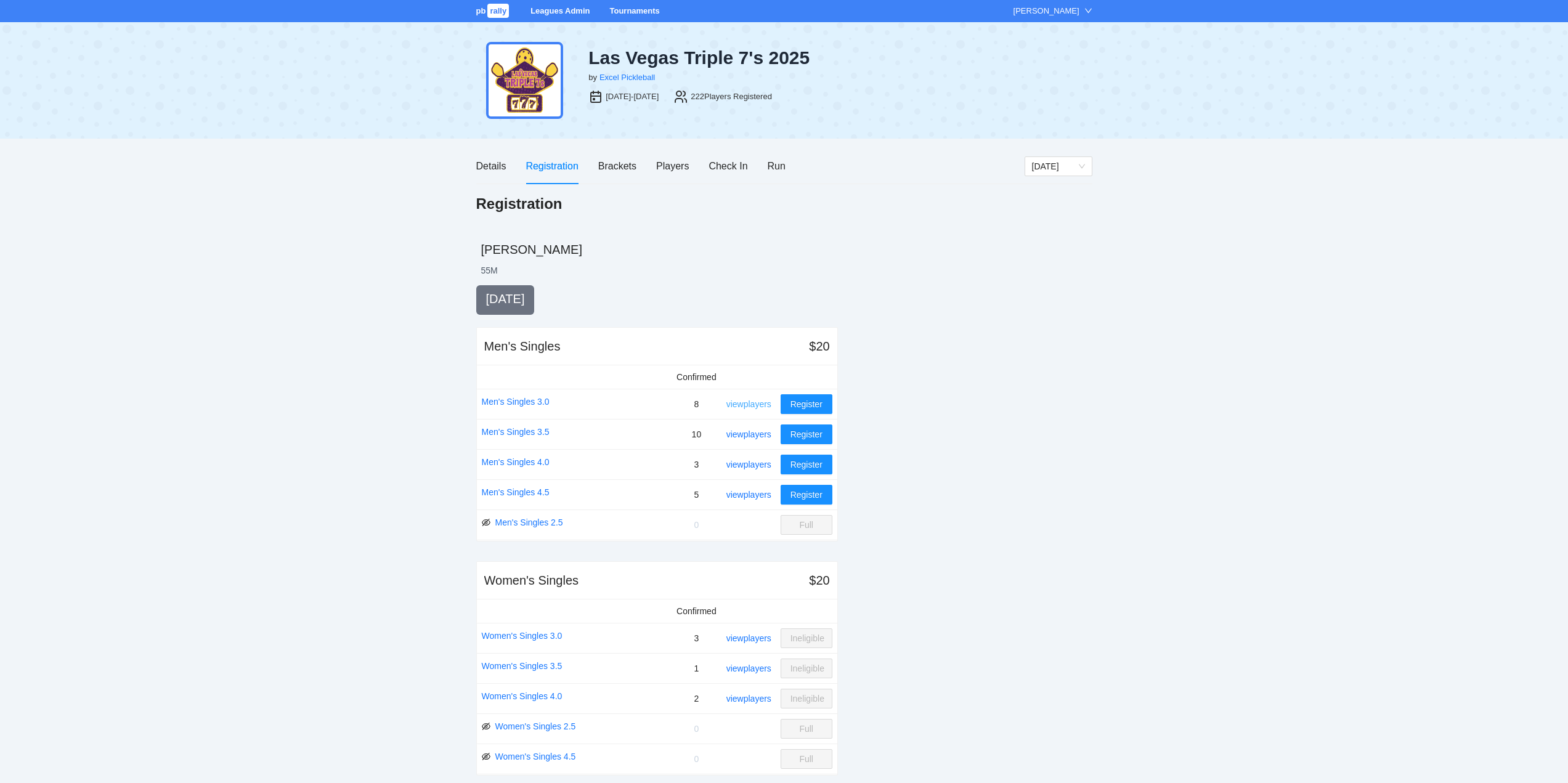
click at [754, 403] on link "view players" at bounding box center [749, 403] width 45 height 10
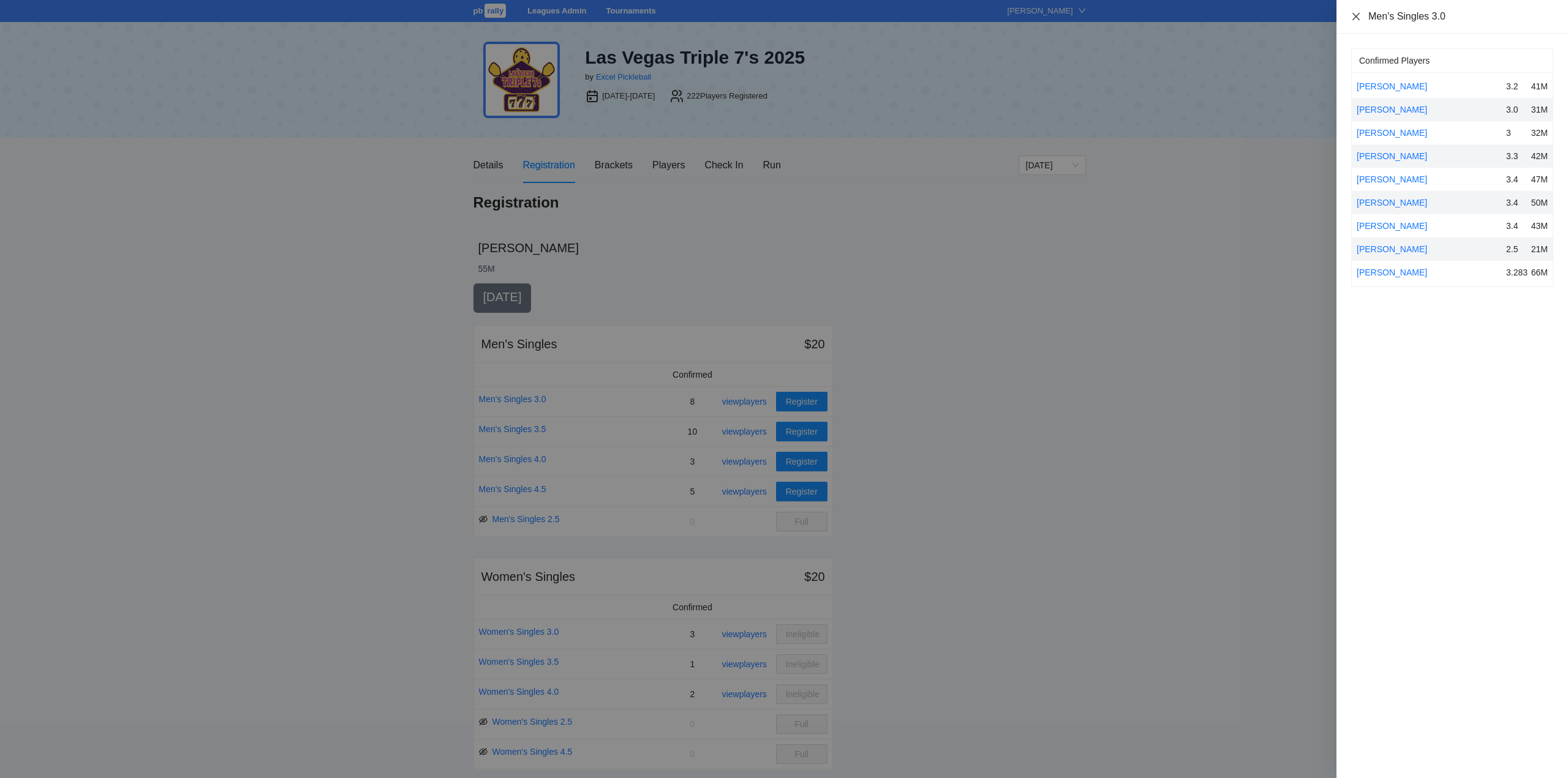
click at [1356, 16] on icon "close" at bounding box center [1356, 16] width 7 height 7
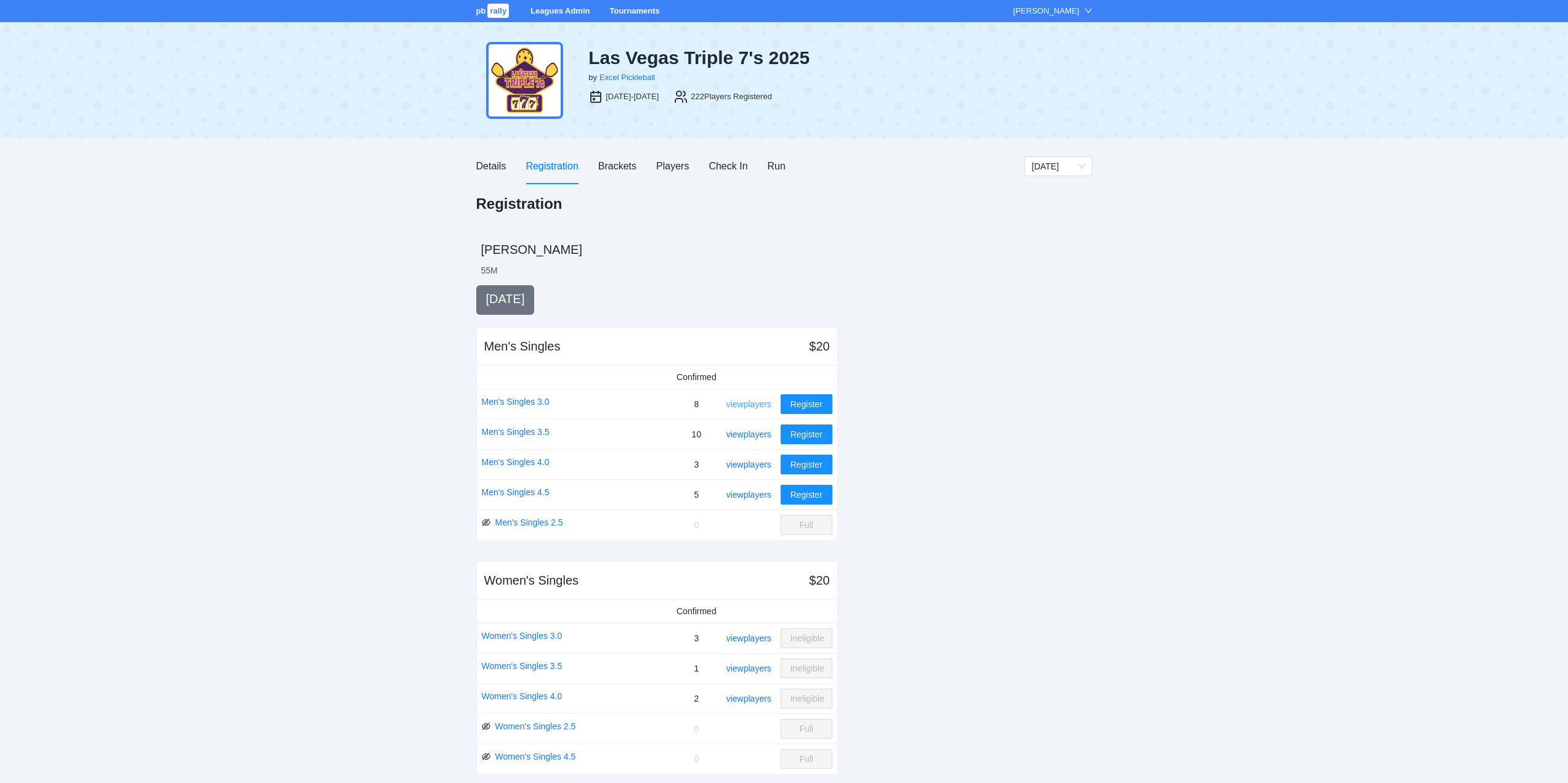
click at [758, 403] on link "view players" at bounding box center [749, 403] width 45 height 10
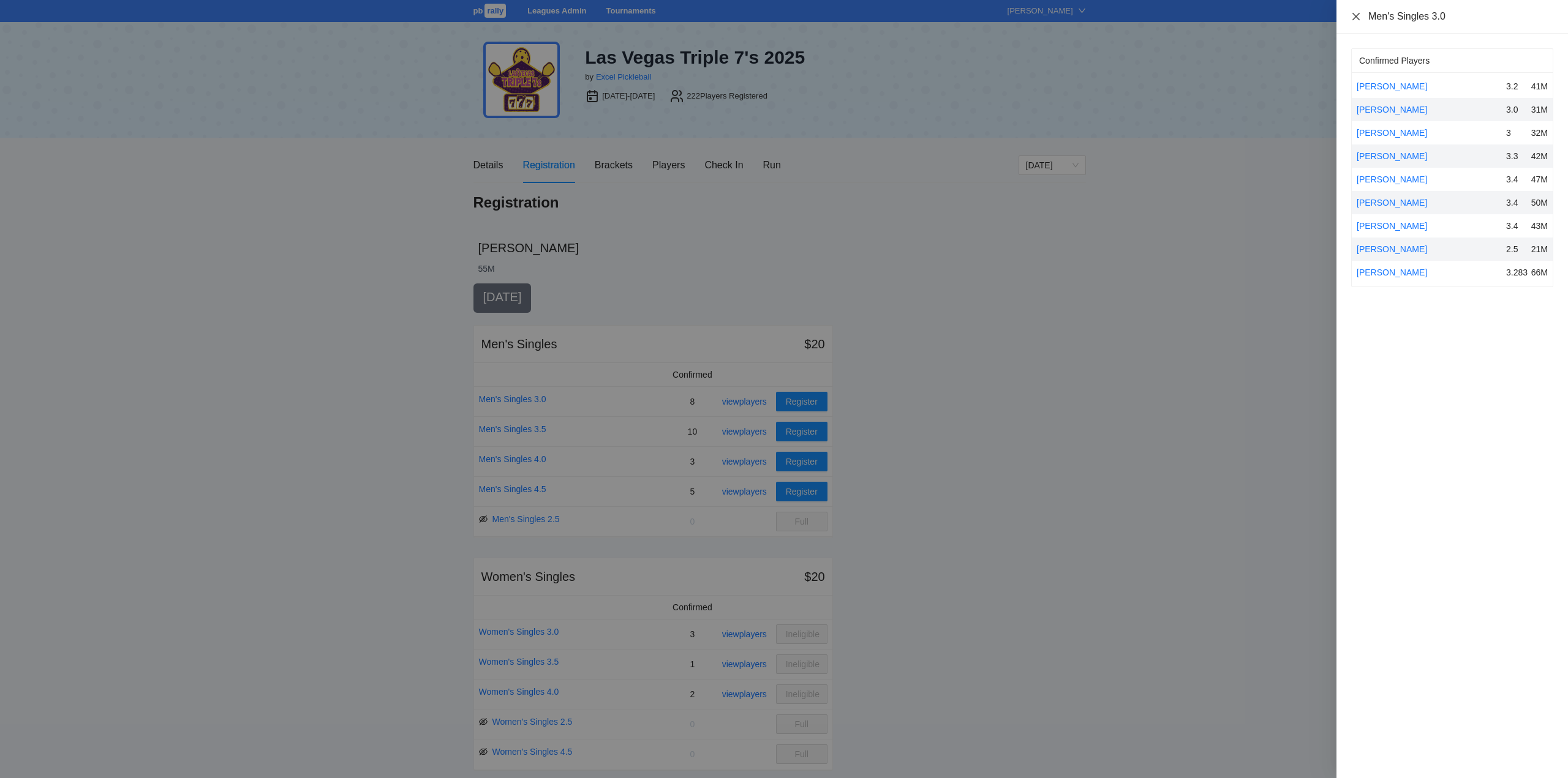
click at [1354, 15] on icon "close" at bounding box center [1356, 16] width 7 height 7
